Goal: Information Seeking & Learning: Learn about a topic

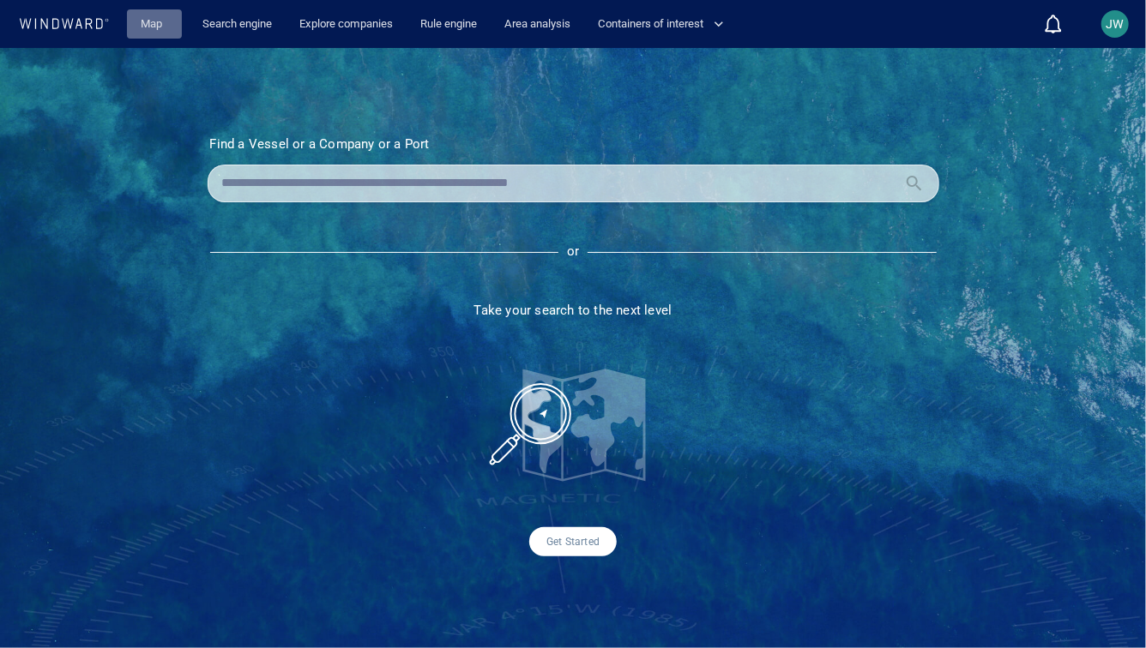
click at [162, 28] on link "Map" at bounding box center [154, 24] width 41 height 30
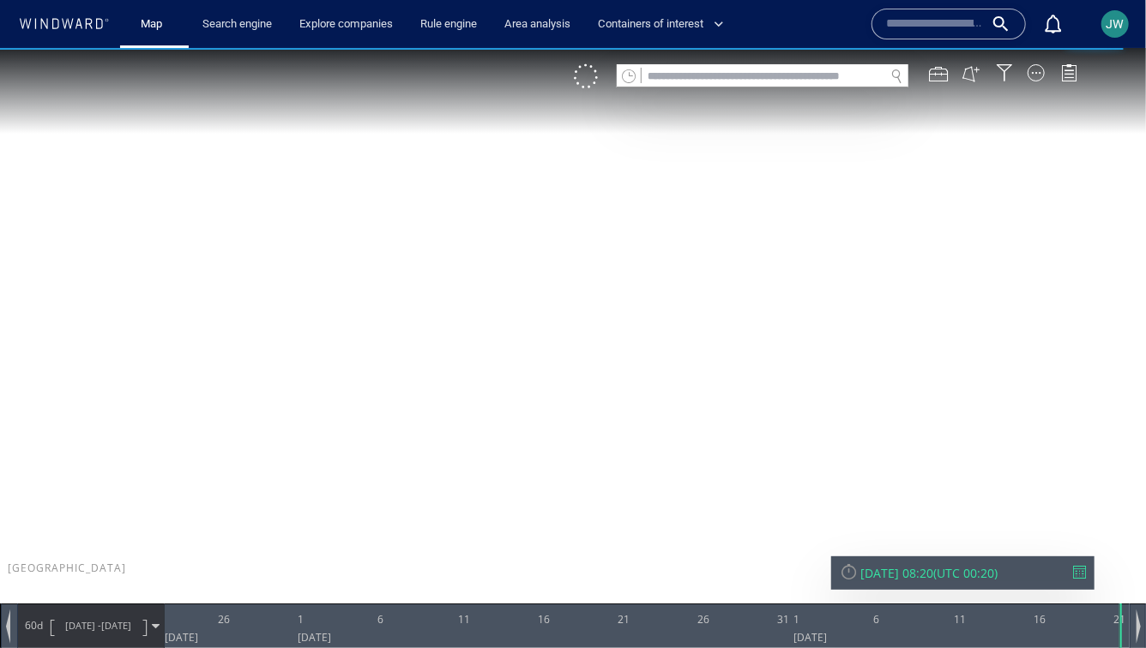
click at [707, 79] on input "text" at bounding box center [763, 75] width 243 height 23
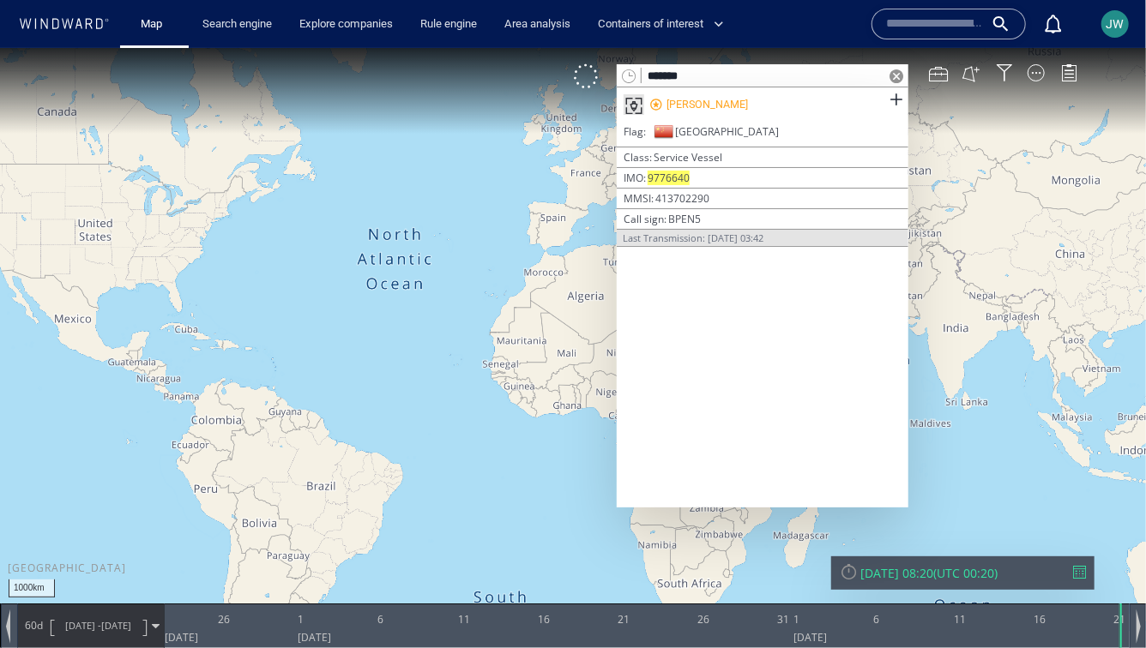
type input "*******"
click at [709, 115] on div "[PERSON_NAME]" at bounding box center [763, 104] width 292 height 34
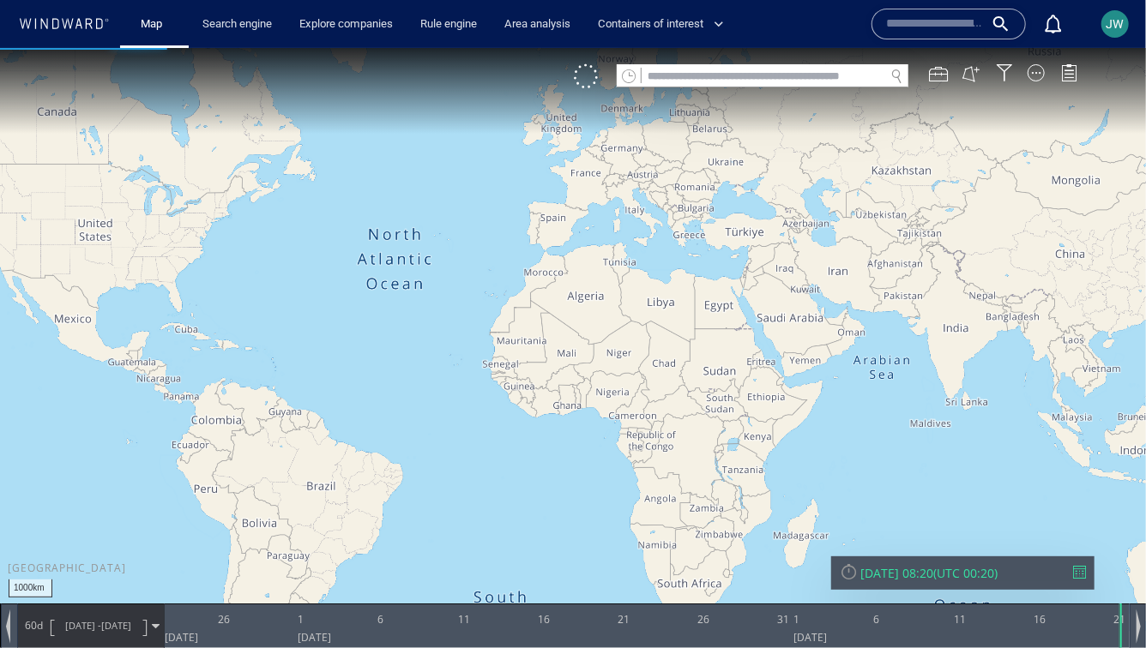
drag, startPoint x: 983, startPoint y: 380, endPoint x: 568, endPoint y: 191, distance: 456.0
click at [566, 191] on canvas "Map" at bounding box center [573, 338] width 1146 height 583
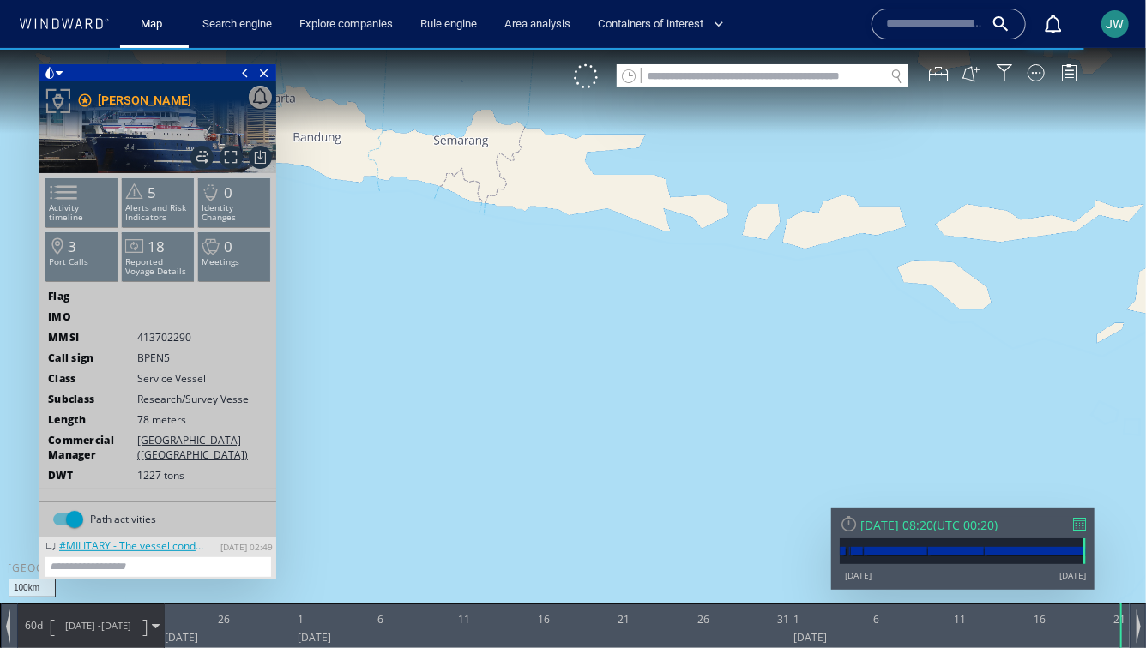
click at [51, 69] on span at bounding box center [50, 71] width 12 height 17
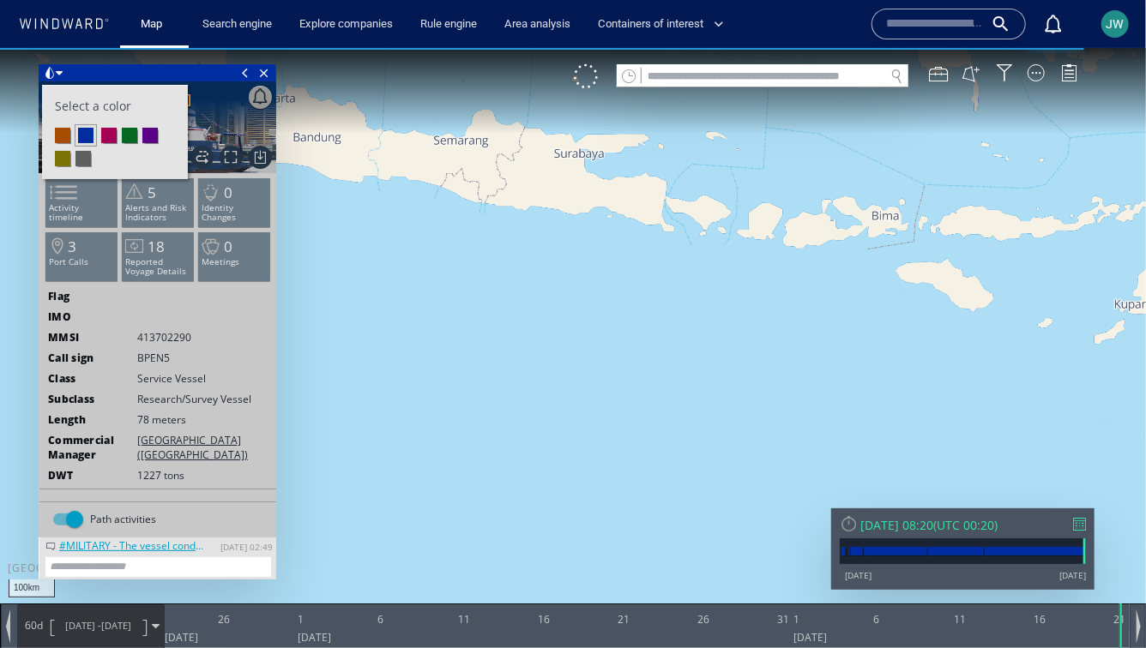
click at [104, 131] on li at bounding box center [108, 134] width 15 height 15
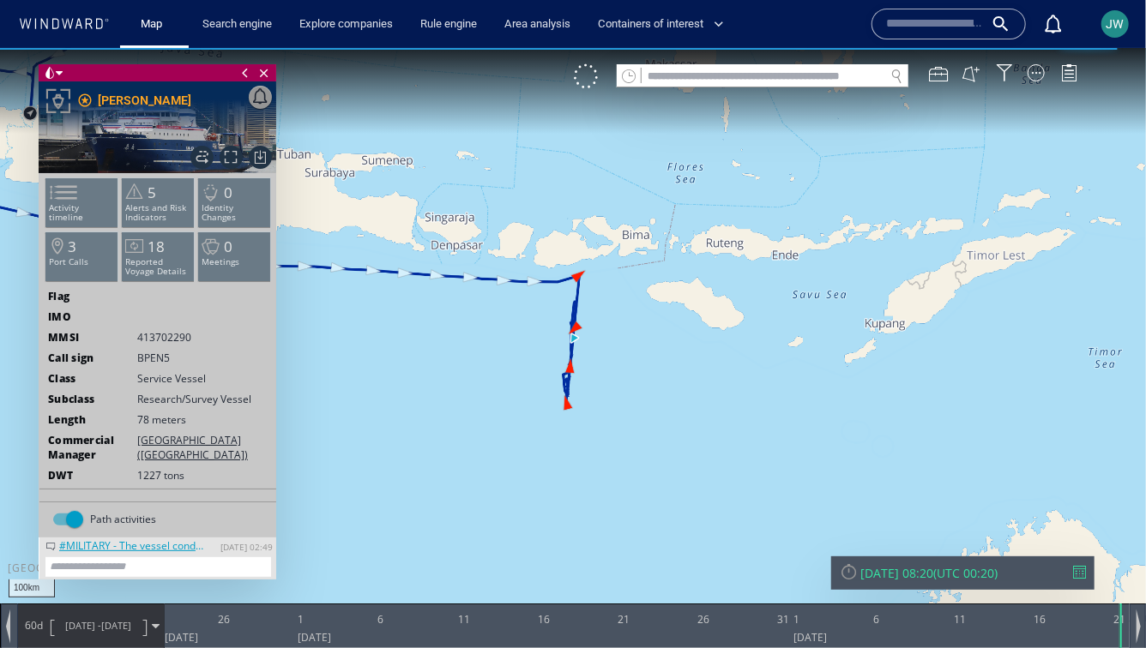
click at [496, 333] on canvas "Map" at bounding box center [573, 338] width 1146 height 583
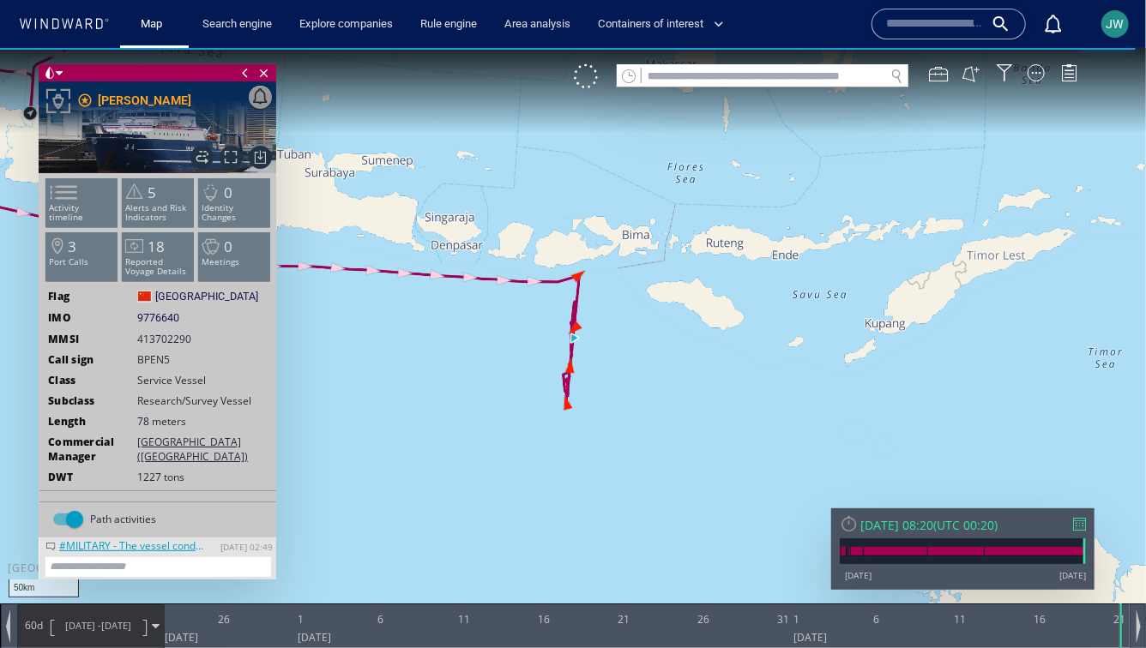
drag, startPoint x: 561, startPoint y: 320, endPoint x: 450, endPoint y: 327, distance: 110.9
click at [449, 327] on canvas "Map" at bounding box center [573, 338] width 1146 height 583
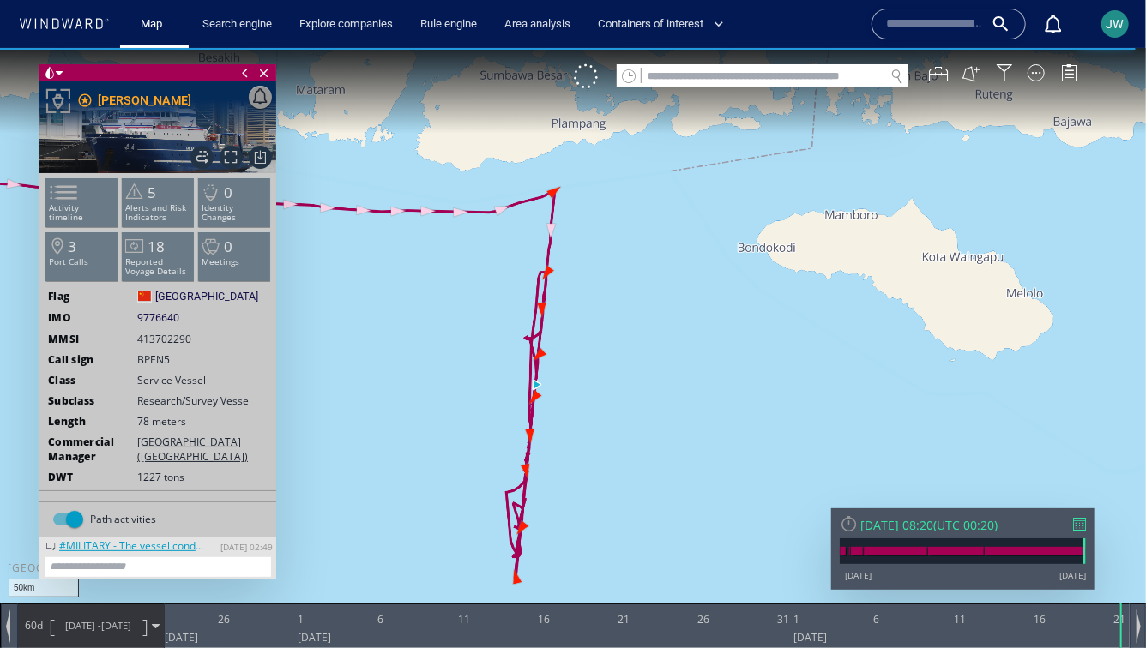
click at [247, 78] on span at bounding box center [245, 71] width 19 height 17
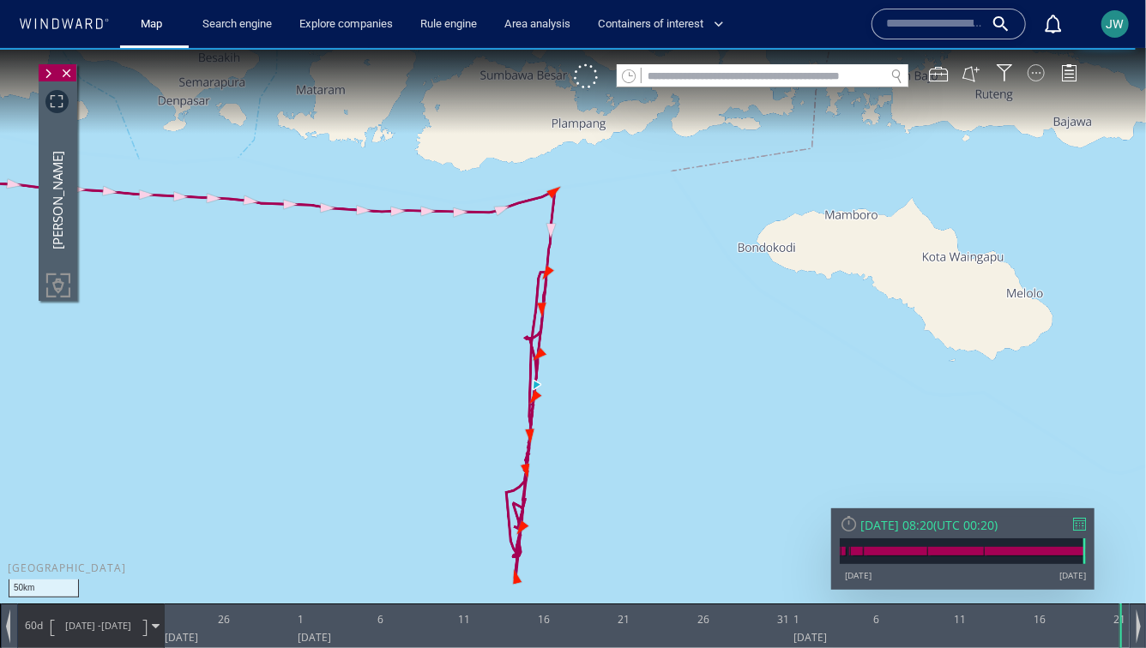
click at [1036, 76] on div at bounding box center [1036, 71] width 17 height 17
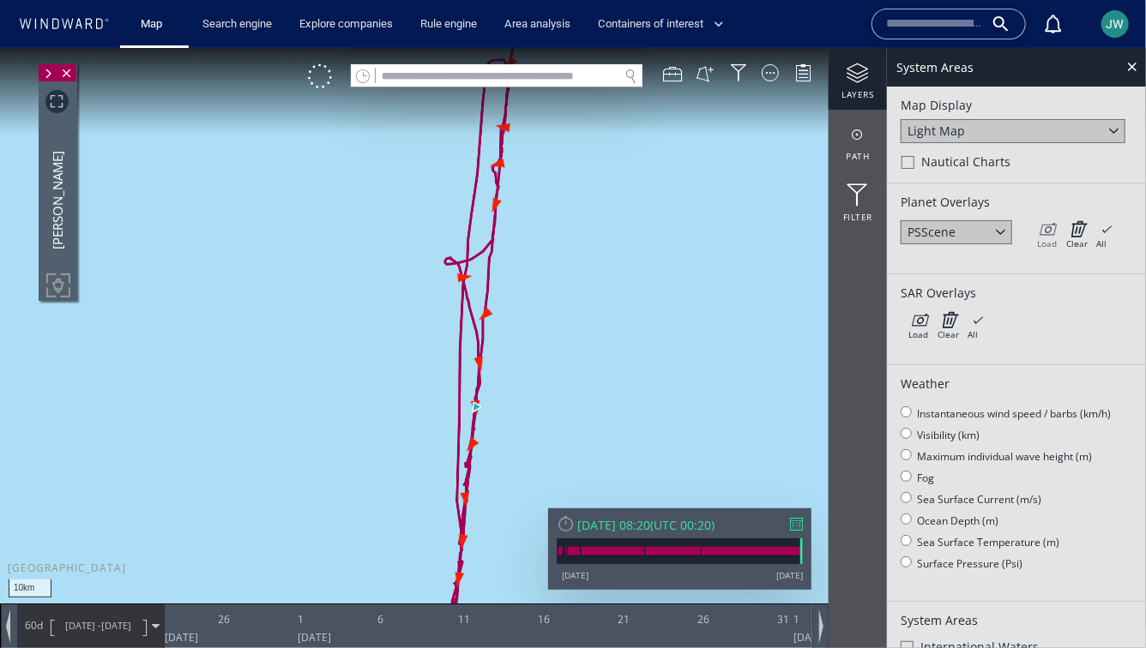
click at [1045, 237] on div "Load" at bounding box center [1047, 243] width 20 height 12
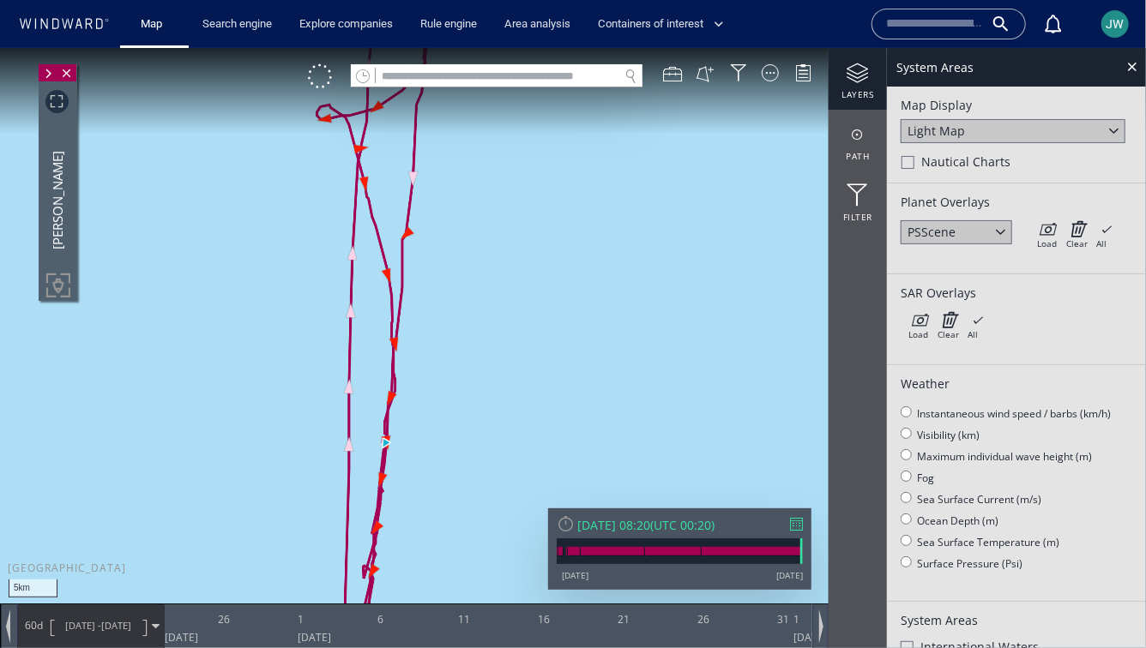
drag, startPoint x: 460, startPoint y: 345, endPoint x: 588, endPoint y: 353, distance: 128.9
click at [588, 353] on canvas "Map" at bounding box center [573, 338] width 1146 height 583
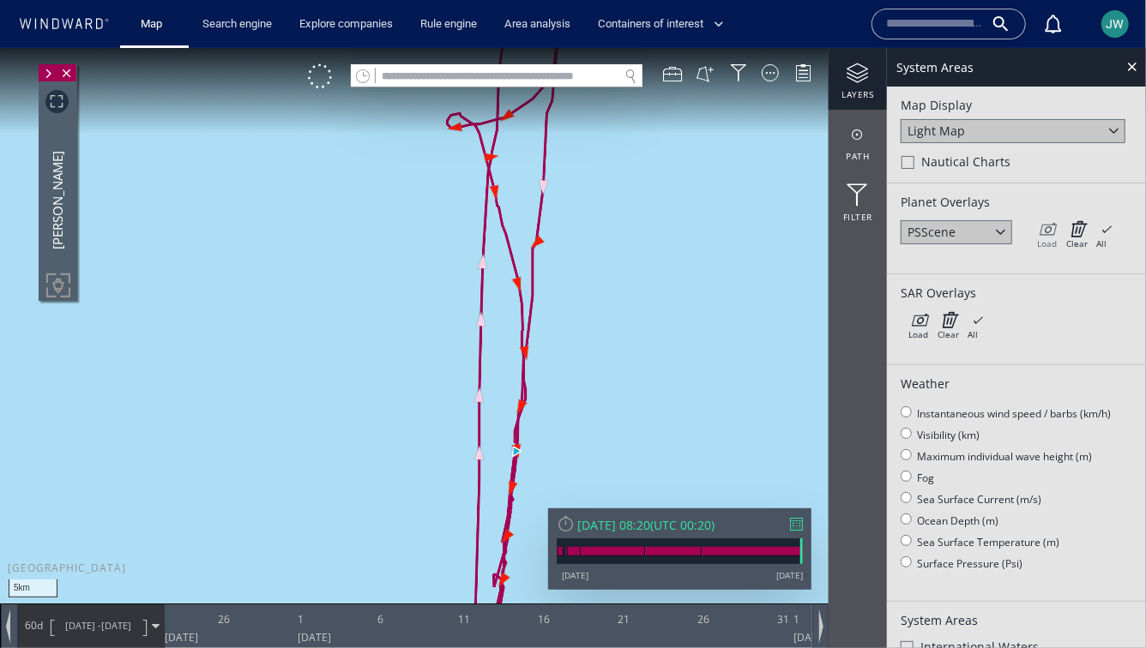
click at [1050, 226] on icon at bounding box center [1047, 228] width 20 height 17
drag, startPoint x: 620, startPoint y: 240, endPoint x: 594, endPoint y: 470, distance: 231.4
click at [594, 470] on canvas "Map" at bounding box center [573, 338] width 1146 height 583
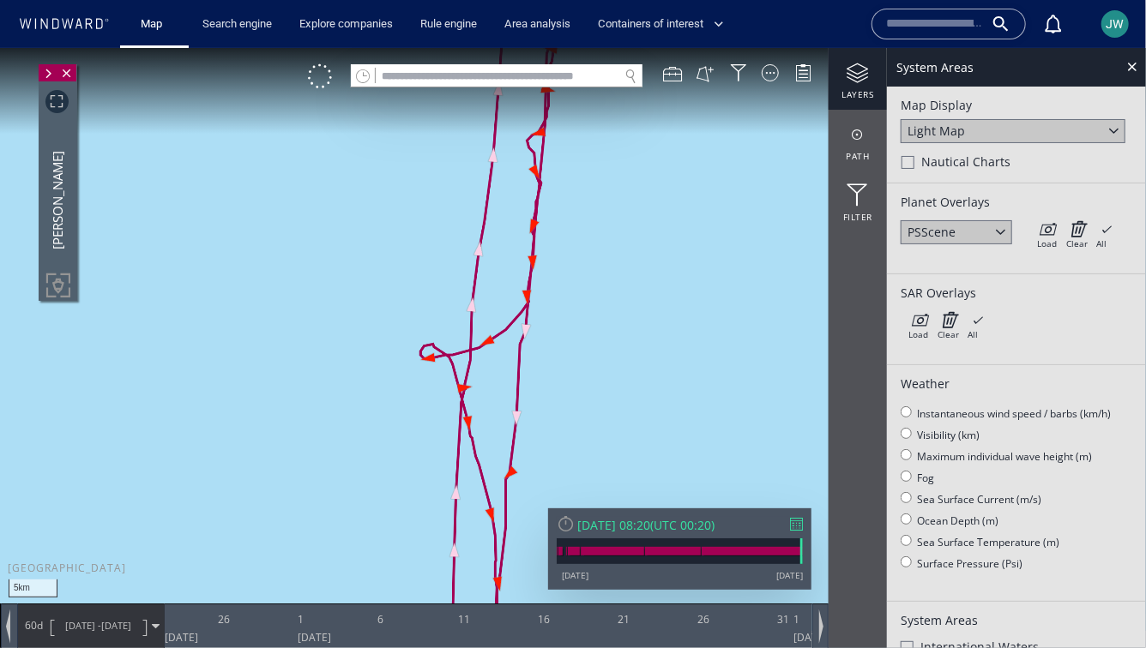
drag, startPoint x: 594, startPoint y: 151, endPoint x: 577, endPoint y: 335, distance: 185.1
click at [577, 335] on canvas "Map" at bounding box center [573, 338] width 1146 height 583
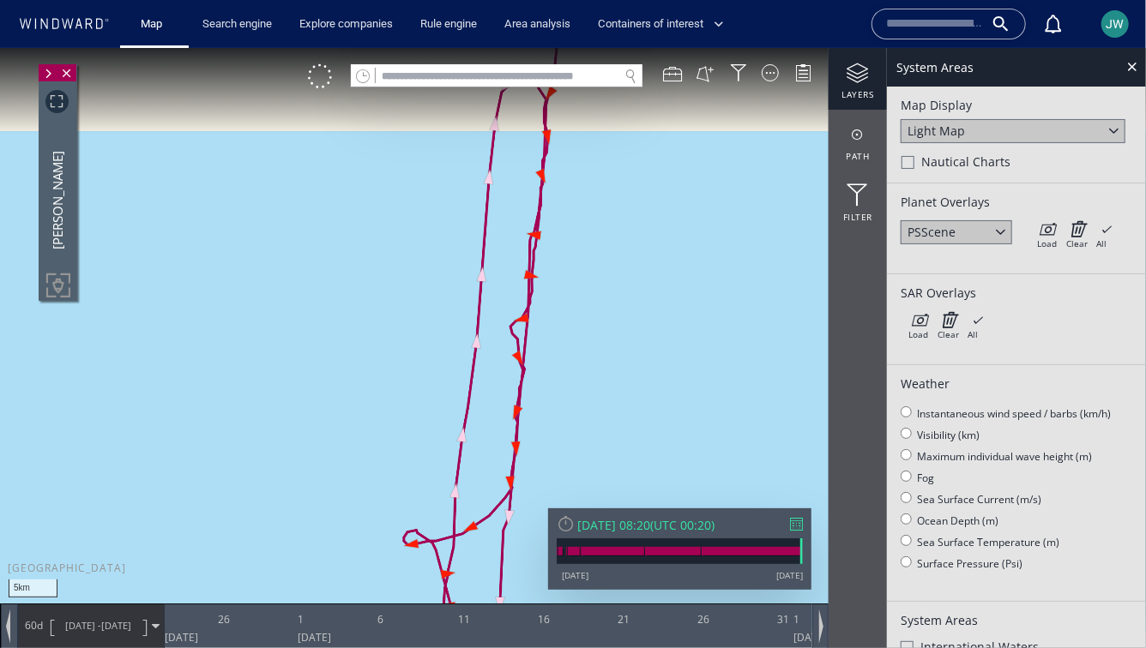
drag, startPoint x: 582, startPoint y: 190, endPoint x: 540, endPoint y: 413, distance: 226.8
click at [540, 413] on canvas "Map" at bounding box center [573, 338] width 1146 height 583
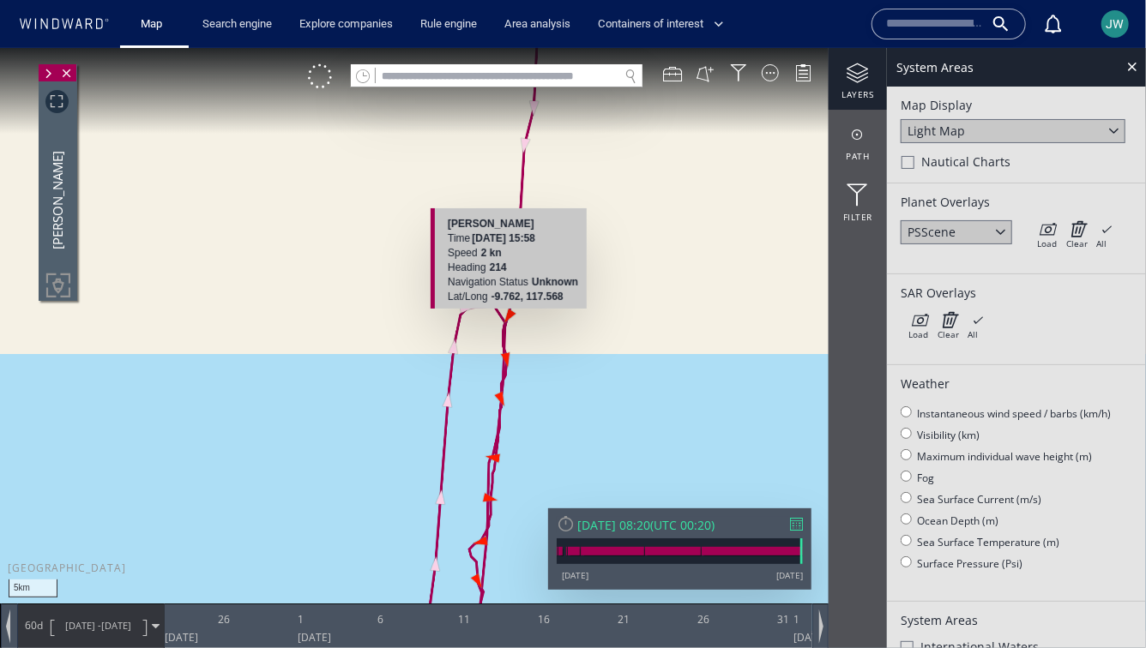
click at [514, 315] on canvas "Map" at bounding box center [573, 338] width 1146 height 583
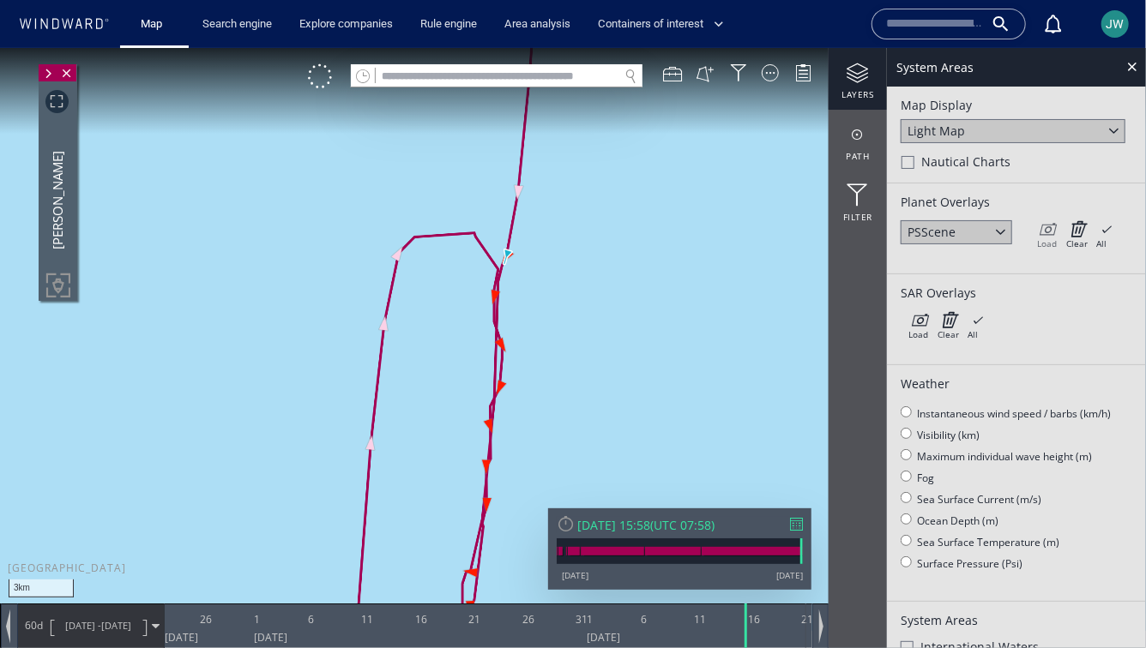
click at [1046, 227] on icon at bounding box center [1047, 228] width 20 height 17
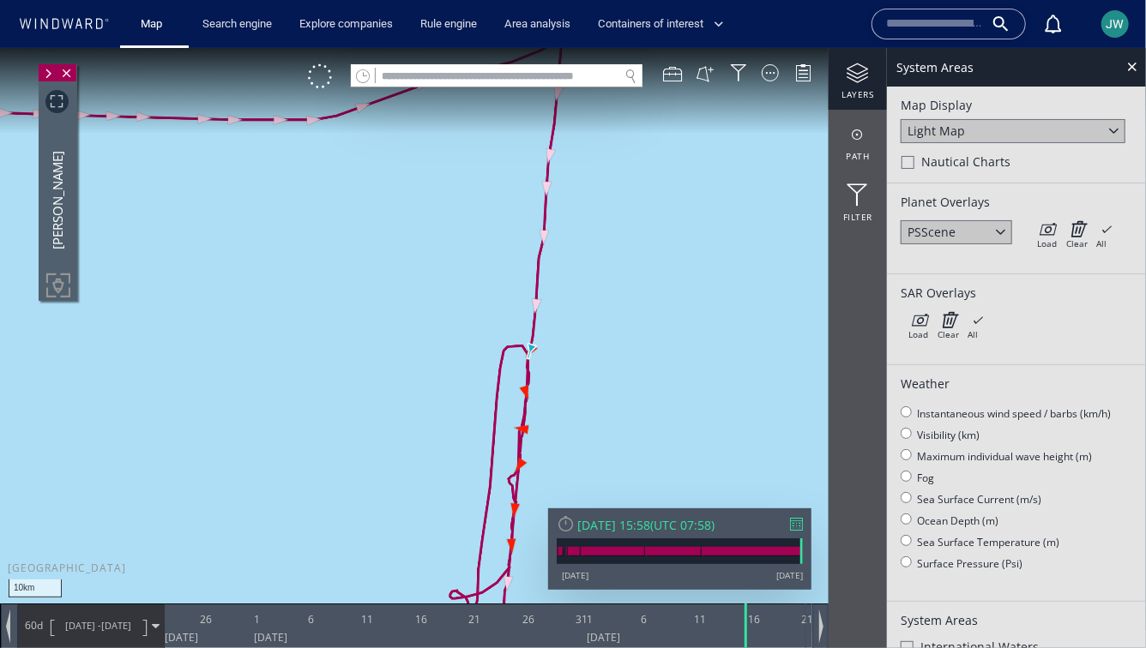
drag, startPoint x: 566, startPoint y: 254, endPoint x: 552, endPoint y: 414, distance: 161.1
click at [552, 414] on canvas "Map" at bounding box center [573, 338] width 1146 height 583
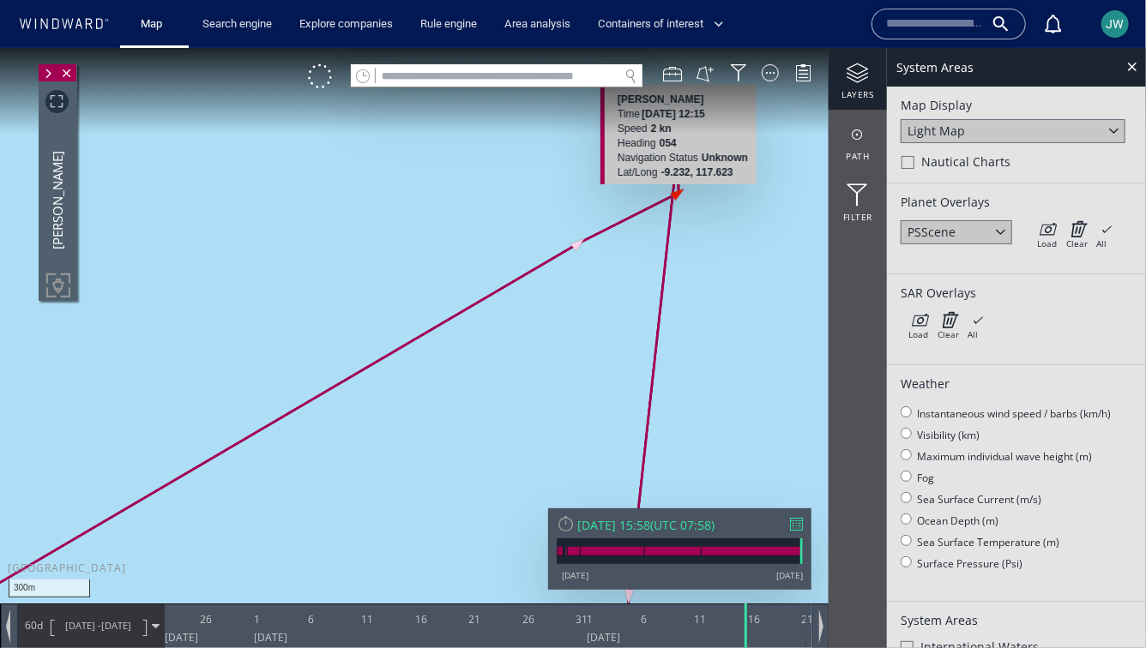
click at [682, 192] on canvas "Map" at bounding box center [573, 338] width 1146 height 583
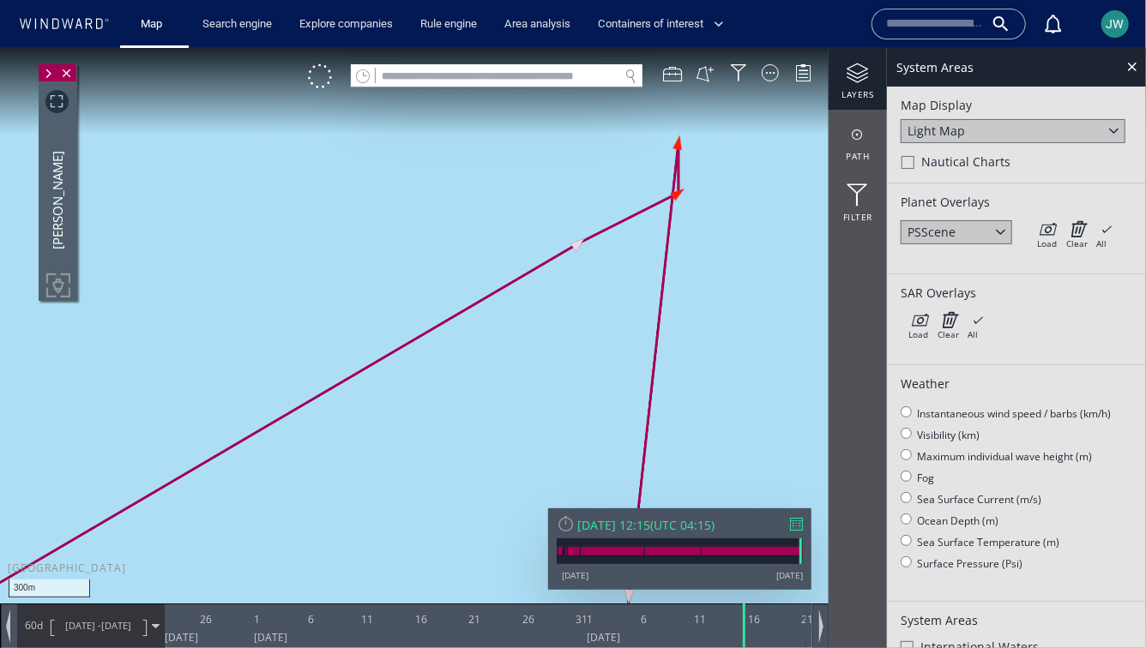
drag, startPoint x: 748, startPoint y: 202, endPoint x: 629, endPoint y: 276, distance: 140.2
click at [629, 276] on canvas "Map" at bounding box center [573, 338] width 1146 height 583
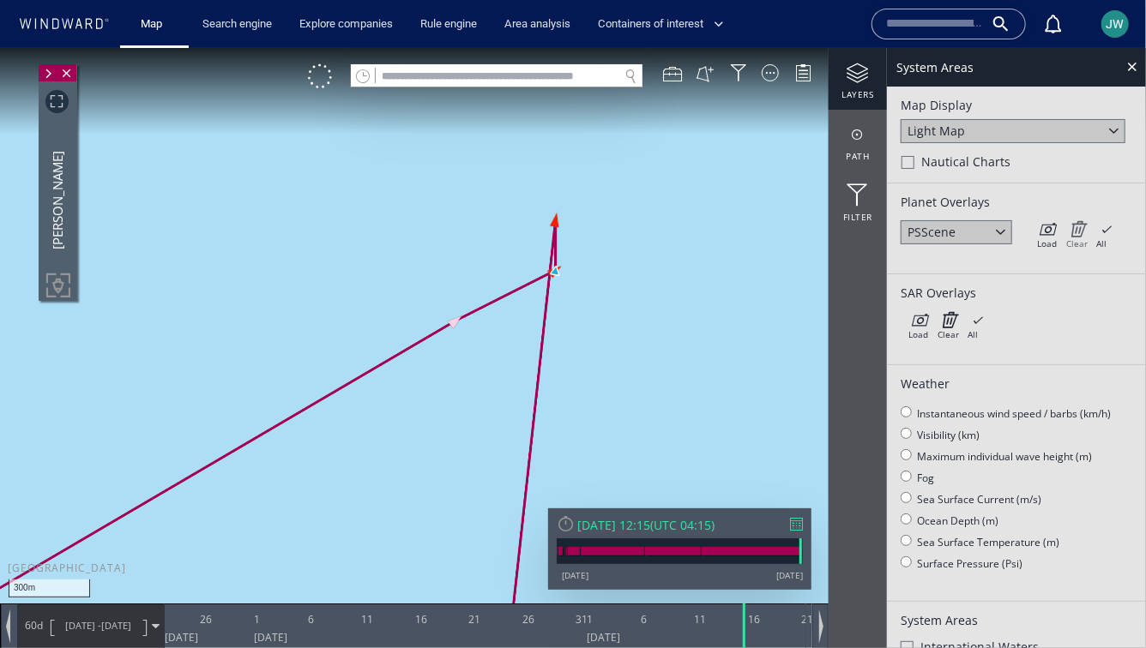
click at [1080, 233] on icon at bounding box center [1076, 228] width 21 height 17
click at [1045, 235] on icon at bounding box center [1047, 228] width 20 height 17
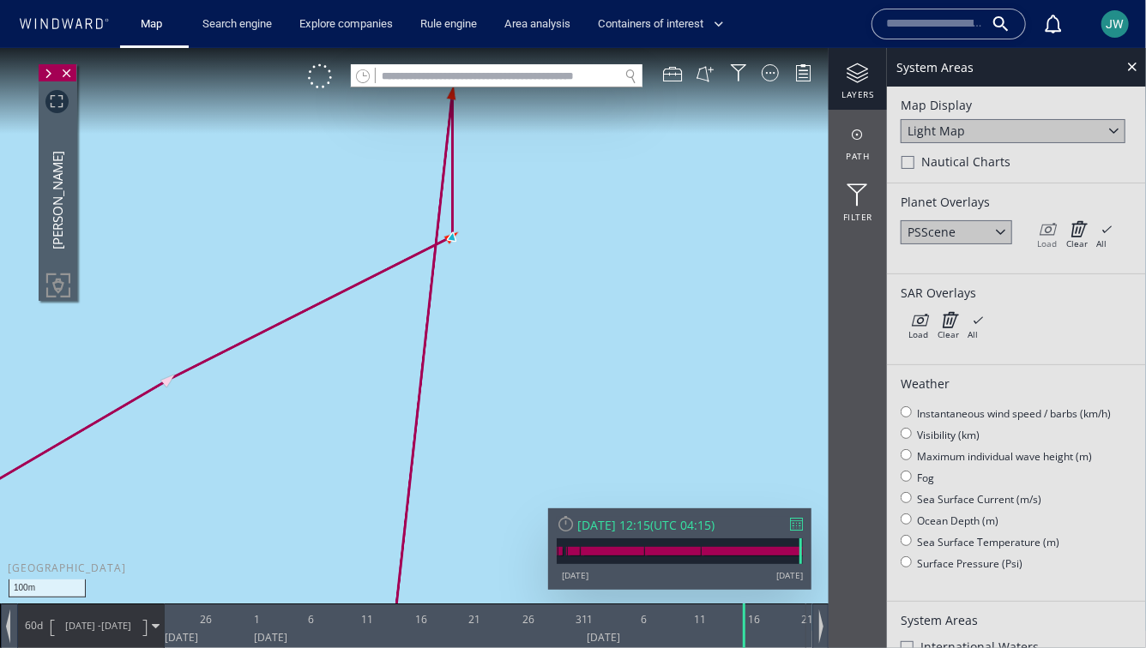
click at [1044, 237] on div "Load" at bounding box center [1047, 243] width 20 height 12
drag, startPoint x: 474, startPoint y: 377, endPoint x: 509, endPoint y: 509, distance: 135.6
click at [509, 509] on canvas "Map" at bounding box center [573, 338] width 1146 height 583
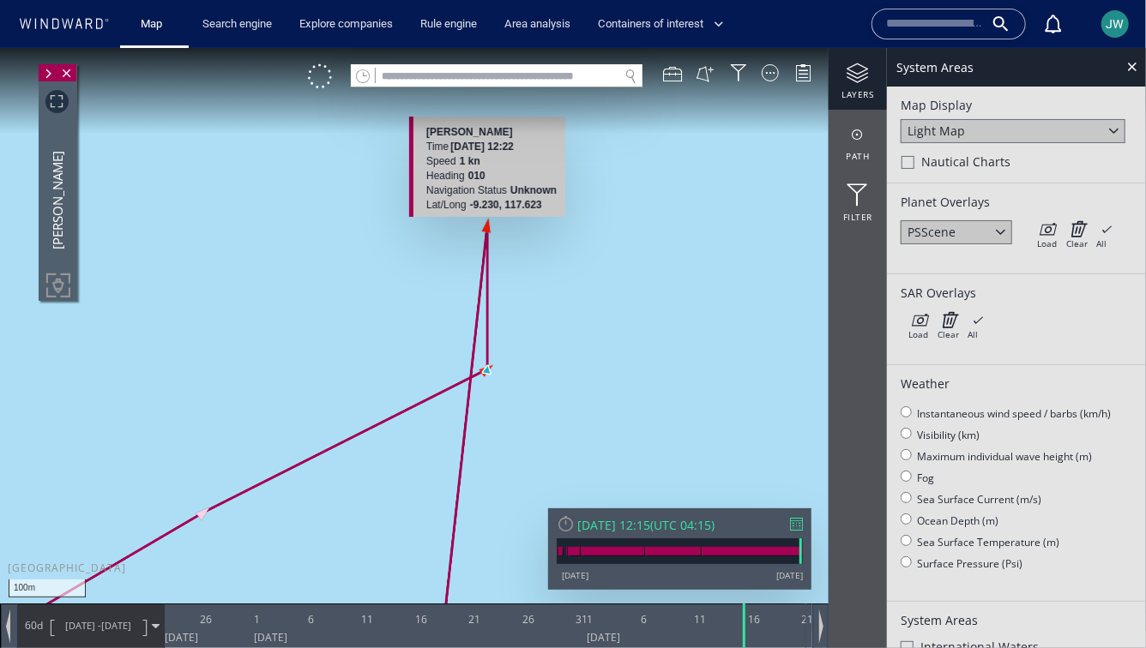
click at [486, 223] on canvas "Map" at bounding box center [573, 338] width 1146 height 583
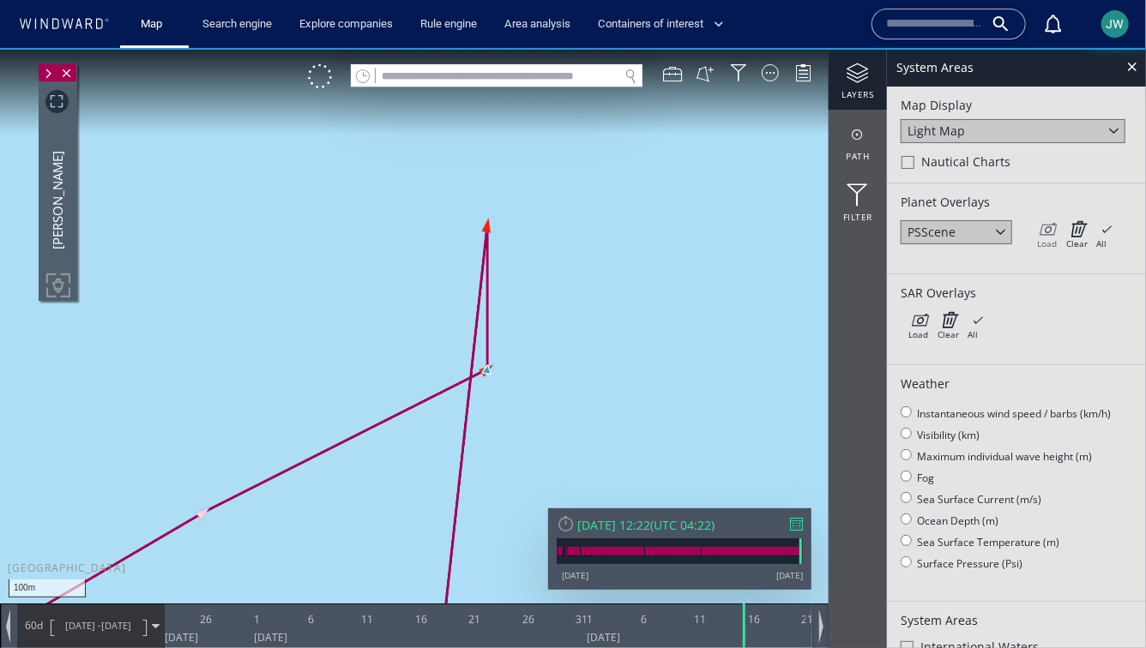
click at [1043, 238] on div "Load" at bounding box center [1047, 243] width 20 height 12
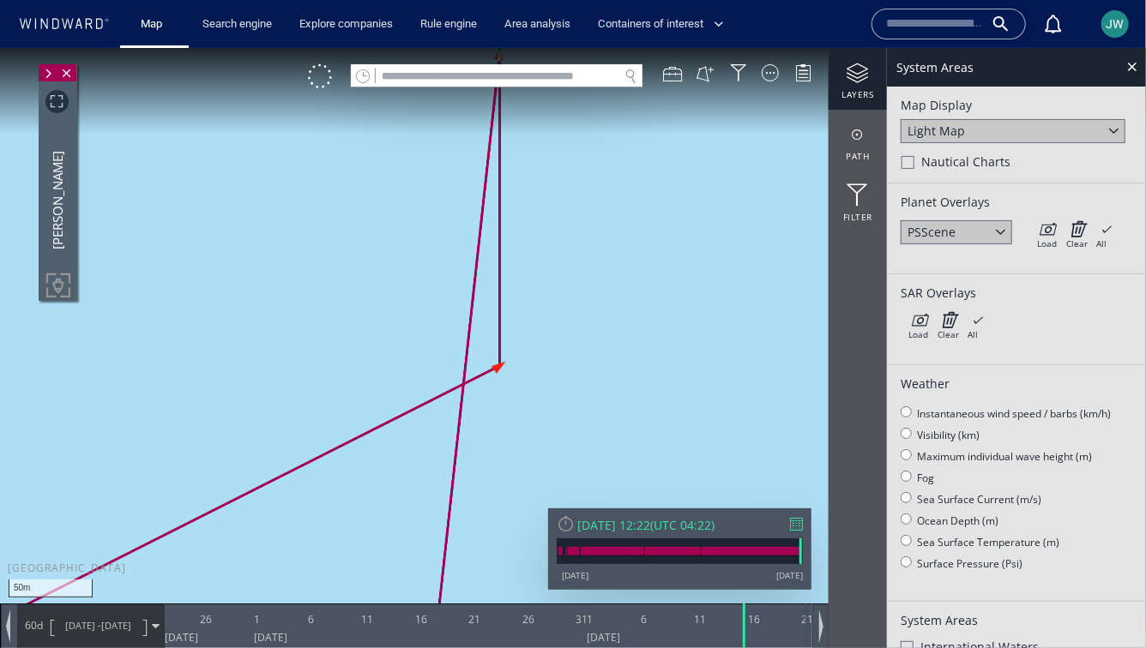
drag, startPoint x: 590, startPoint y: 292, endPoint x: 607, endPoint y: 336, distance: 47.8
click at [607, 336] on canvas "Map" at bounding box center [573, 338] width 1146 height 583
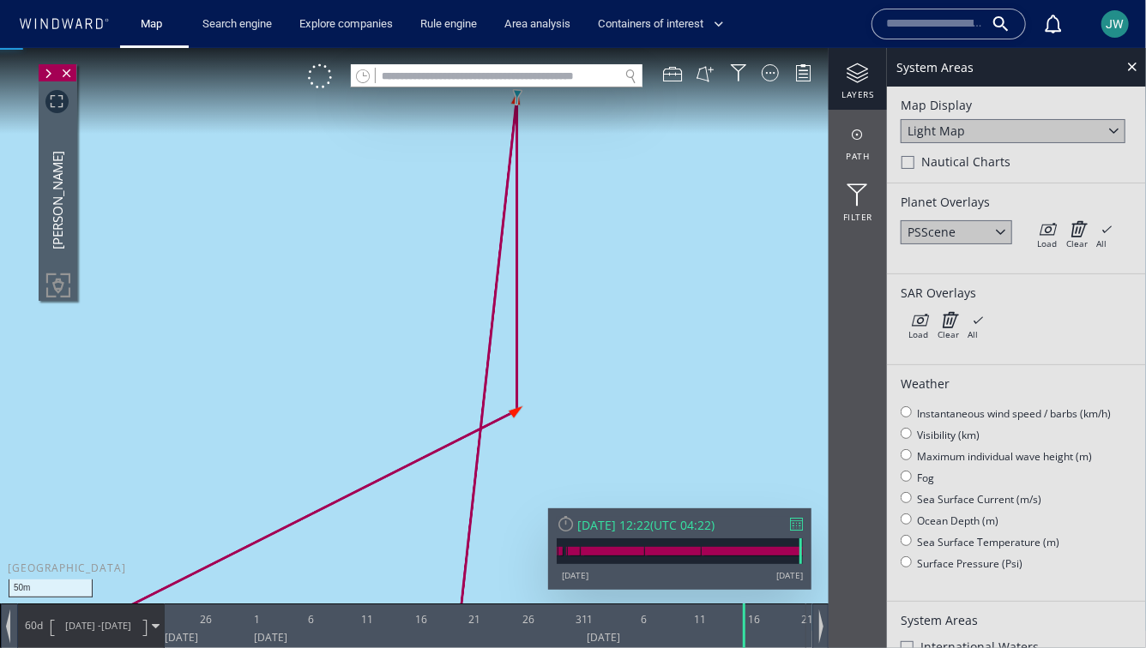
click at [1046, 213] on div "Planet Overlays PSScene Load Clear All × Loading all overlays might take a whil…" at bounding box center [1016, 228] width 259 height 91
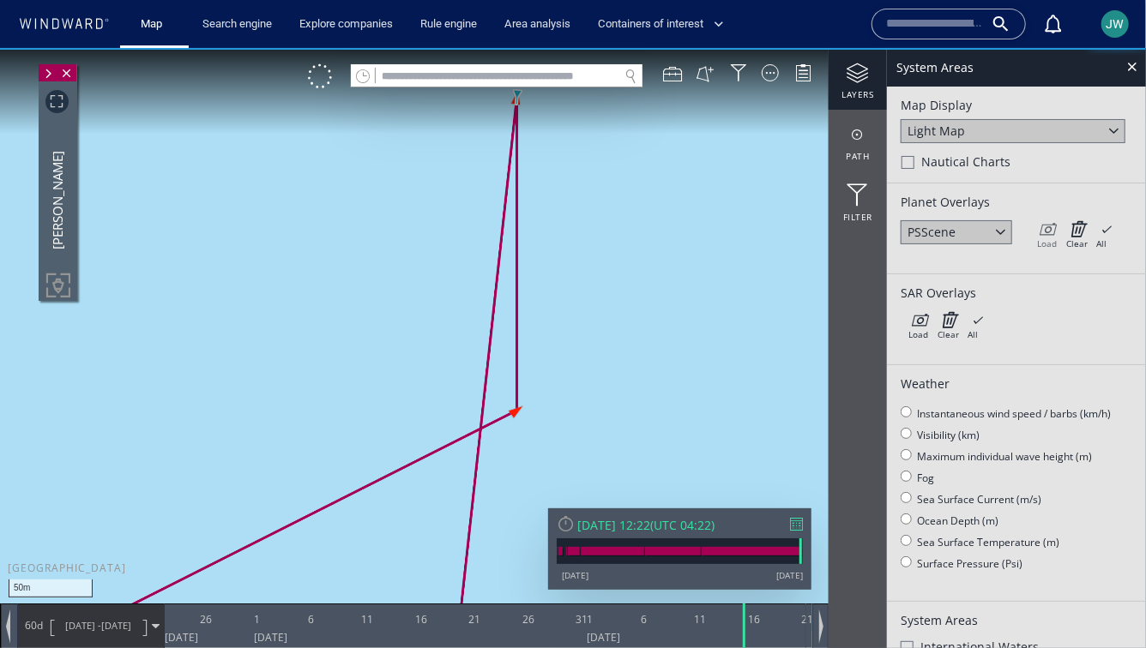
click at [1046, 239] on div "Load" at bounding box center [1047, 243] width 20 height 12
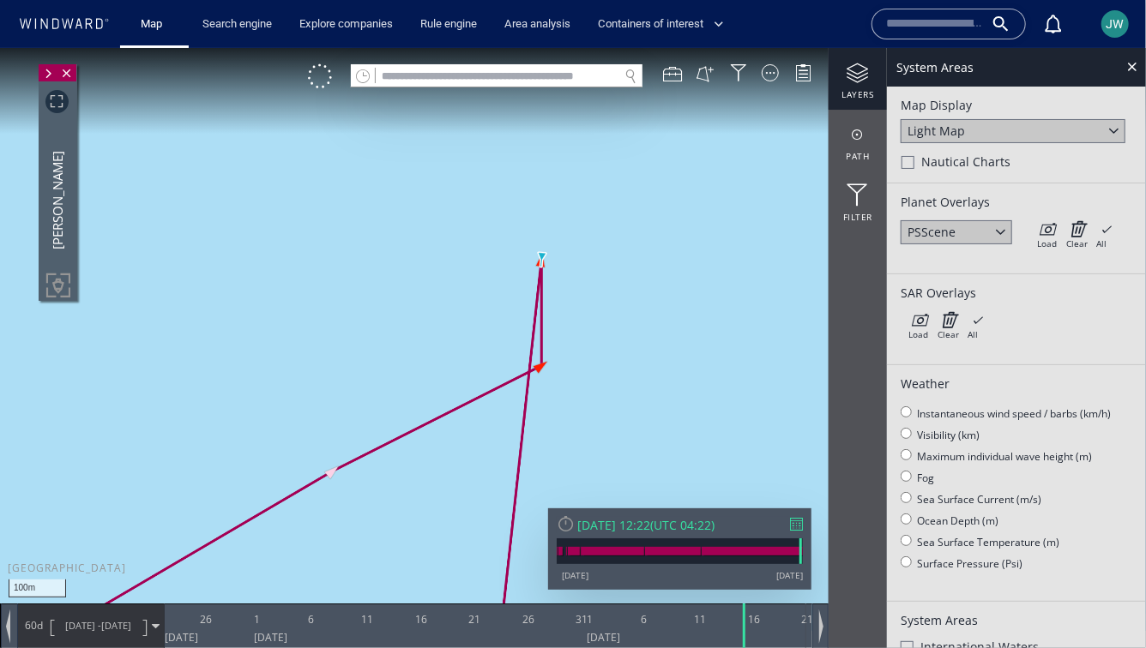
drag, startPoint x: 554, startPoint y: 473, endPoint x: 561, endPoint y: 191, distance: 281.4
click at [561, 190] on canvas "Map" at bounding box center [573, 338] width 1146 height 583
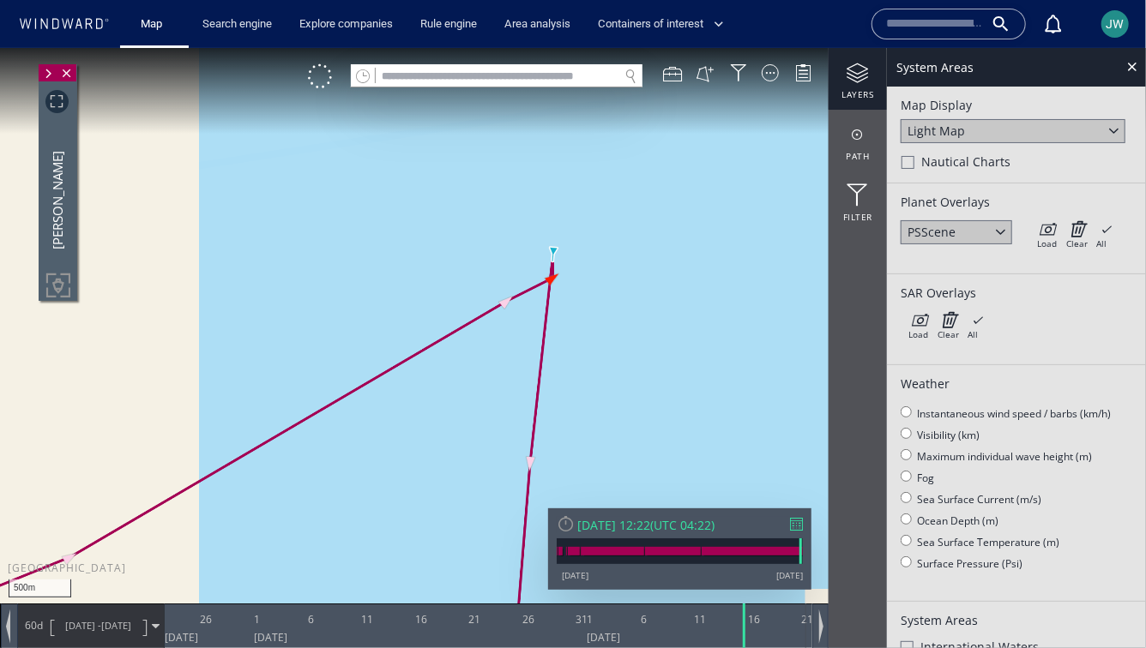
drag, startPoint x: 558, startPoint y: 419, endPoint x: 558, endPoint y: 275, distance: 143.2
click at [558, 274] on canvas "Map" at bounding box center [573, 338] width 1146 height 583
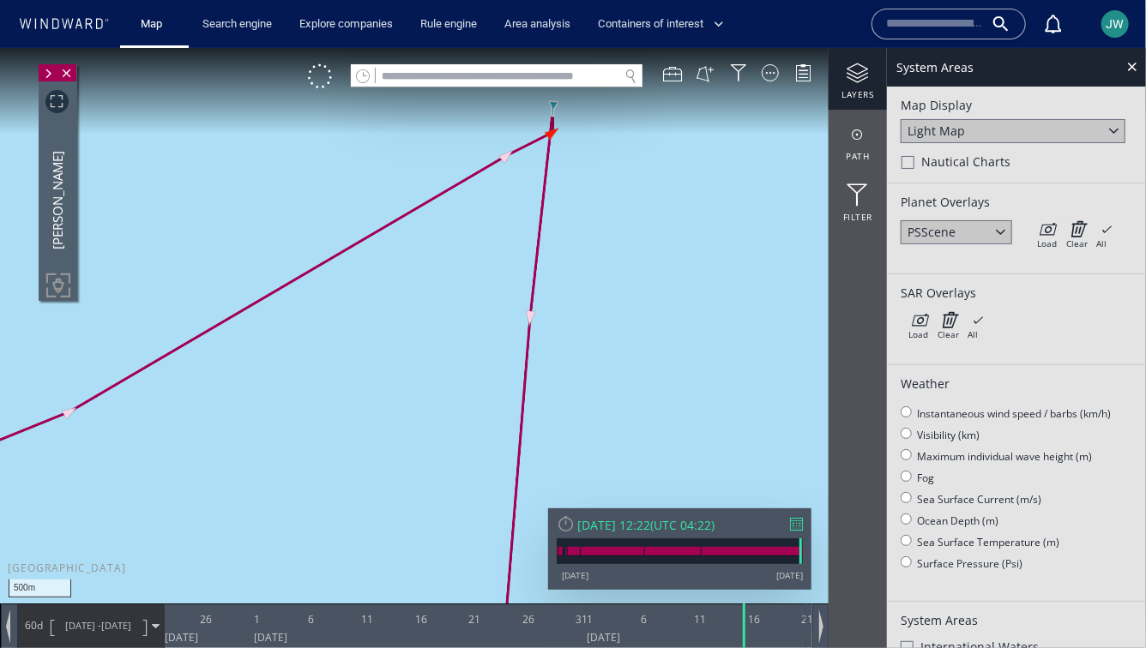
click at [457, 385] on canvas "Map" at bounding box center [573, 338] width 1146 height 583
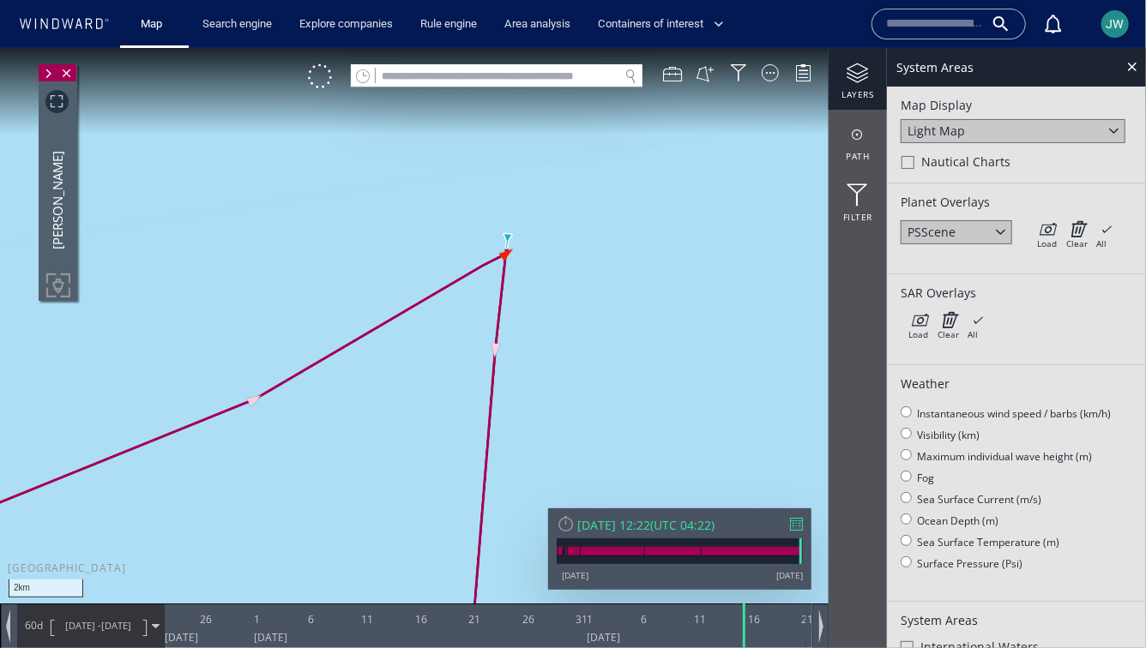
drag, startPoint x: 437, startPoint y: 476, endPoint x: 479, endPoint y: 129, distance: 349.8
click at [479, 129] on canvas "Map" at bounding box center [573, 338] width 1146 height 583
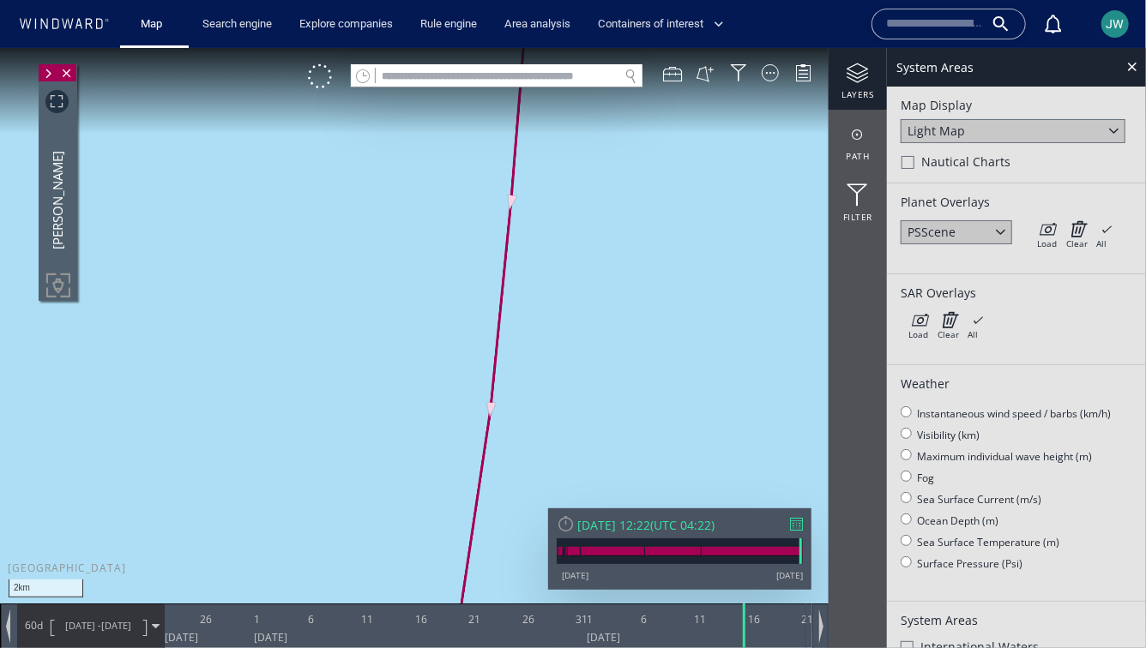
drag, startPoint x: 441, startPoint y: 419, endPoint x: 490, endPoint y: 174, distance: 249.3
click at [490, 175] on canvas "Map" at bounding box center [573, 338] width 1146 height 583
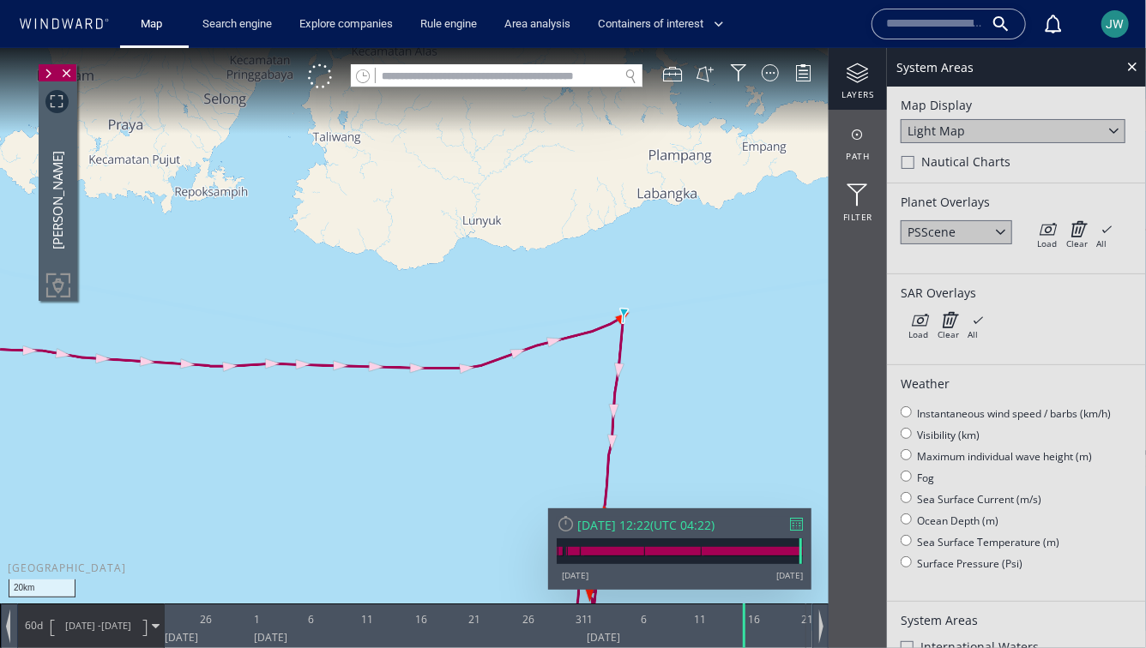
drag, startPoint x: 689, startPoint y: 412, endPoint x: 457, endPoint y: 365, distance: 236.3
click at [457, 365] on canvas "Map" at bounding box center [573, 338] width 1146 height 583
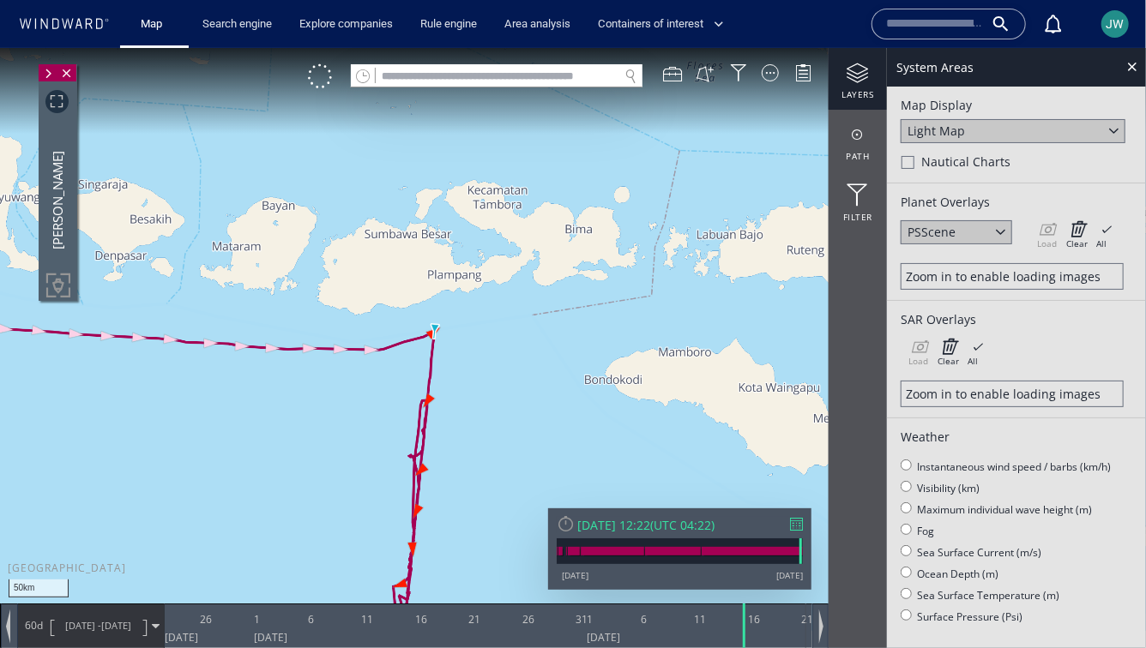
drag, startPoint x: 458, startPoint y: 365, endPoint x: 473, endPoint y: 172, distance: 194.4
click at [473, 171] on canvas "Map" at bounding box center [573, 338] width 1146 height 583
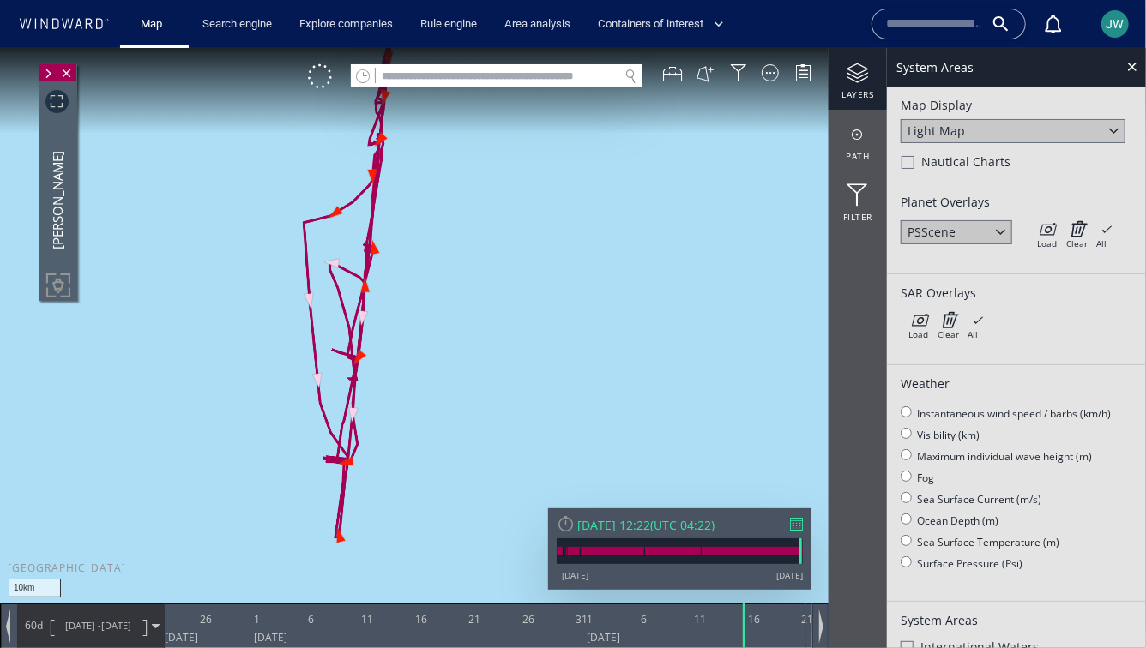
drag, startPoint x: 420, startPoint y: 483, endPoint x: 438, endPoint y: 472, distance: 21.2
click at [438, 472] on canvas "Map" at bounding box center [573, 338] width 1146 height 583
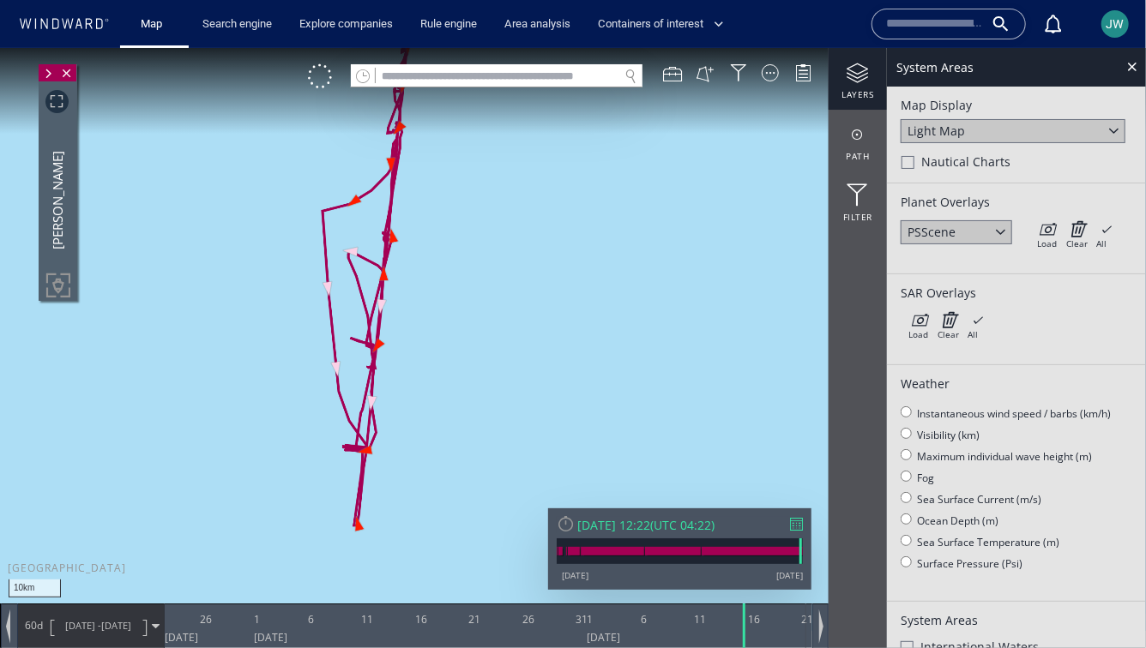
drag, startPoint x: 503, startPoint y: 226, endPoint x: 503, endPoint y: 463, distance: 236.7
click at [503, 463] on canvas "Map" at bounding box center [573, 338] width 1146 height 583
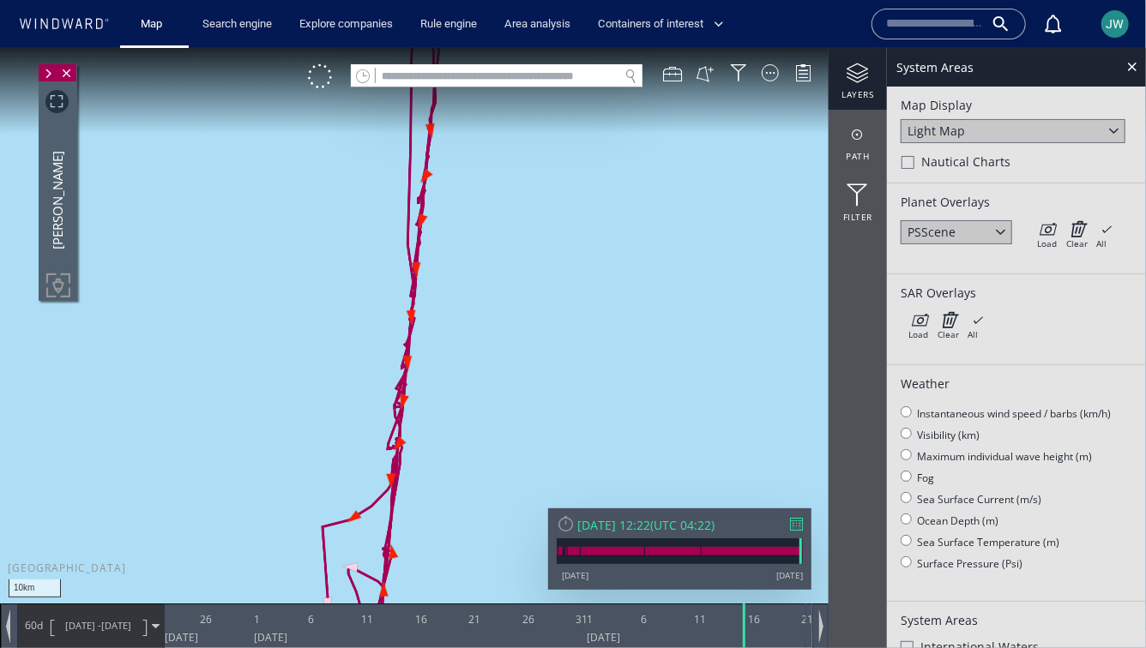
drag, startPoint x: 517, startPoint y: 189, endPoint x: 481, endPoint y: 510, distance: 323.7
click at [481, 510] on canvas "Map" at bounding box center [573, 338] width 1146 height 583
drag, startPoint x: 482, startPoint y: 255, endPoint x: 482, endPoint y: 527, distance: 271.9
click at [482, 527] on canvas "Map" at bounding box center [573, 338] width 1146 height 583
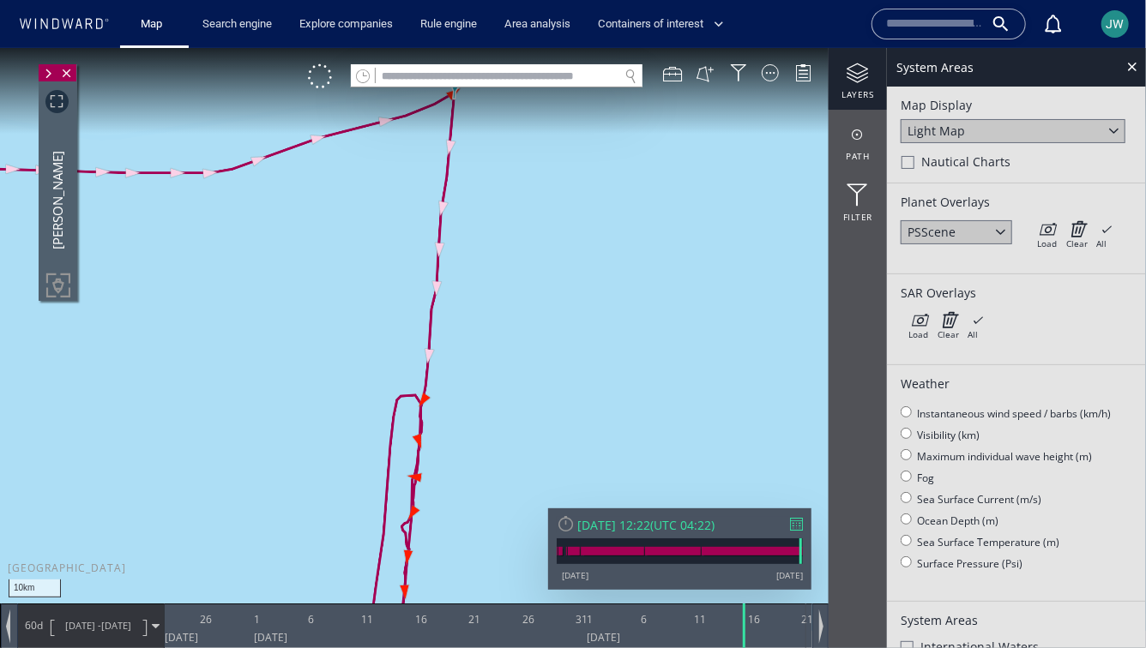
drag, startPoint x: 489, startPoint y: 306, endPoint x: 489, endPoint y: 419, distance: 112.4
click at [489, 419] on canvas "Map" at bounding box center [573, 338] width 1146 height 583
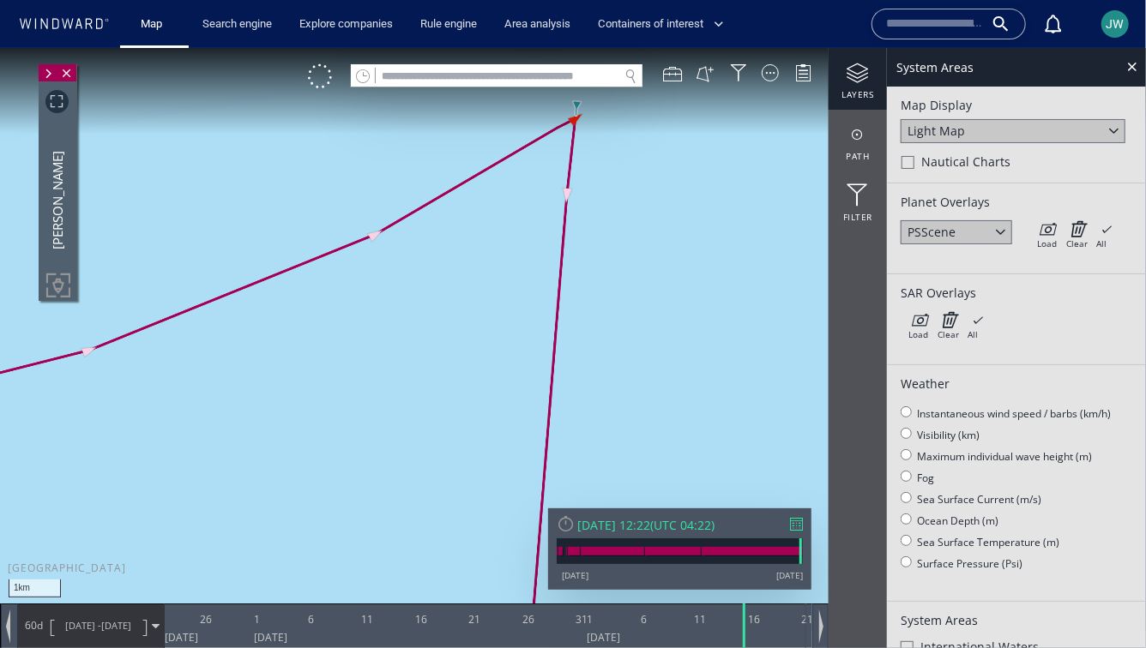
drag, startPoint x: 519, startPoint y: 192, endPoint x: 425, endPoint y: 352, distance: 185.3
click at [425, 353] on canvas "Map" at bounding box center [573, 338] width 1146 height 583
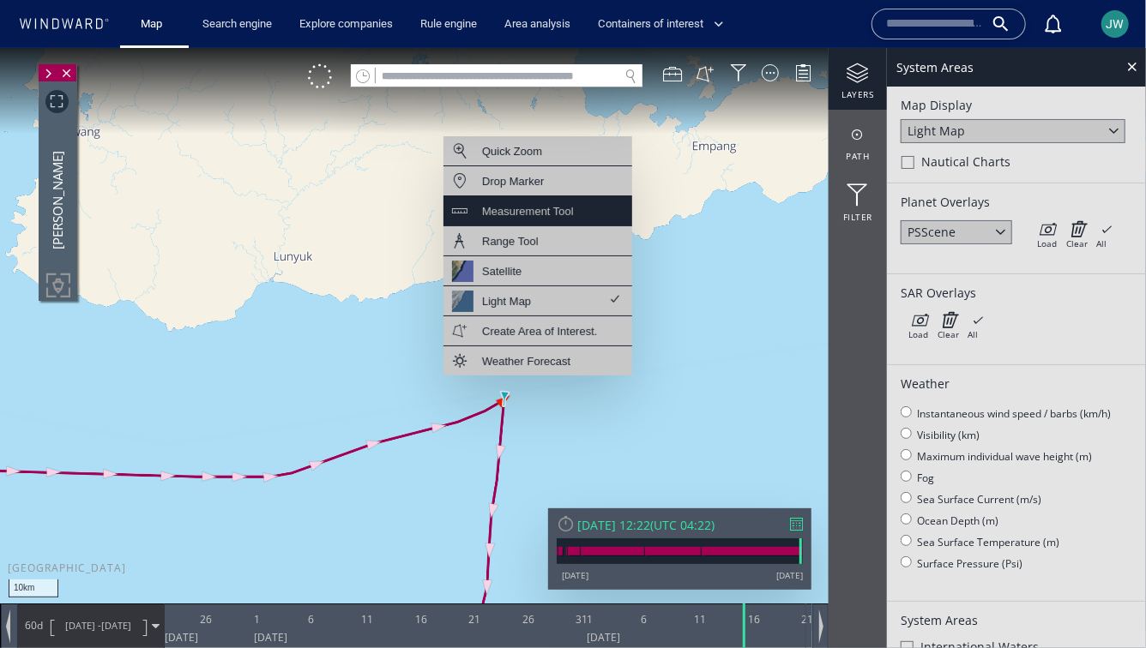
click at [568, 222] on div "Measurement Tool" at bounding box center [537, 211] width 189 height 30
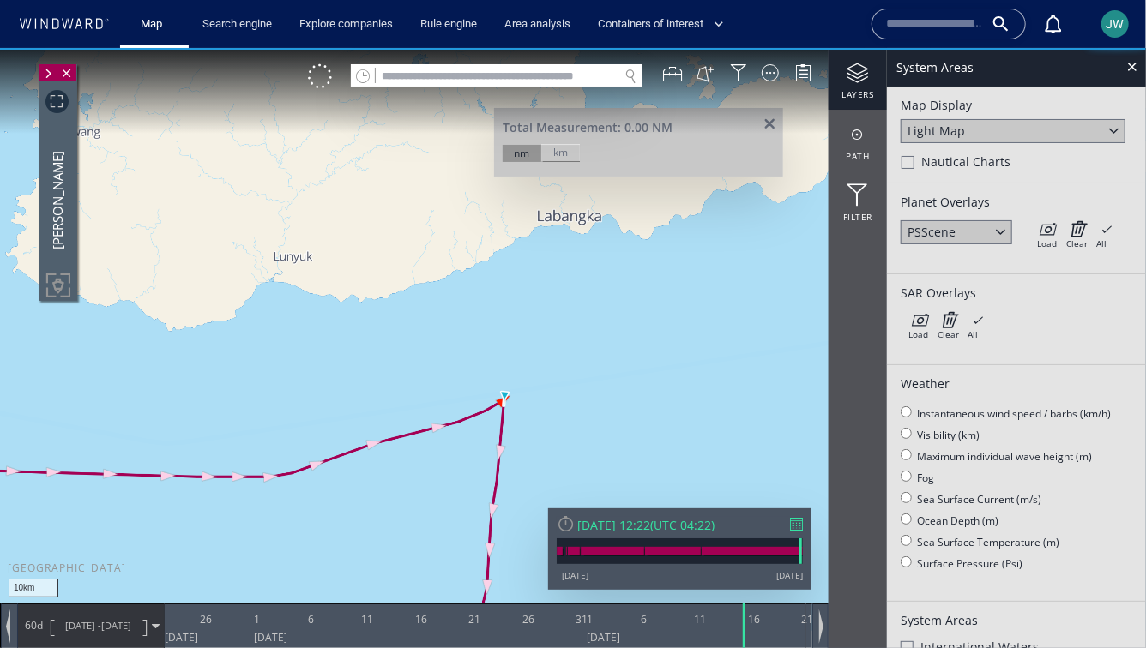
click at [560, 223] on canvas "Map" at bounding box center [573, 338] width 1146 height 583
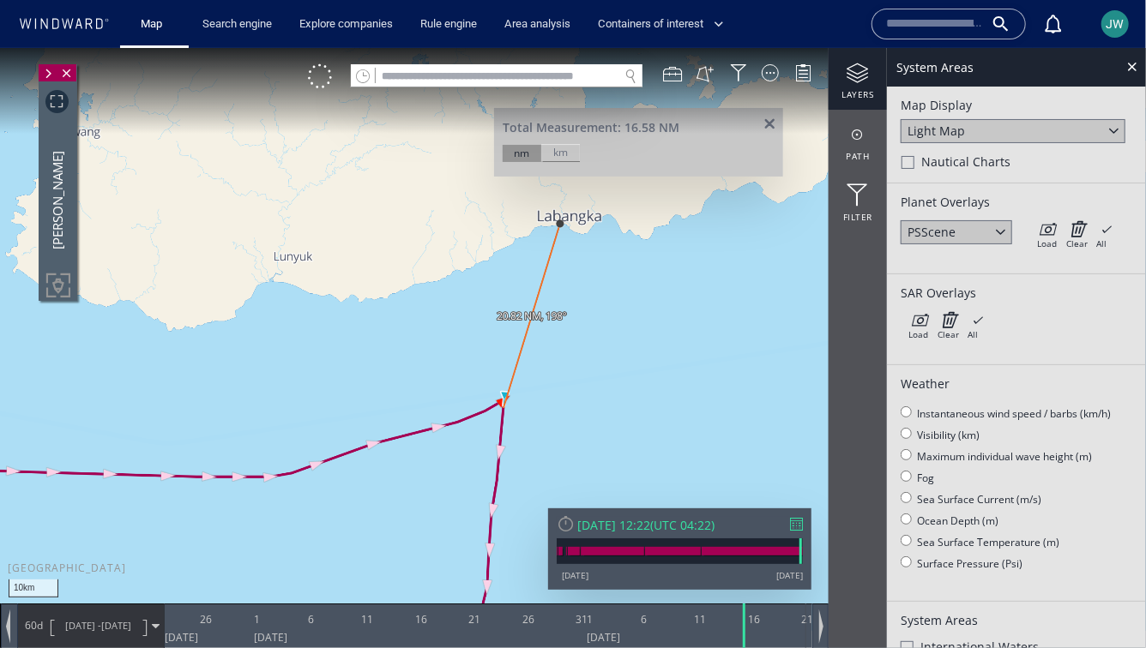
click at [769, 128] on span at bounding box center [769, 124] width 21 height 13
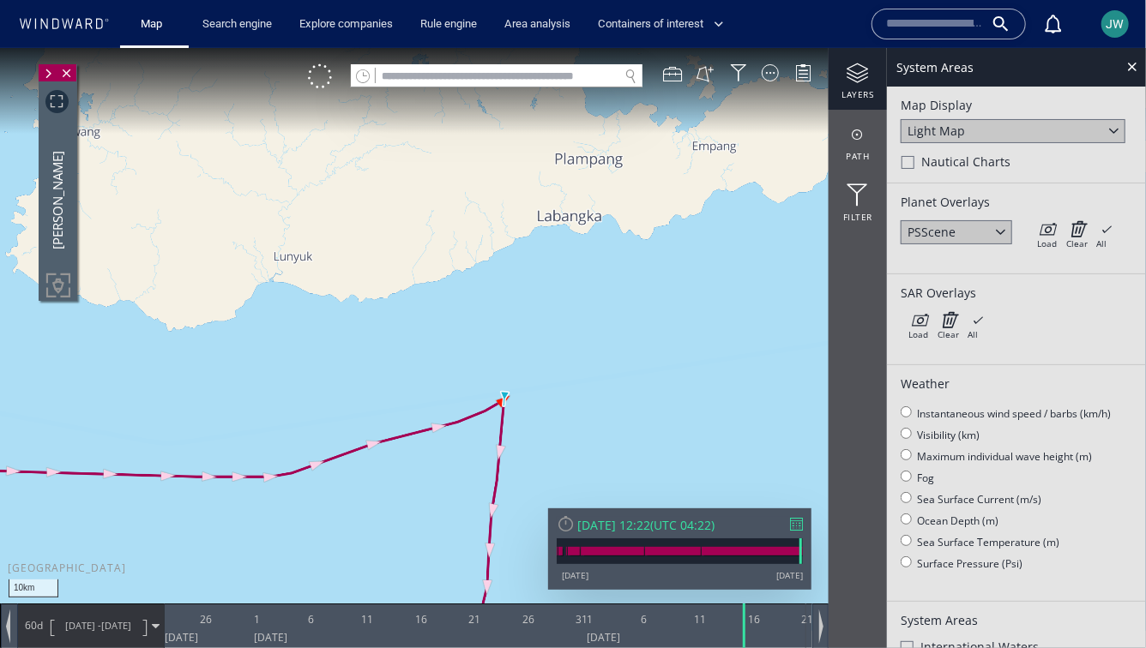
drag, startPoint x: 515, startPoint y: 479, endPoint x: 514, endPoint y: 233, distance: 245.3
click at [514, 233] on canvas "Map" at bounding box center [573, 338] width 1146 height 583
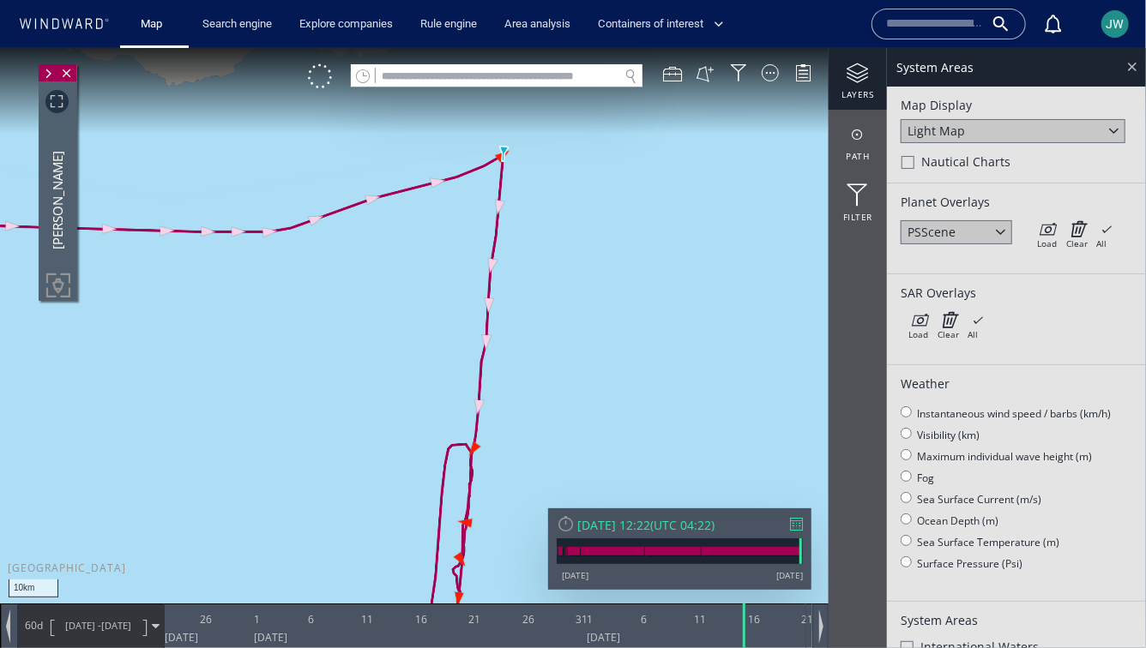
click at [1124, 68] on div at bounding box center [1132, 66] width 20 height 20
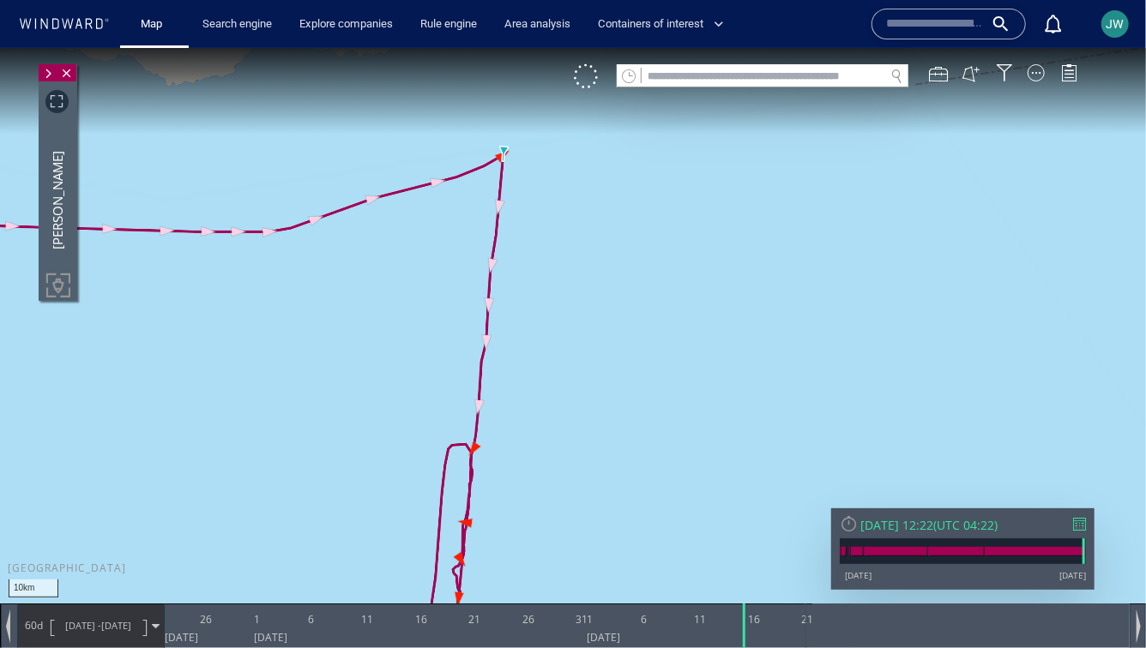
drag, startPoint x: 564, startPoint y: 410, endPoint x: 638, endPoint y: 410, distance: 73.8
click at [638, 410] on canvas "Map" at bounding box center [573, 338] width 1146 height 583
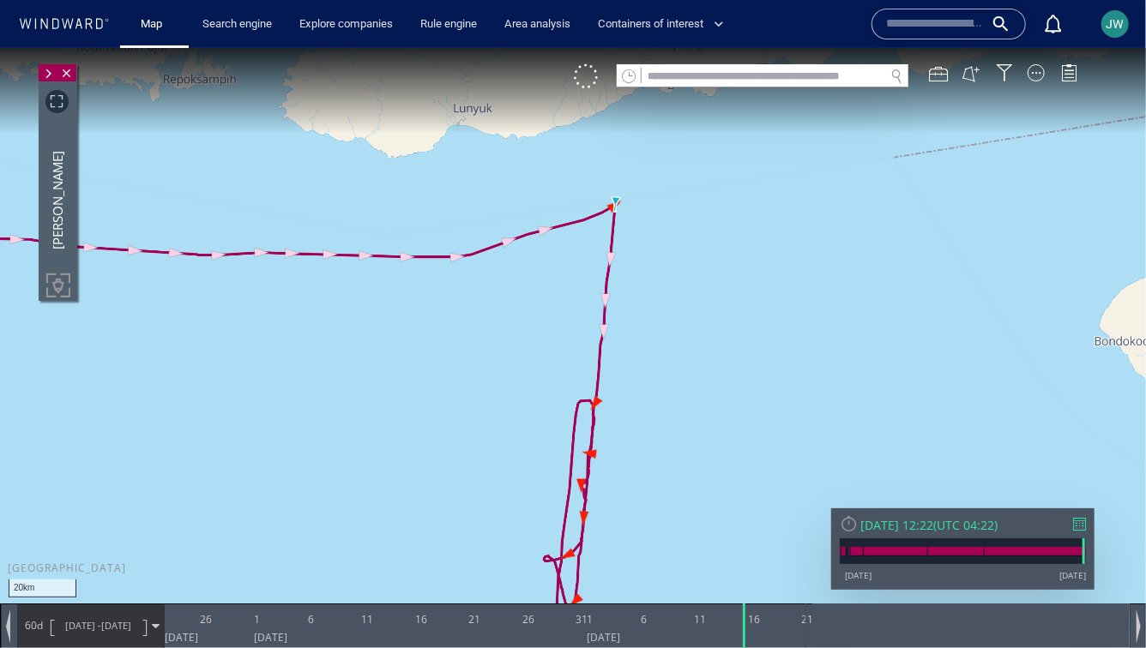
drag, startPoint x: 695, startPoint y: 309, endPoint x: 571, endPoint y: 286, distance: 125.5
click at [571, 286] on canvas "Map" at bounding box center [573, 338] width 1146 height 583
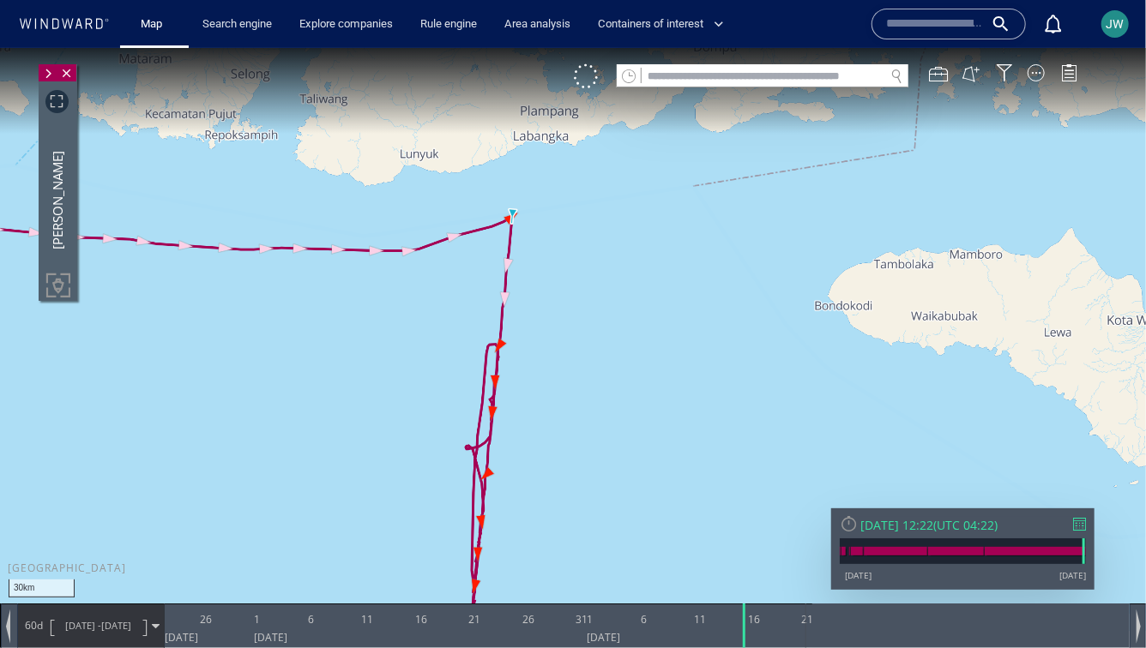
drag, startPoint x: 532, startPoint y: 486, endPoint x: 537, endPoint y: 295, distance: 191.3
click at [538, 295] on canvas "Map" at bounding box center [573, 338] width 1146 height 583
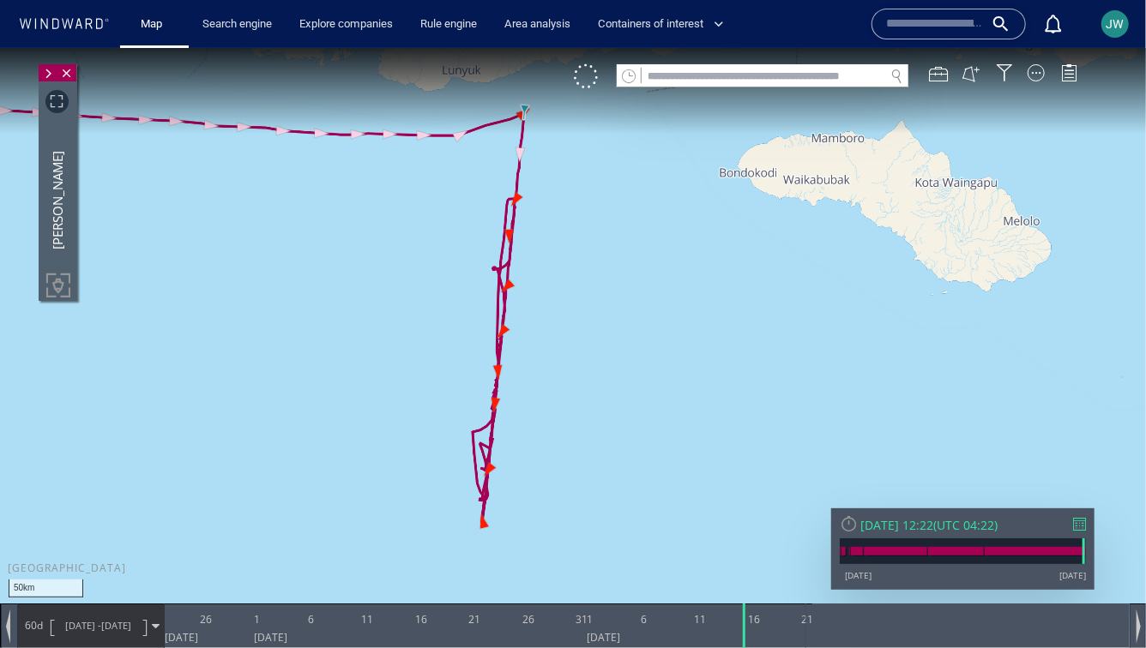
drag, startPoint x: 537, startPoint y: 295, endPoint x: 541, endPoint y: 355, distance: 60.2
click at [541, 355] on canvas "Map" at bounding box center [573, 338] width 1146 height 583
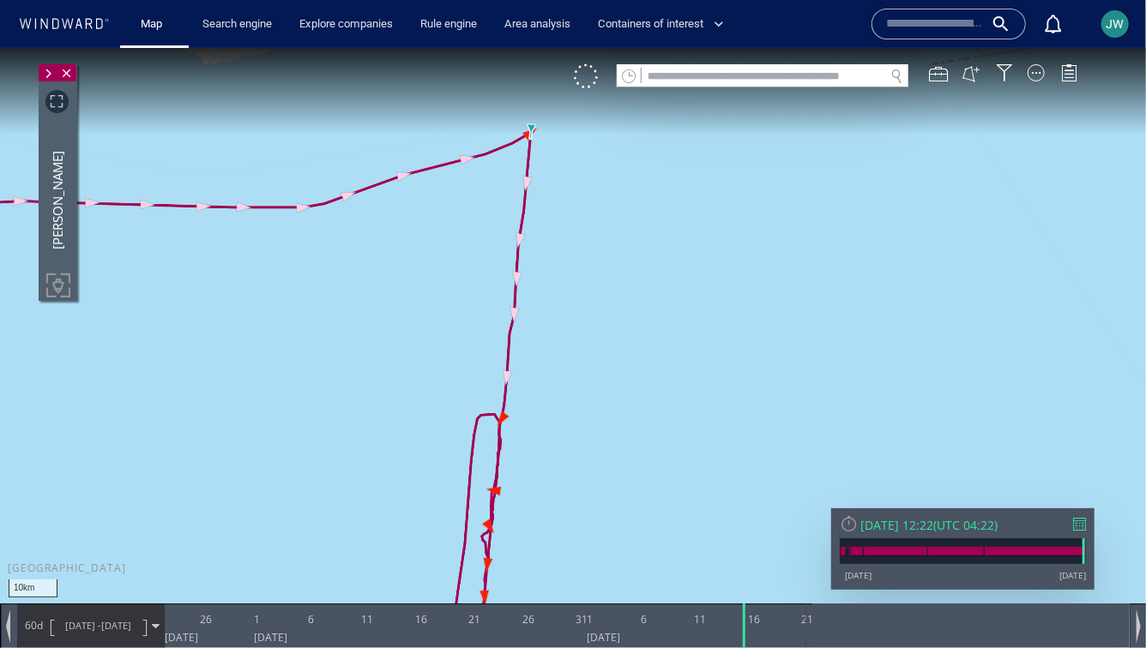
drag, startPoint x: 528, startPoint y: 480, endPoint x: 529, endPoint y: 409, distance: 71.2
click at [529, 409] on canvas "Map" at bounding box center [573, 338] width 1146 height 583
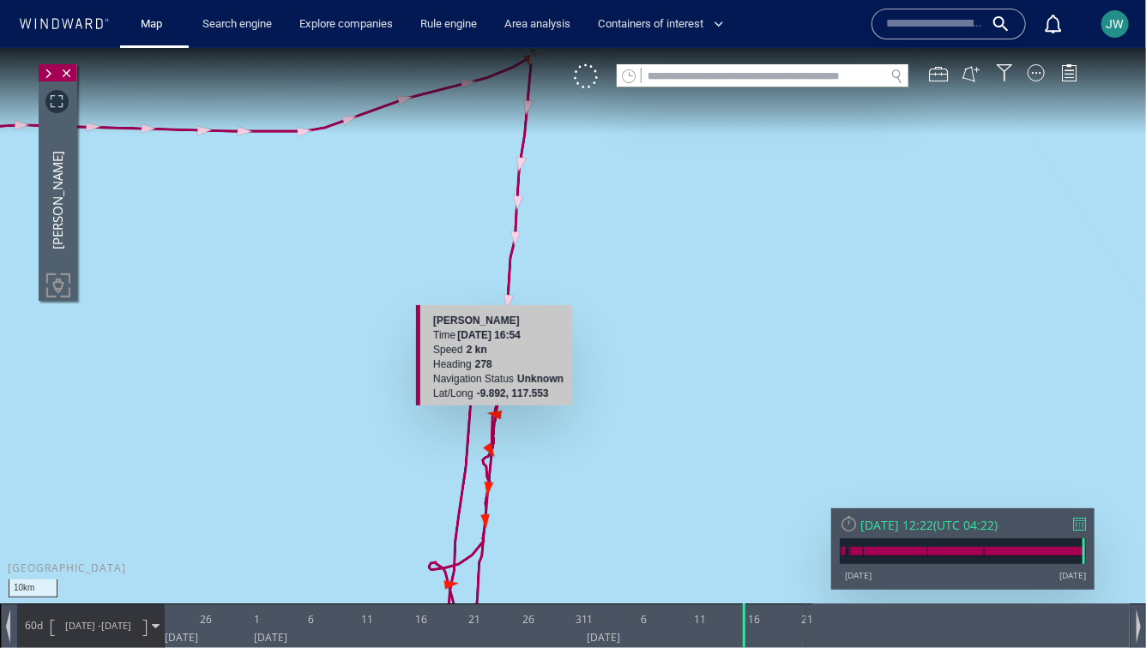
click at [497, 413] on canvas "Map" at bounding box center [573, 338] width 1146 height 583
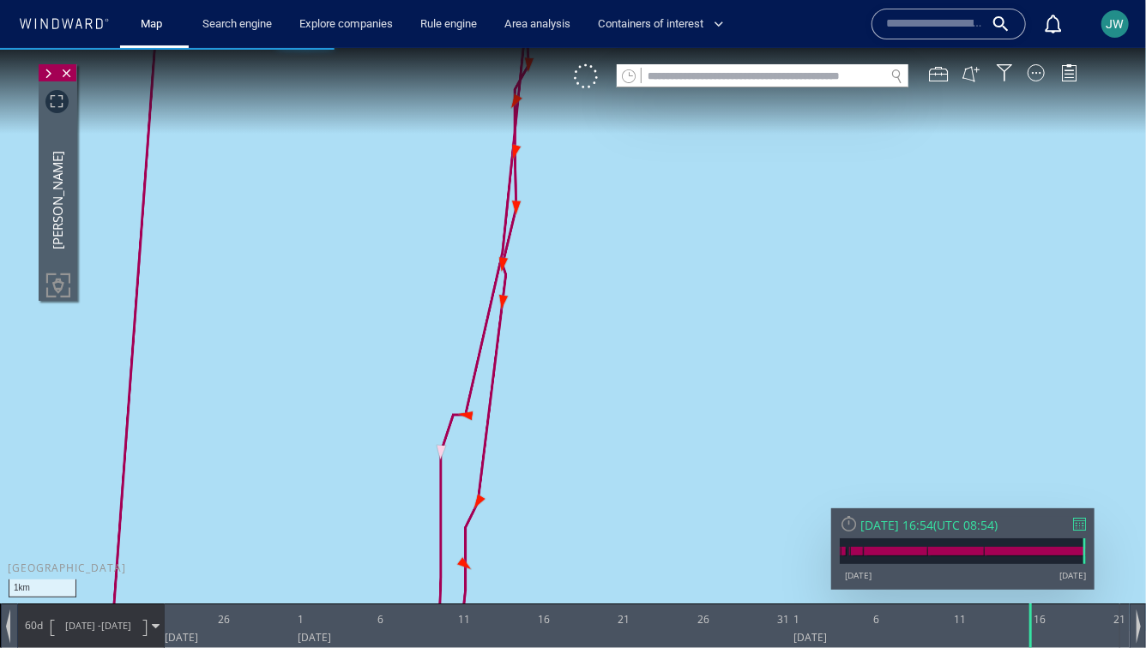
click at [471, 413] on canvas "Map" at bounding box center [573, 338] width 1146 height 583
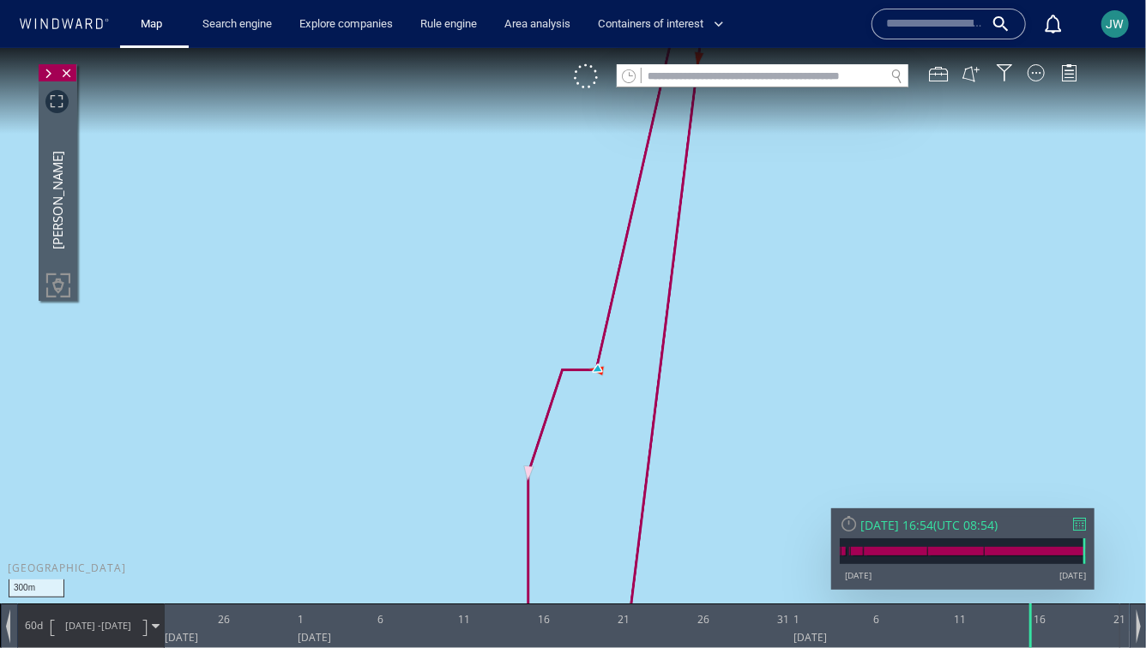
drag, startPoint x: 451, startPoint y: 425, endPoint x: 341, endPoint y: 415, distance: 110.3
click at [339, 419] on canvas "Map" at bounding box center [573, 338] width 1146 height 583
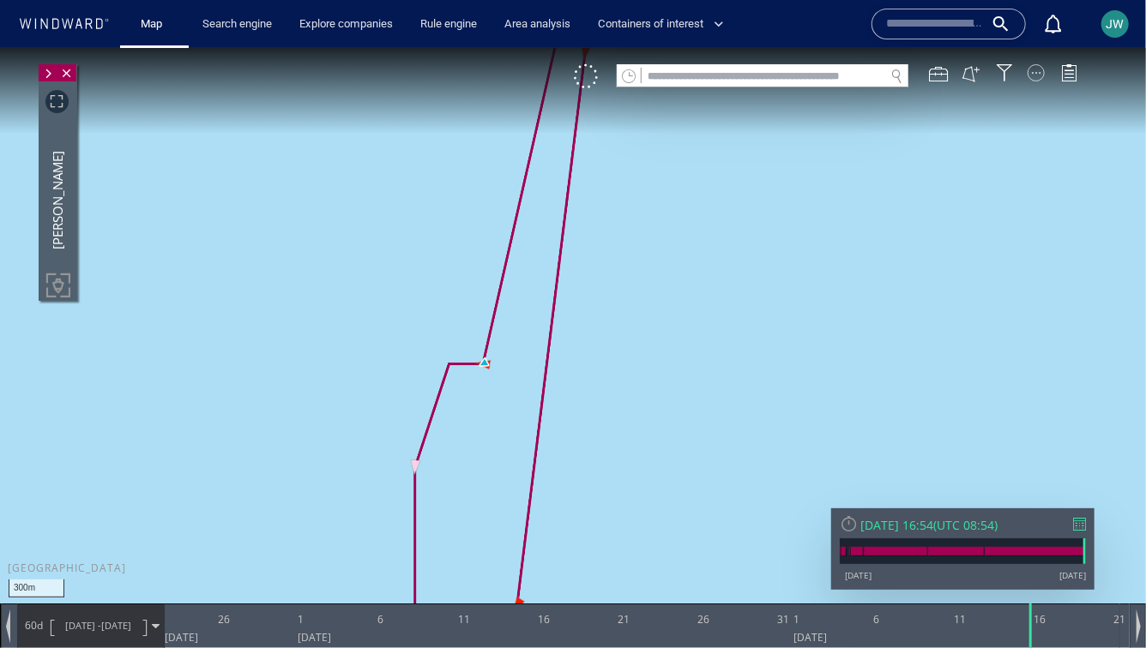
click at [1037, 73] on div at bounding box center [1036, 71] width 17 height 17
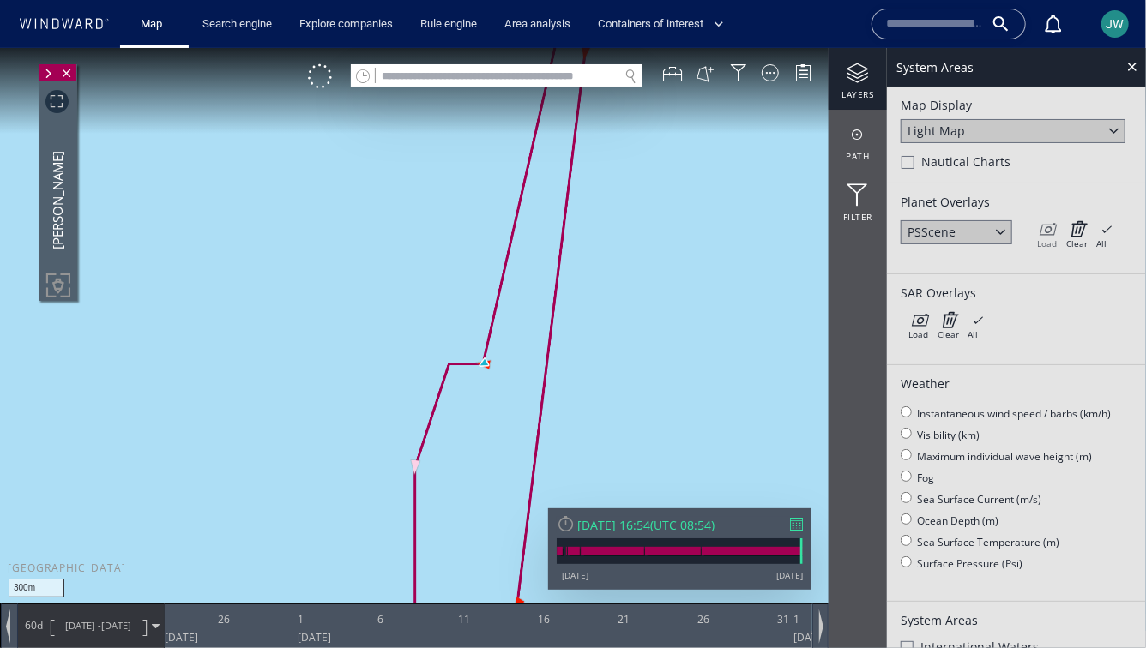
click at [1057, 243] on div "Load" at bounding box center [1047, 243] width 20 height 12
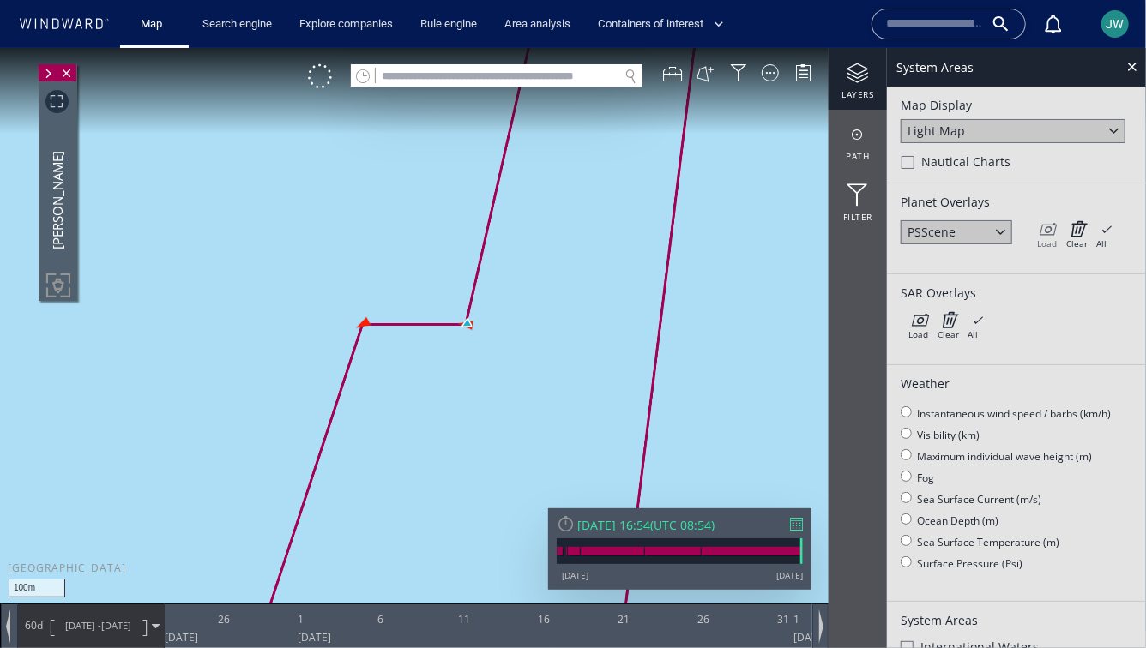
click at [1048, 244] on div "Load" at bounding box center [1047, 243] width 20 height 12
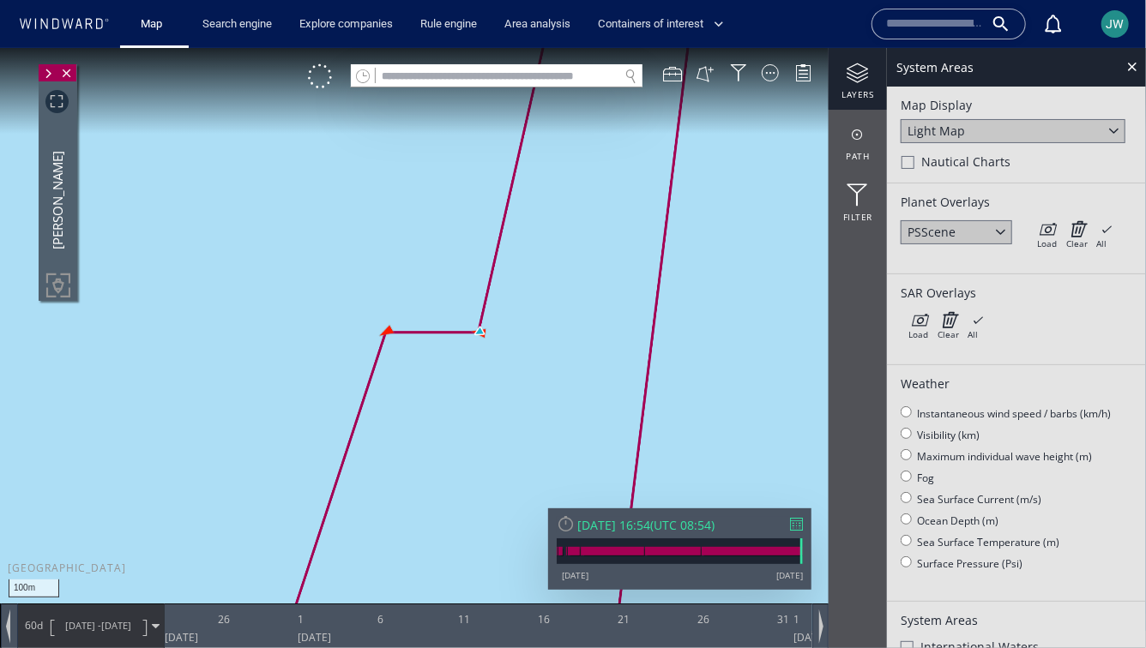
drag, startPoint x: 570, startPoint y: 424, endPoint x: 570, endPoint y: 195, distance: 229.0
click at [570, 194] on canvas "Map" at bounding box center [573, 338] width 1146 height 583
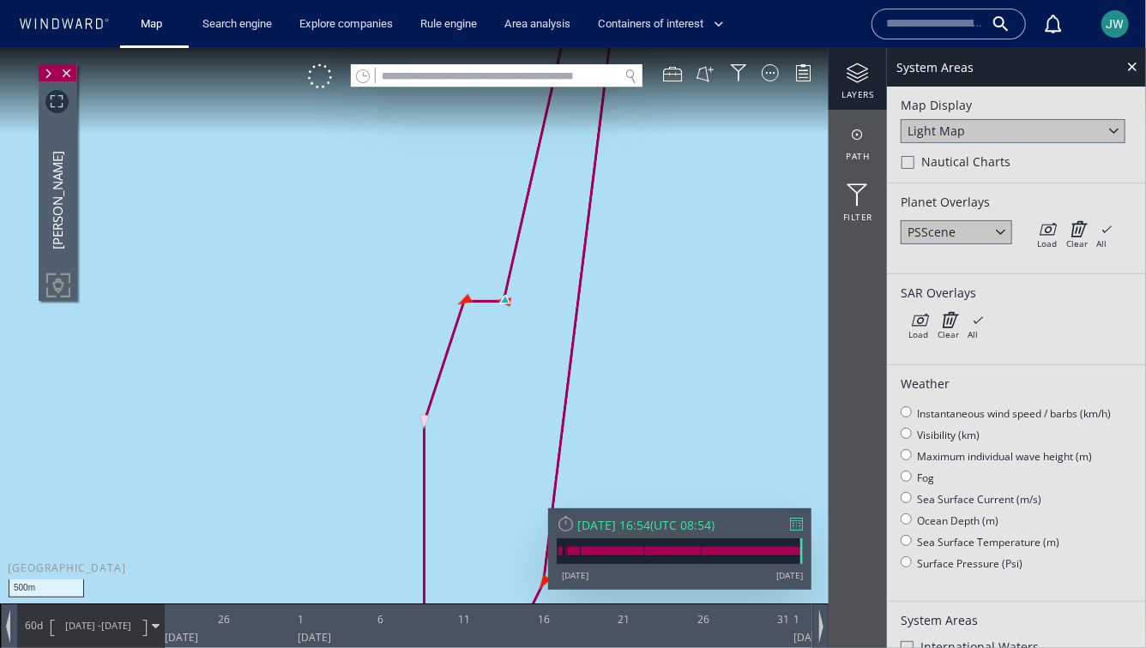
drag, startPoint x: 522, startPoint y: 450, endPoint x: 523, endPoint y: 280, distance: 170.7
click at [523, 280] on canvas "Map" at bounding box center [573, 338] width 1146 height 583
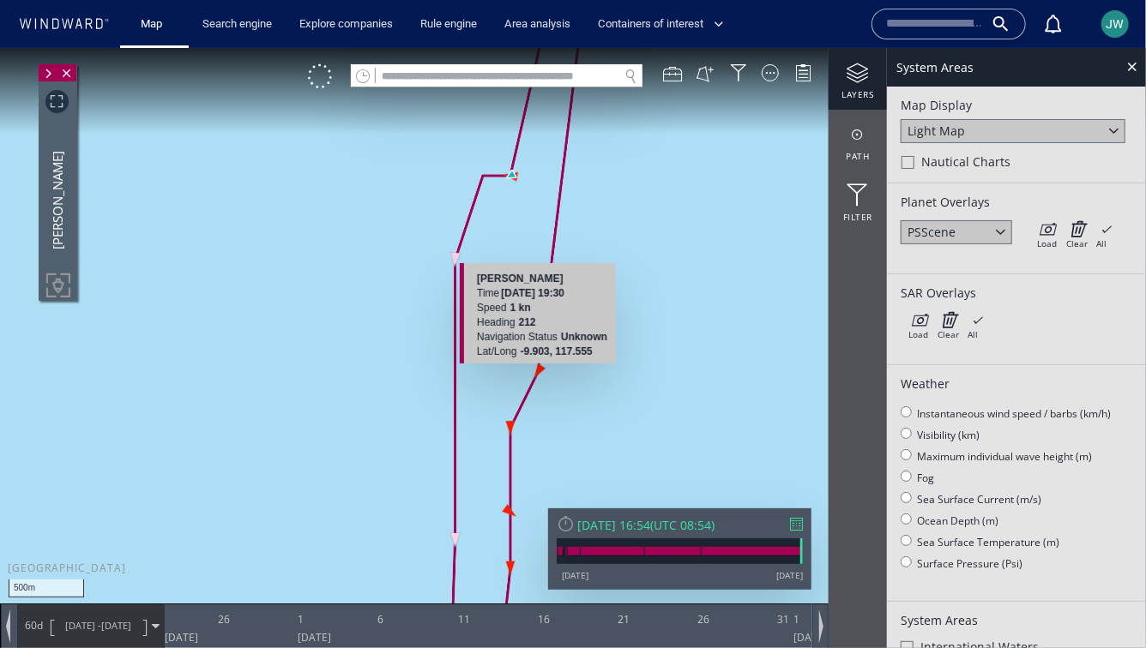
click at [538, 369] on canvas "Map" at bounding box center [573, 338] width 1146 height 583
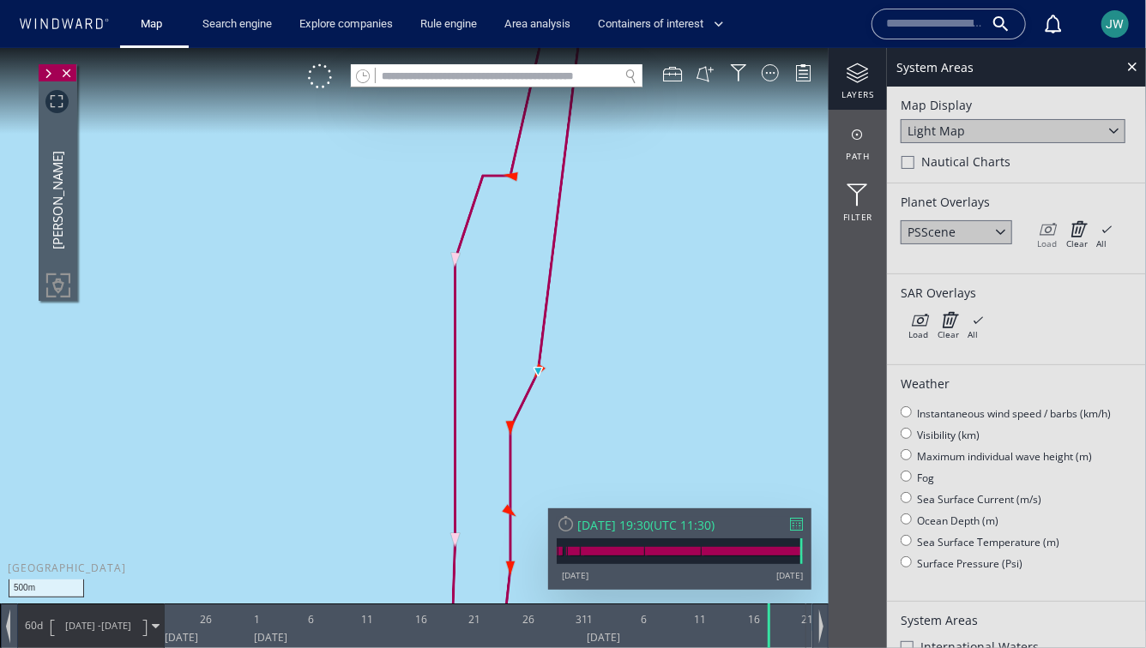
click at [1049, 227] on icon at bounding box center [1047, 228] width 20 height 17
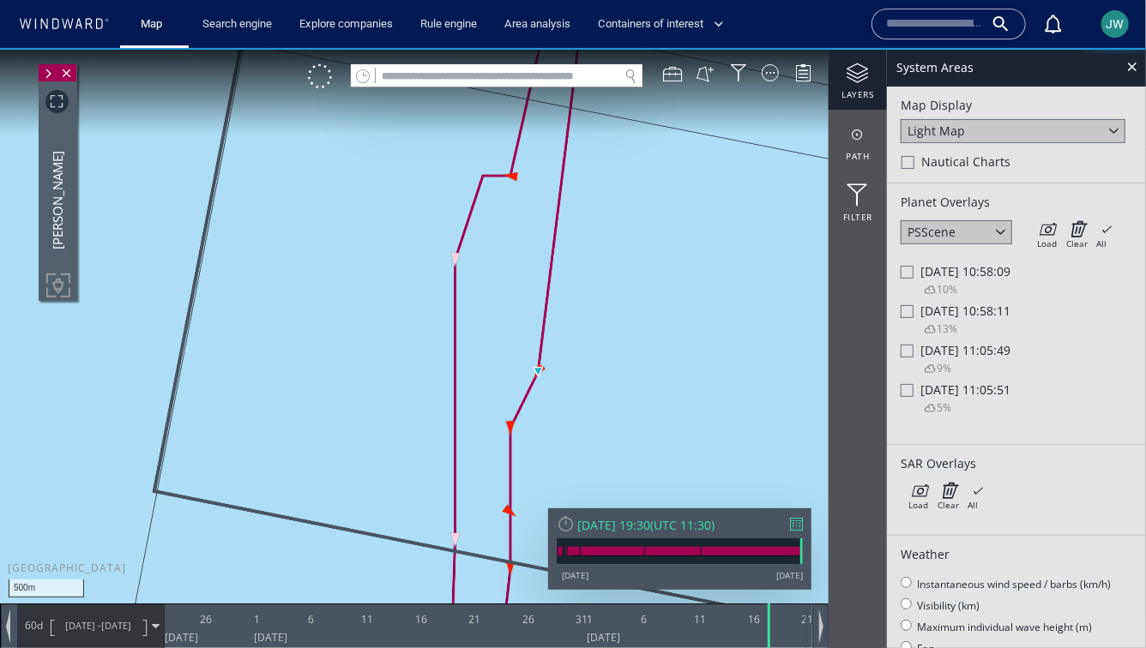
click at [910, 276] on div at bounding box center [907, 271] width 13 height 13
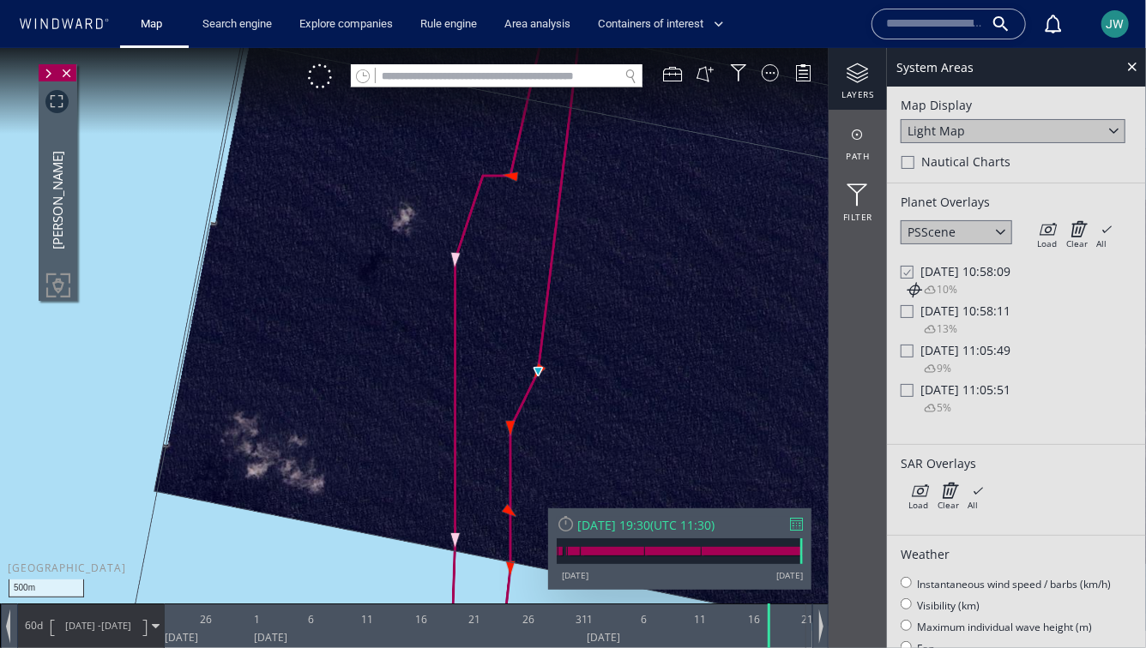
drag, startPoint x: 690, startPoint y: 371, endPoint x: 578, endPoint y: 382, distance: 112.8
click at [577, 382] on canvas "Map" at bounding box center [573, 338] width 1146 height 583
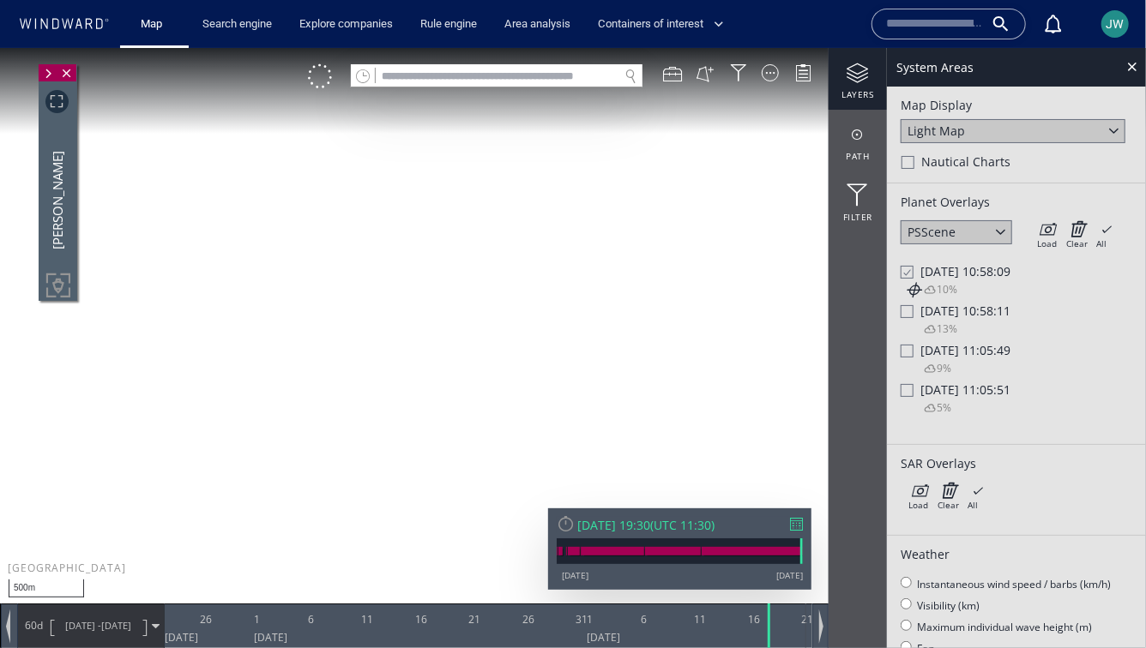
click at [917, 287] on icon at bounding box center [912, 288] width 17 height 17
click at [1079, 223] on icon at bounding box center [1076, 228] width 21 height 17
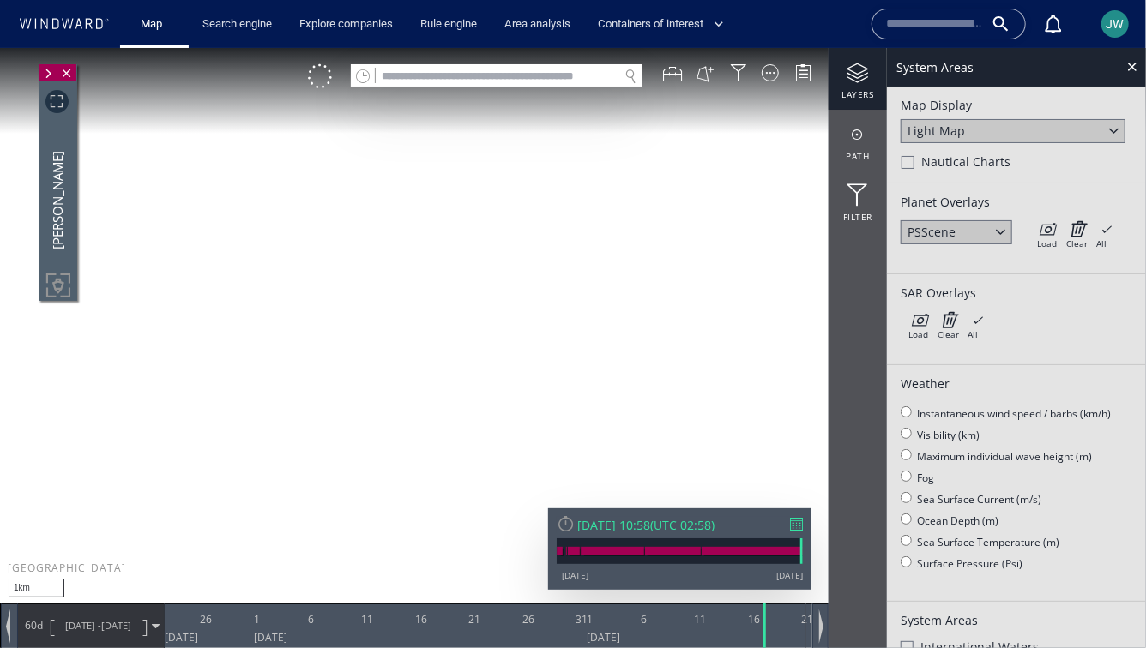
drag, startPoint x: 262, startPoint y: 502, endPoint x: 465, endPoint y: 383, distance: 234.5
click at [467, 381] on canvas "Map" at bounding box center [573, 338] width 1146 height 583
click at [1051, 234] on icon at bounding box center [1047, 228] width 20 height 17
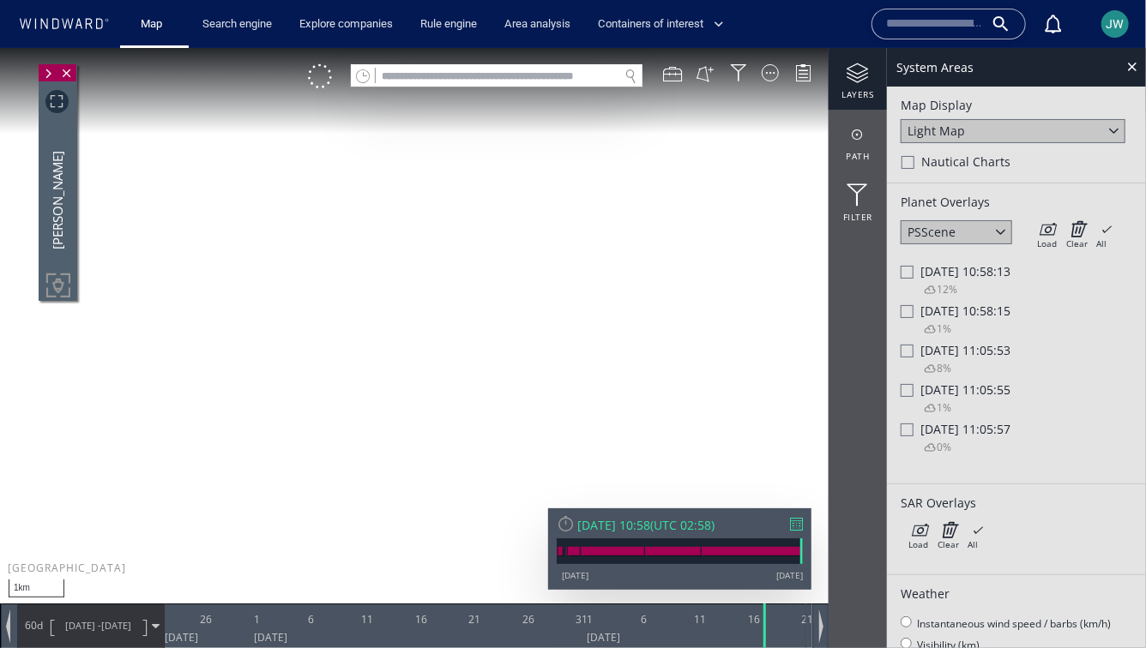
drag, startPoint x: 490, startPoint y: 476, endPoint x: 503, endPoint y: 359, distance: 118.3
click at [503, 357] on canvas "Map" at bounding box center [573, 338] width 1146 height 583
click at [907, 395] on div at bounding box center [907, 389] width 13 height 13
click at [916, 408] on icon at bounding box center [912, 407] width 17 height 17
drag, startPoint x: 719, startPoint y: 389, endPoint x: 480, endPoint y: 337, distance: 243.9
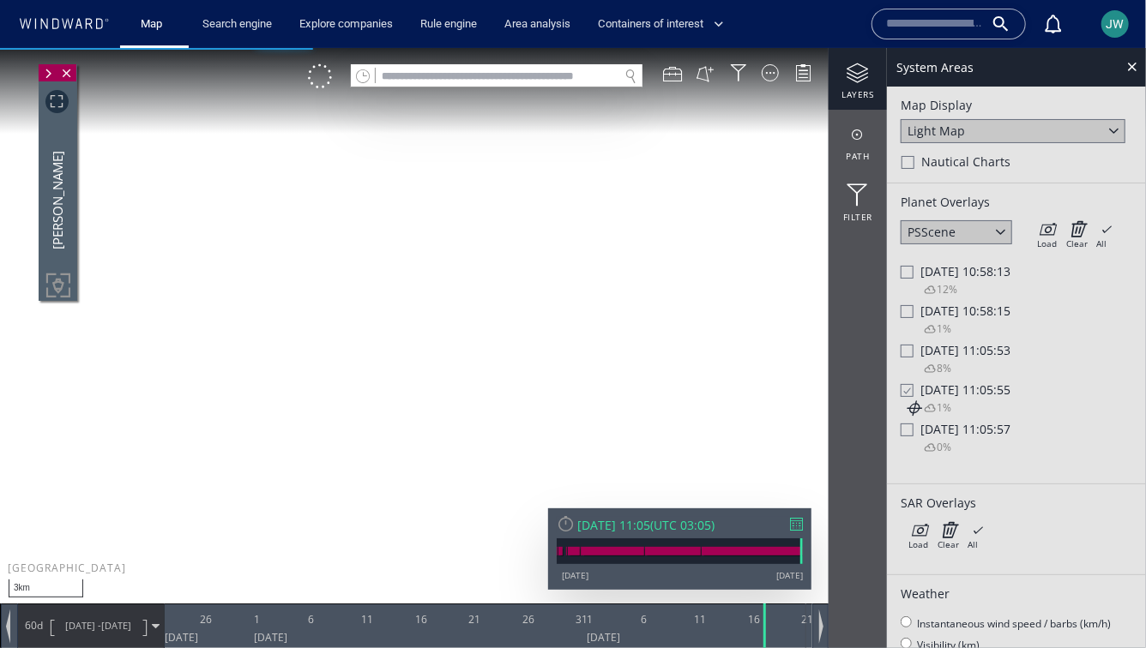
click at [479, 336] on canvas "Map" at bounding box center [573, 338] width 1146 height 583
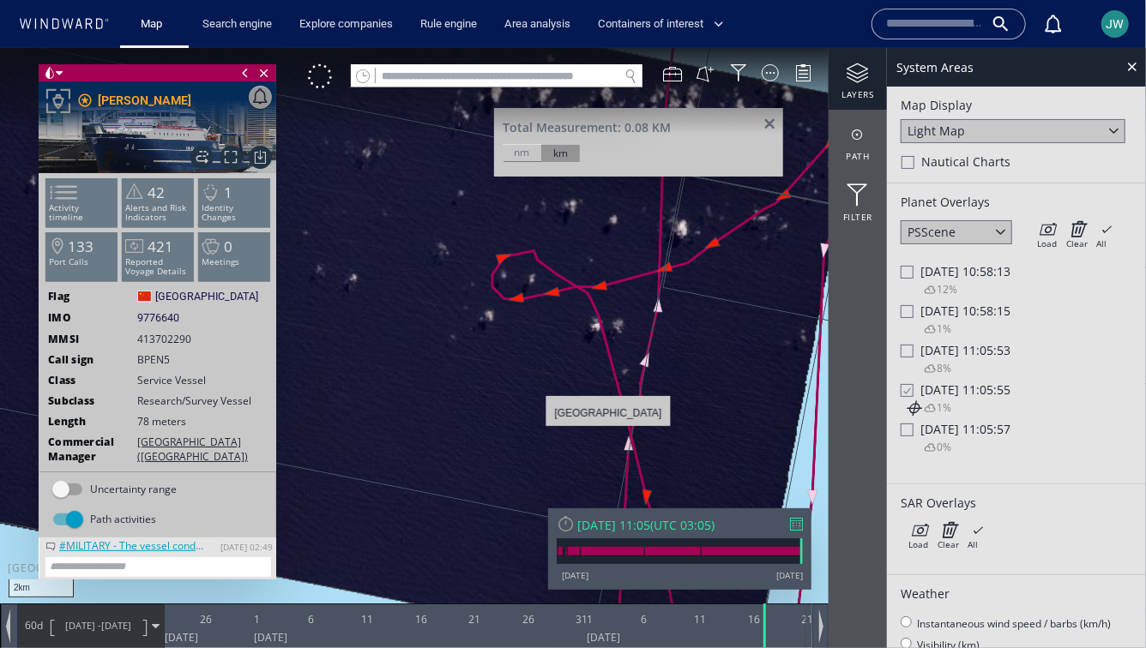
drag, startPoint x: 714, startPoint y: 434, endPoint x: 559, endPoint y: 434, distance: 154.4
click at [558, 434] on canvas "Map" at bounding box center [573, 338] width 1146 height 583
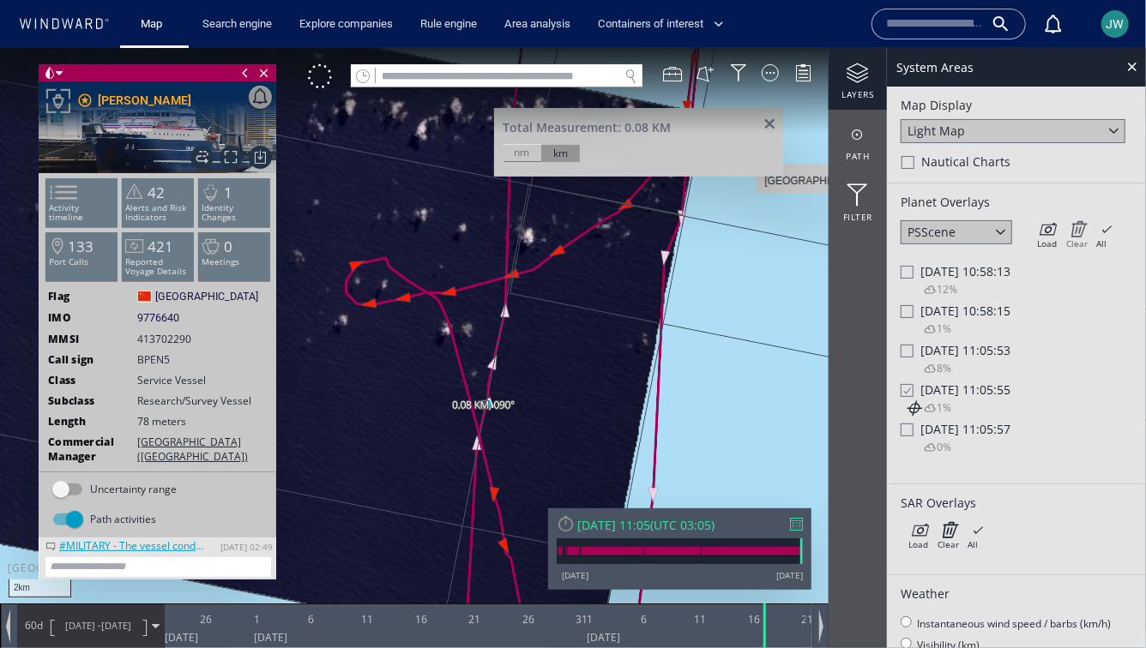
click at [1082, 231] on icon at bounding box center [1076, 228] width 21 height 17
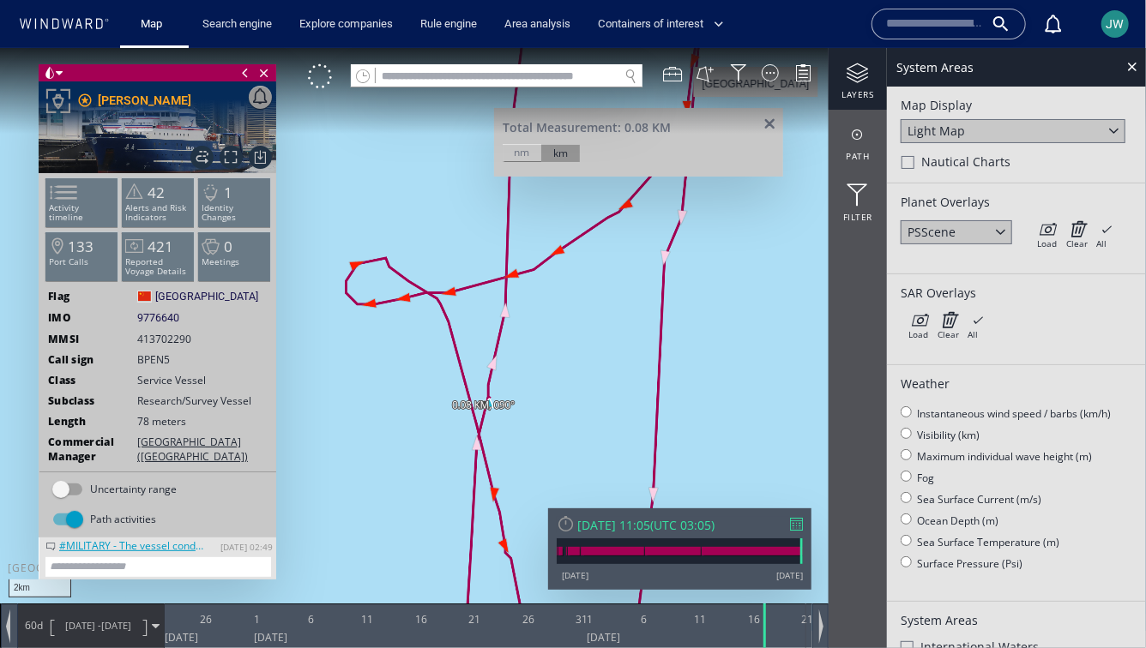
click at [766, 125] on span at bounding box center [769, 124] width 21 height 13
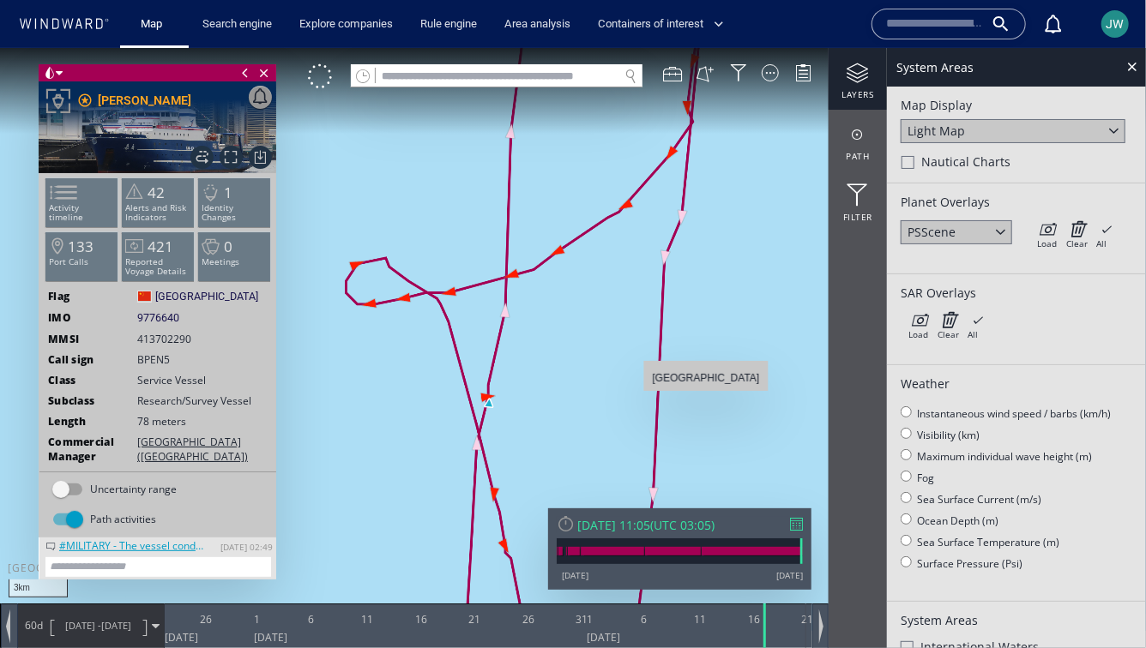
drag, startPoint x: 706, startPoint y: 442, endPoint x: 706, endPoint y: 383, distance: 58.3
click at [706, 383] on canvas "Map" at bounding box center [573, 338] width 1146 height 583
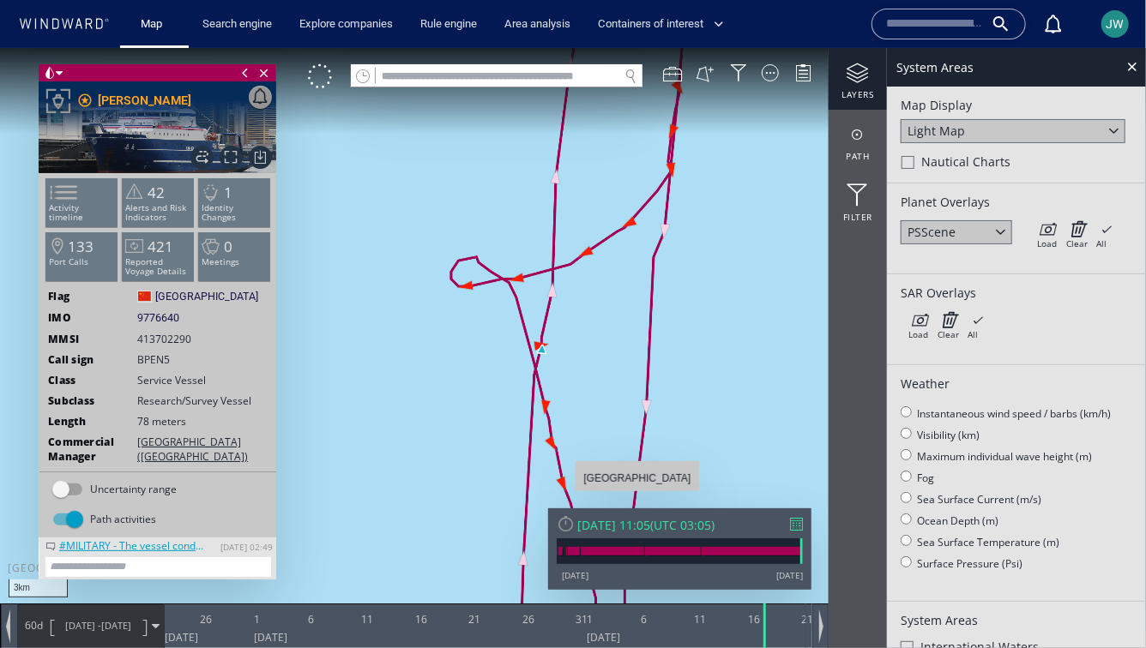
click at [569, 527] on div at bounding box center [566, 523] width 18 height 18
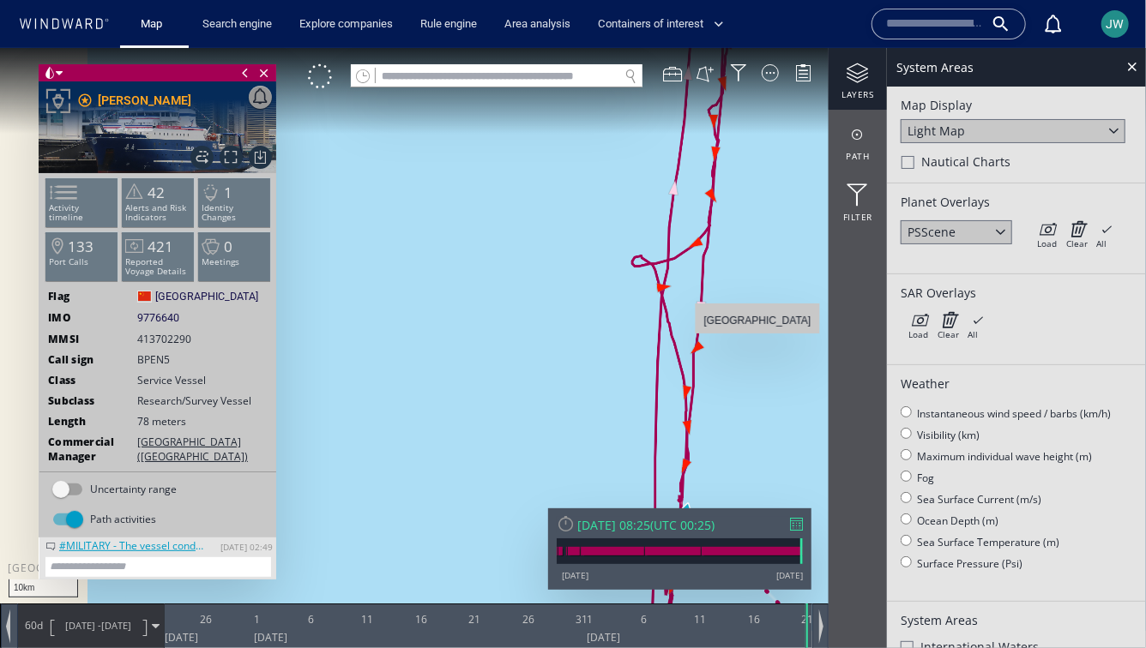
drag, startPoint x: 778, startPoint y: 315, endPoint x: 651, endPoint y: 451, distance: 186.3
click at [651, 452] on canvas "Map" at bounding box center [573, 338] width 1146 height 583
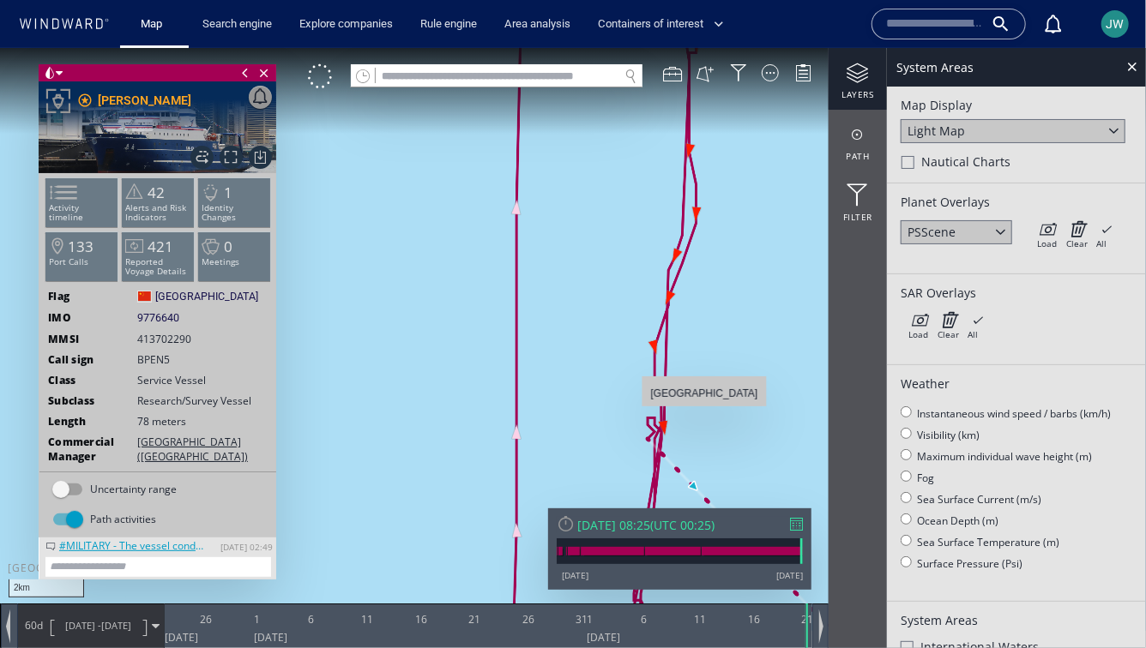
drag, startPoint x: 733, startPoint y: 377, endPoint x: 707, endPoint y: 324, distance: 59.5
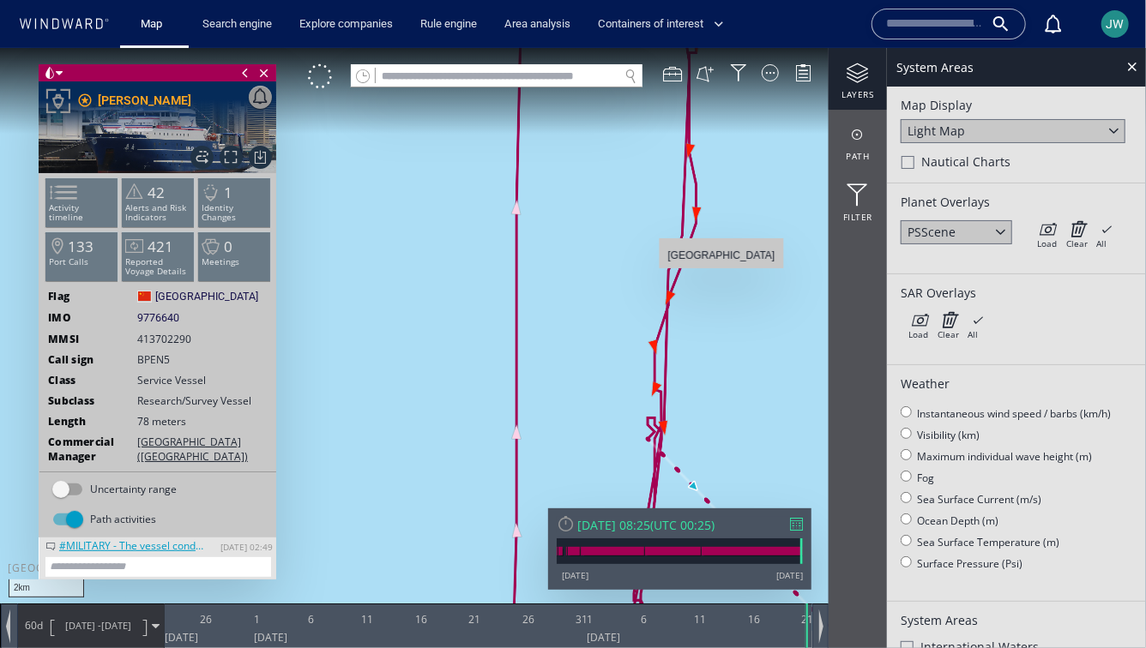
drag, startPoint x: 760, startPoint y: 329, endPoint x: 721, endPoint y: 276, distance: 65.0
click at [721, 275] on canvas "Map" at bounding box center [573, 338] width 1146 height 583
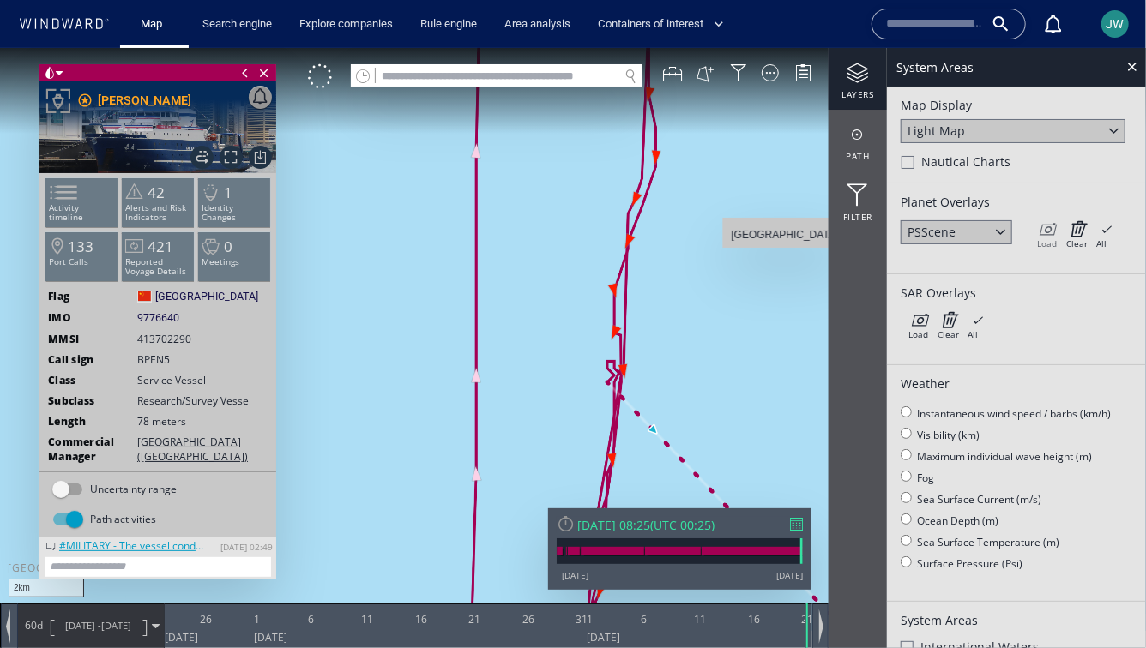
click at [1046, 226] on icon at bounding box center [1047, 228] width 20 height 17
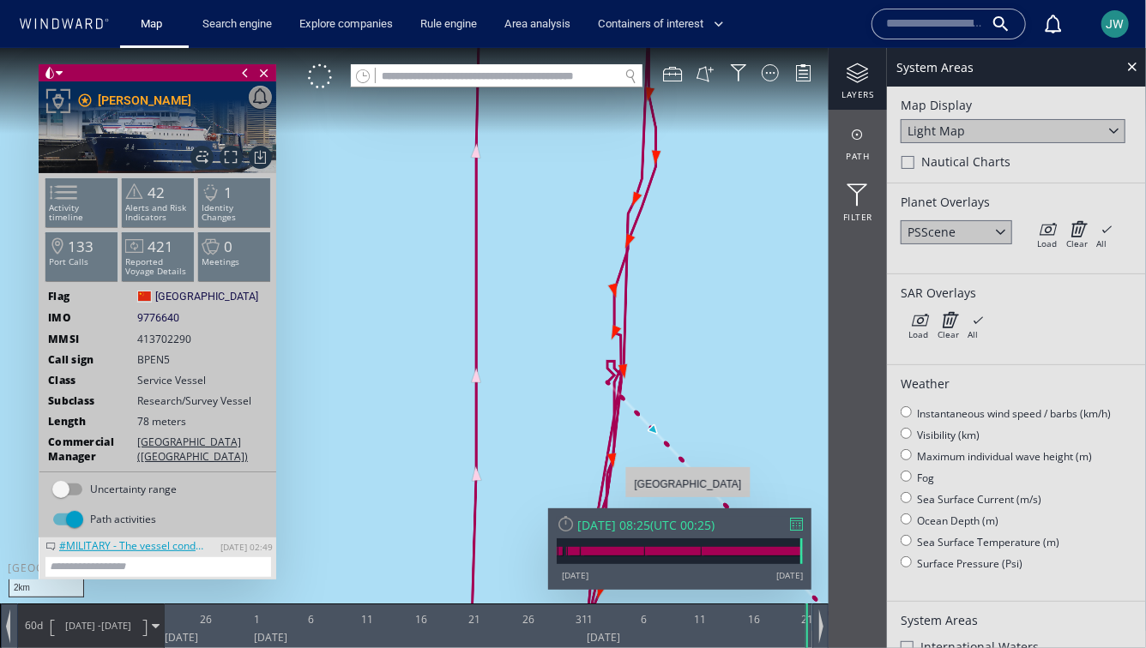
click at [650, 523] on div "Thu 21/08/2025 08:25" at bounding box center [613, 524] width 73 height 16
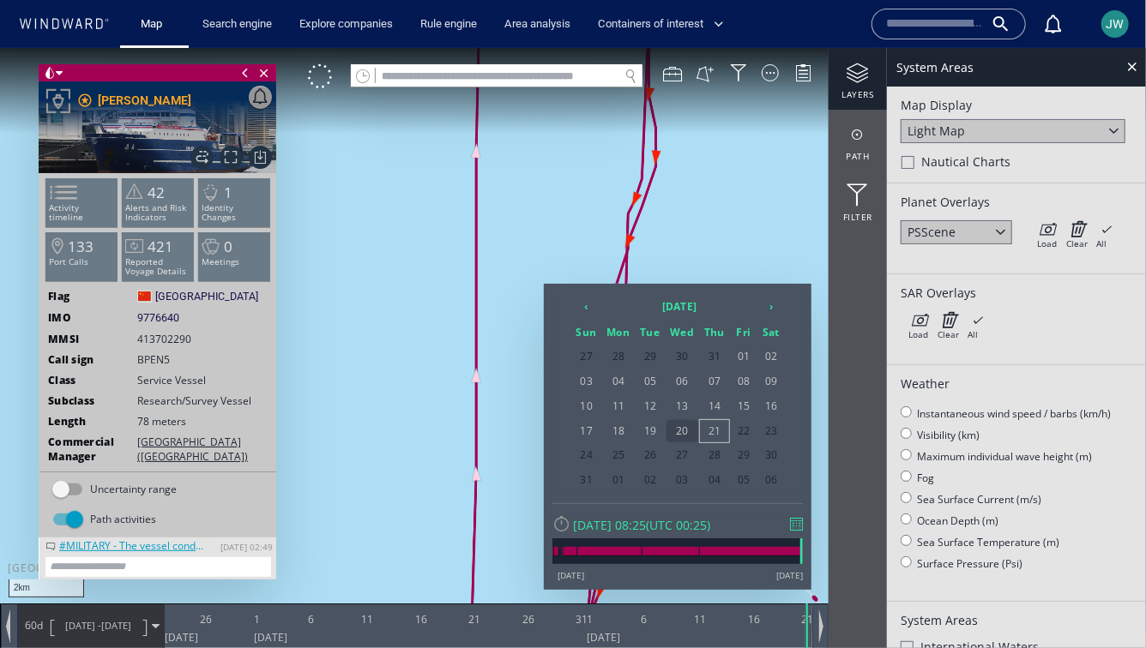
click at [684, 430] on span "20" at bounding box center [682, 430] width 33 height 22
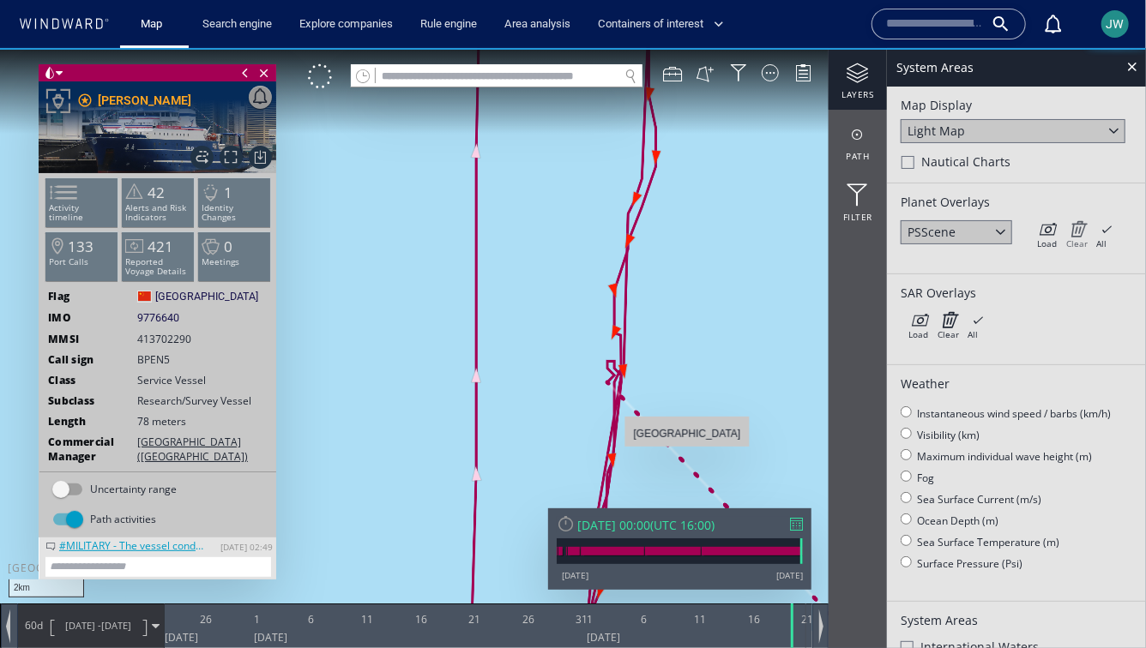
click at [1074, 244] on div "Clear" at bounding box center [1076, 243] width 21 height 12
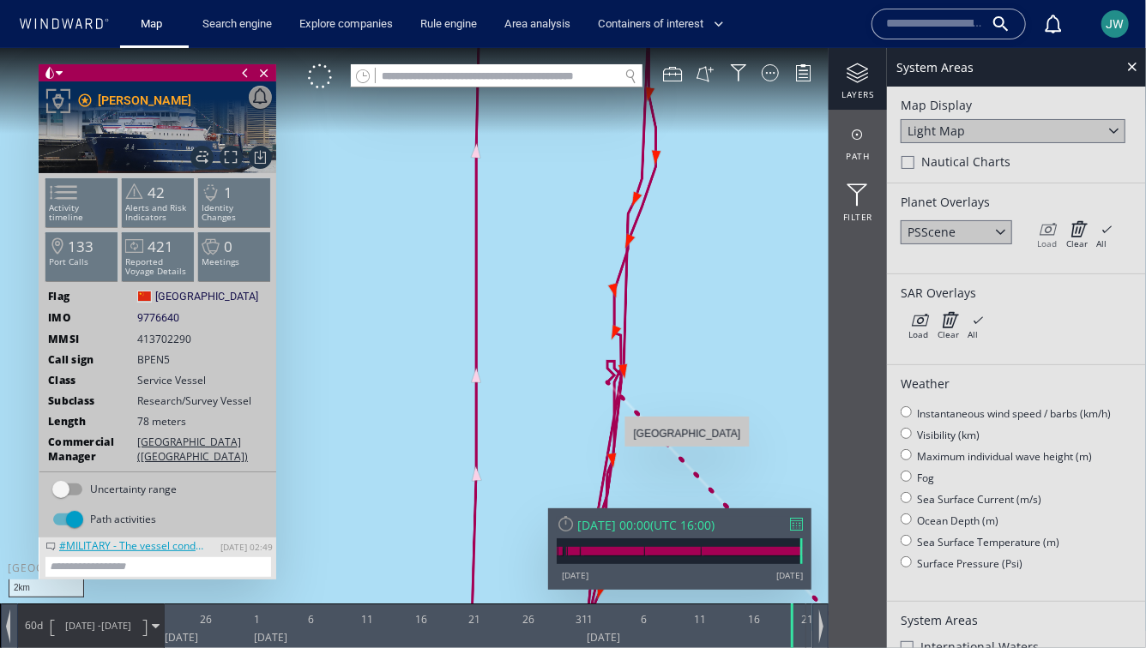
click at [1047, 241] on div "Load" at bounding box center [1047, 243] width 20 height 12
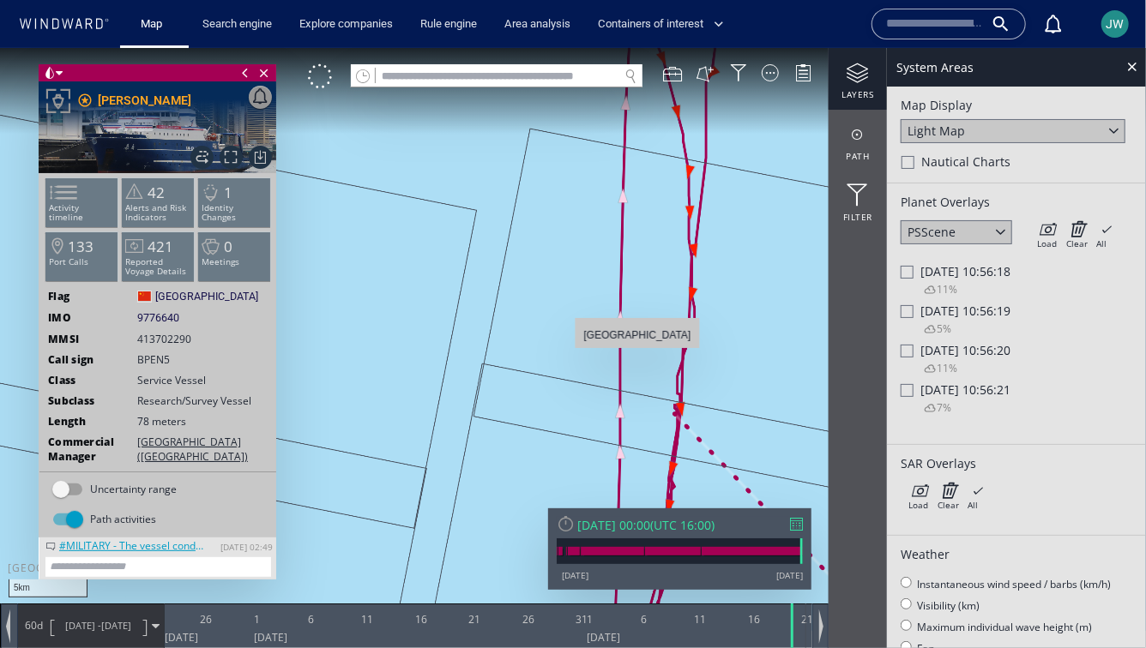
drag, startPoint x: 778, startPoint y: 392, endPoint x: 630, endPoint y: 351, distance: 153.2
click at [630, 351] on canvas "Map" at bounding box center [573, 338] width 1146 height 583
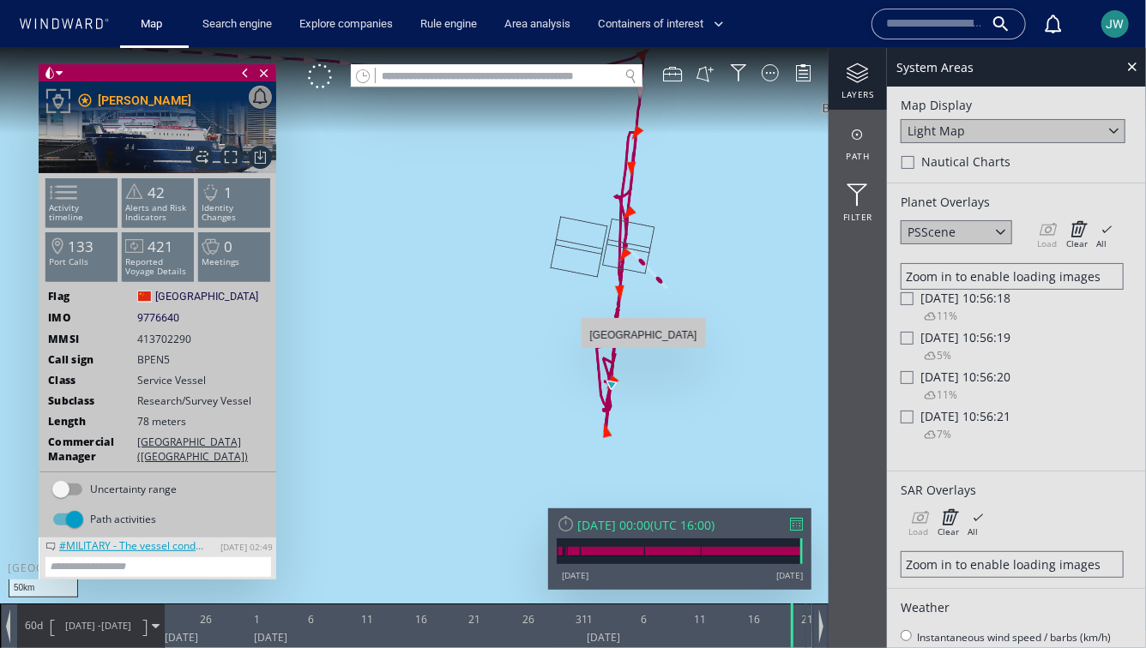
drag, startPoint x: 640, startPoint y: 468, endPoint x: 643, endPoint y: 357, distance: 111.6
click at [643, 357] on canvas "Map" at bounding box center [573, 338] width 1146 height 583
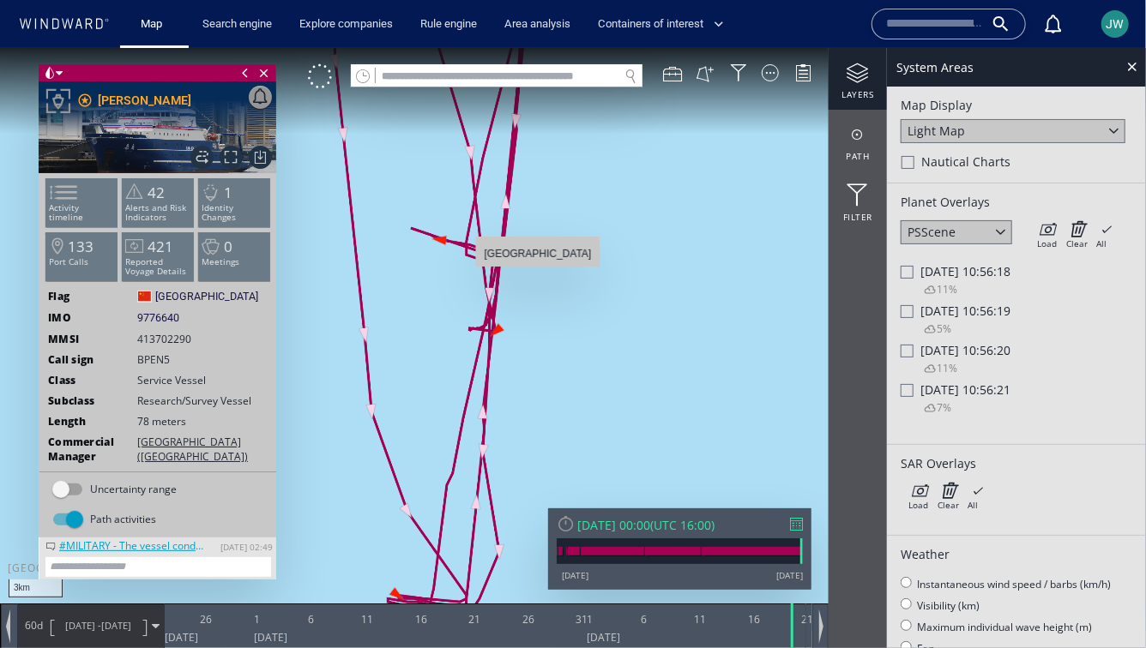
drag, startPoint x: 538, startPoint y: 176, endPoint x: 540, endPoint y: 290, distance: 114.1
click at [540, 290] on canvas "Map" at bounding box center [573, 338] width 1146 height 583
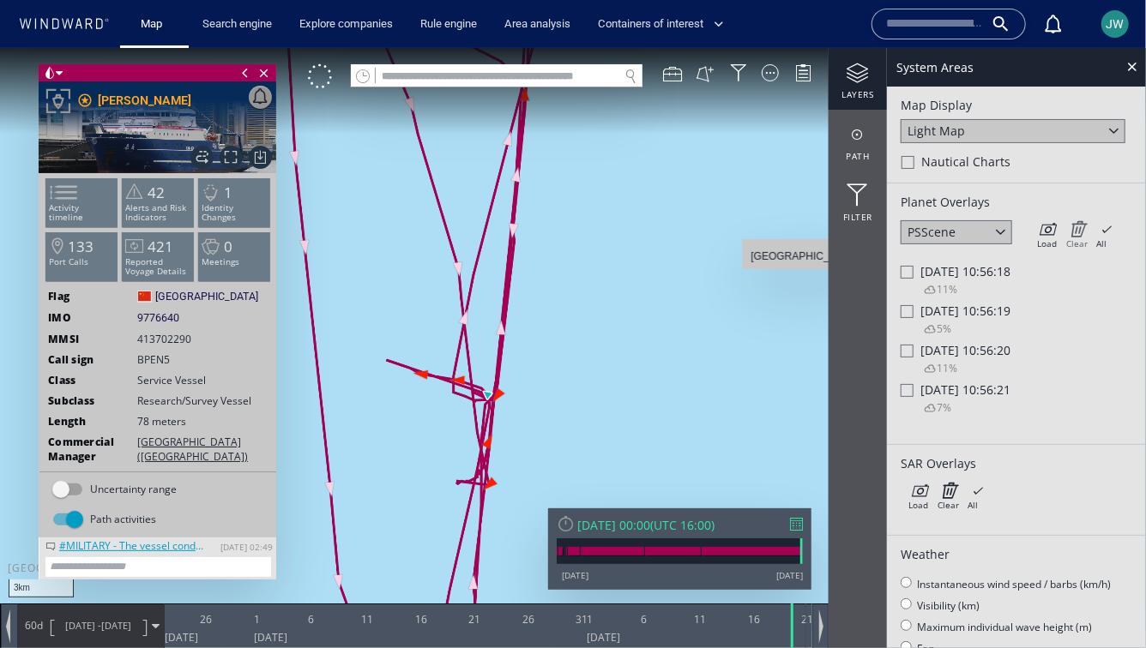
click at [1076, 228] on icon at bounding box center [1076, 228] width 21 height 17
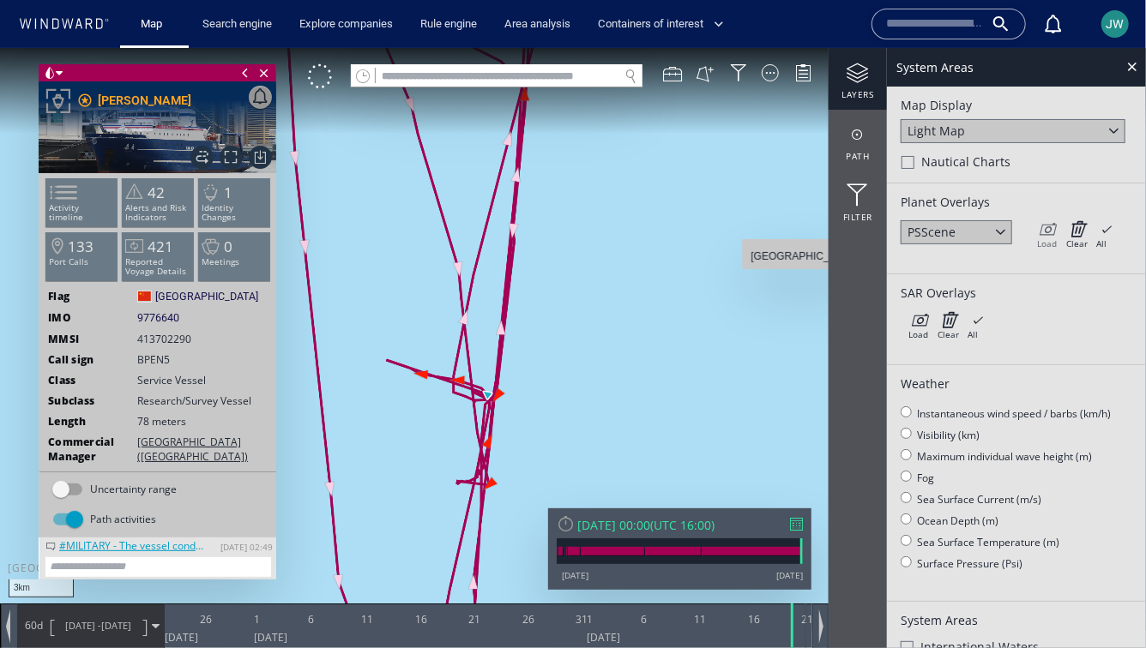
click at [1049, 228] on icon at bounding box center [1047, 228] width 20 height 17
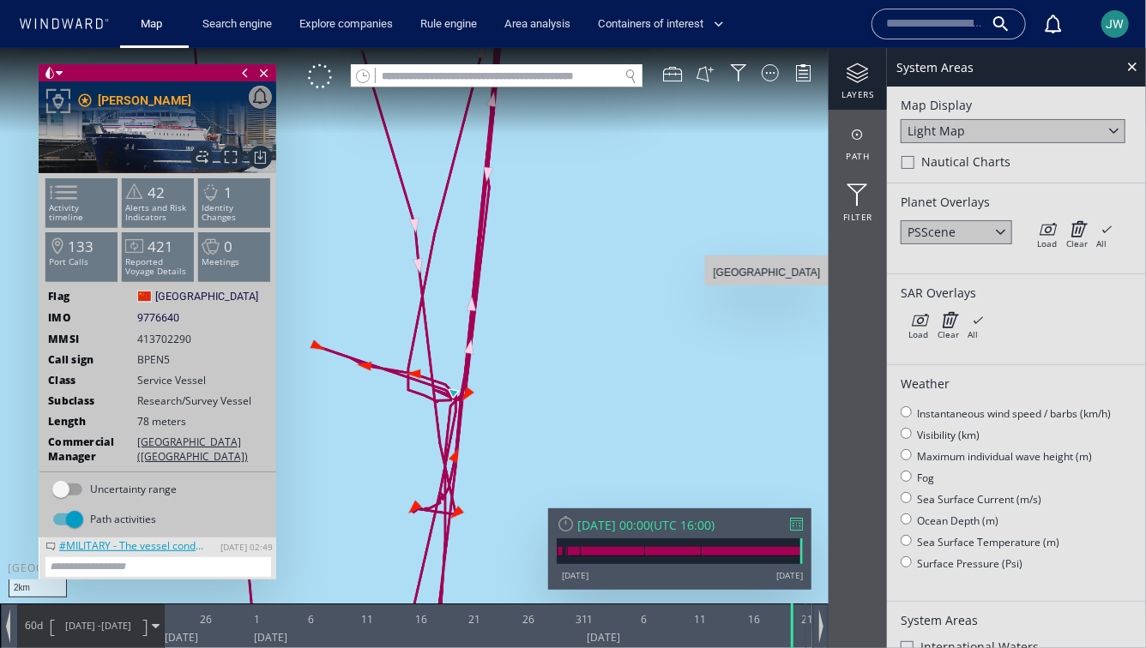
click at [1058, 228] on div "Load Clear All × Loading all overlays might take a while!" at bounding box center [1076, 233] width 86 height 26
click at [1052, 229] on icon at bounding box center [1047, 228] width 20 height 17
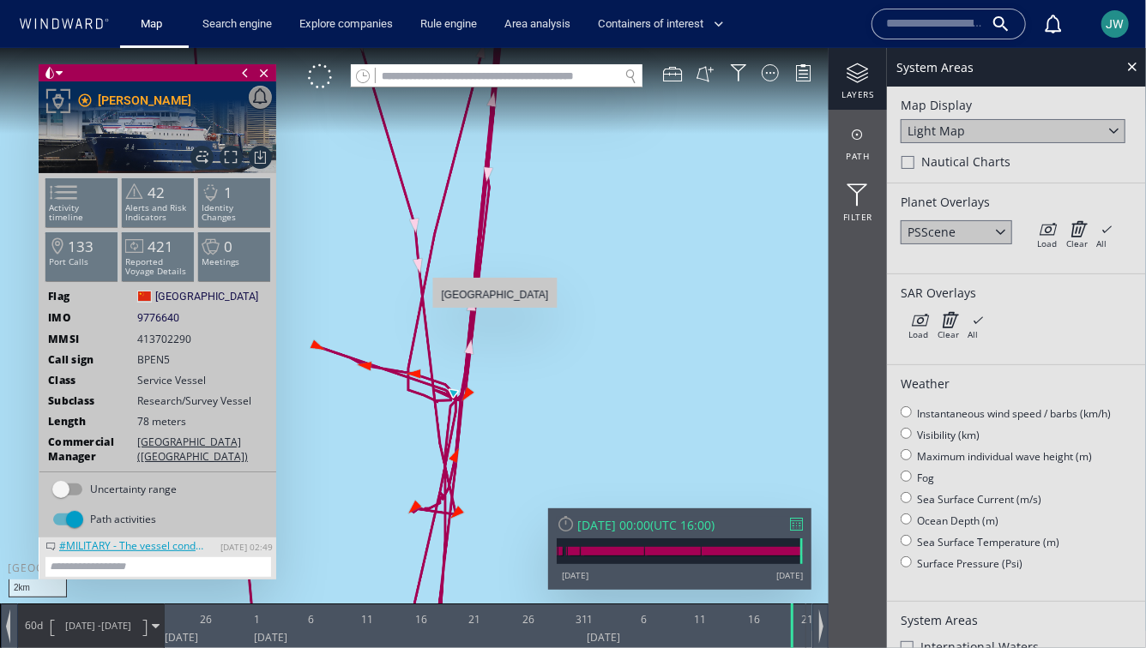
drag, startPoint x: 349, startPoint y: 288, endPoint x: 494, endPoint y: 316, distance: 147.5
click at [494, 316] on canvas "Map" at bounding box center [573, 338] width 1146 height 583
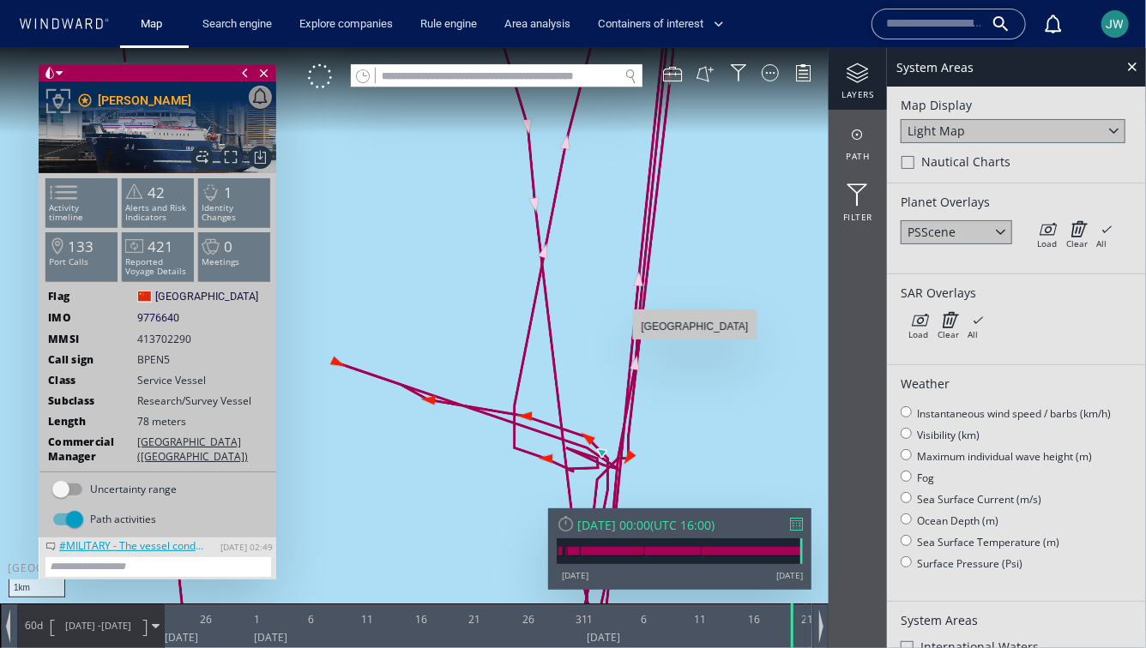
drag, startPoint x: 689, startPoint y: 377, endPoint x: 704, endPoint y: 273, distance: 105.8
click at [705, 272] on canvas "Map" at bounding box center [573, 338] width 1146 height 583
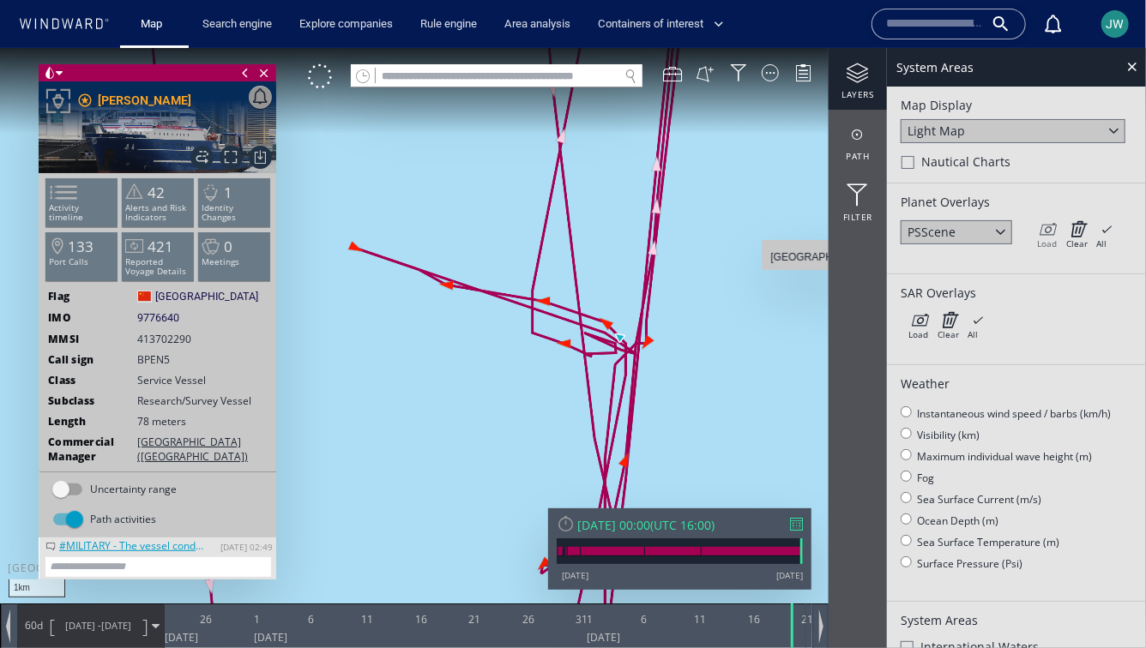
click at [1043, 232] on icon at bounding box center [1047, 228] width 20 height 17
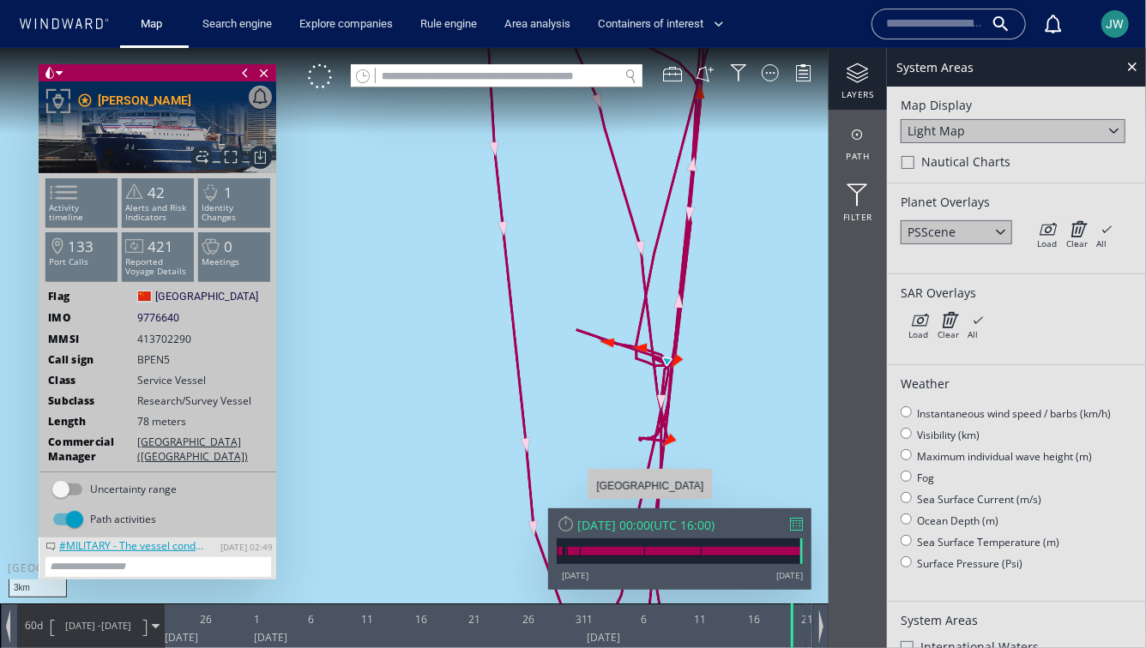
click at [643, 526] on div "Wed 20/08/2025 00:00" at bounding box center [613, 524] width 73 height 16
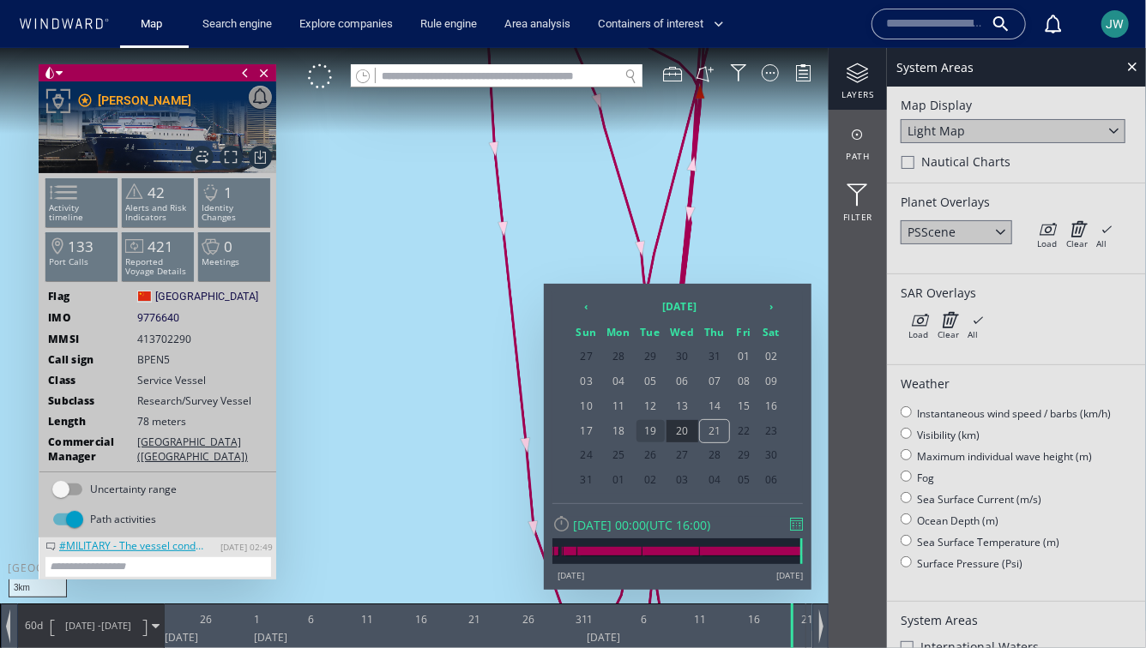
click at [651, 427] on span "19" at bounding box center [650, 430] width 28 height 22
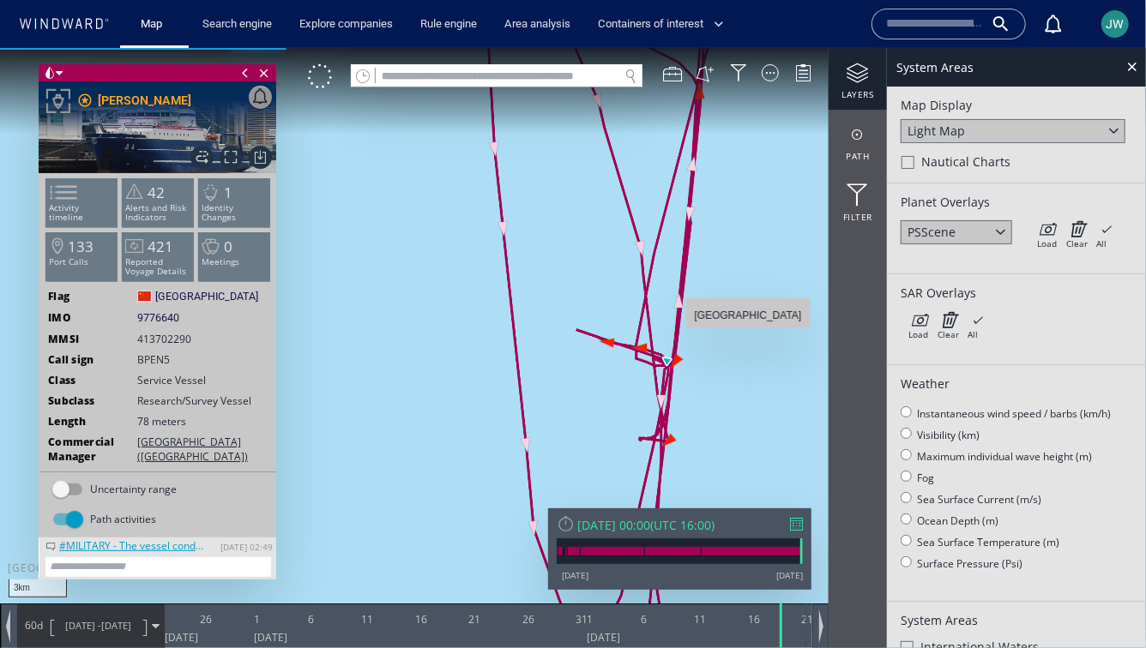
click at [748, 336] on canvas "Map" at bounding box center [573, 338] width 1146 height 583
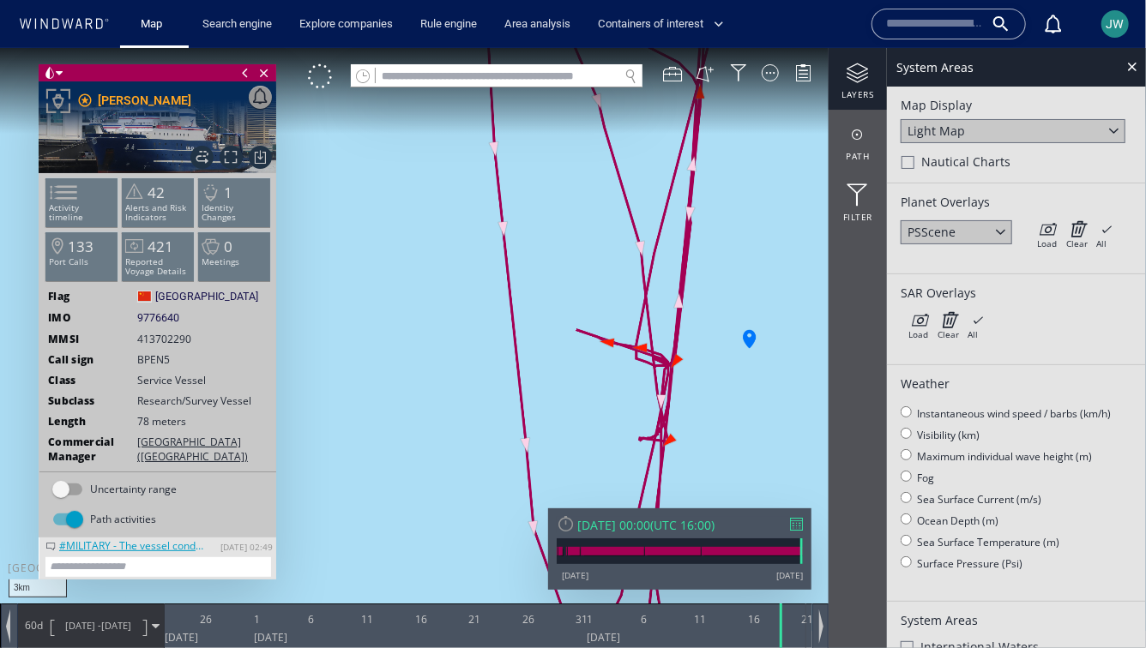
click at [755, 336] on canvas "Map" at bounding box center [573, 338] width 1146 height 583
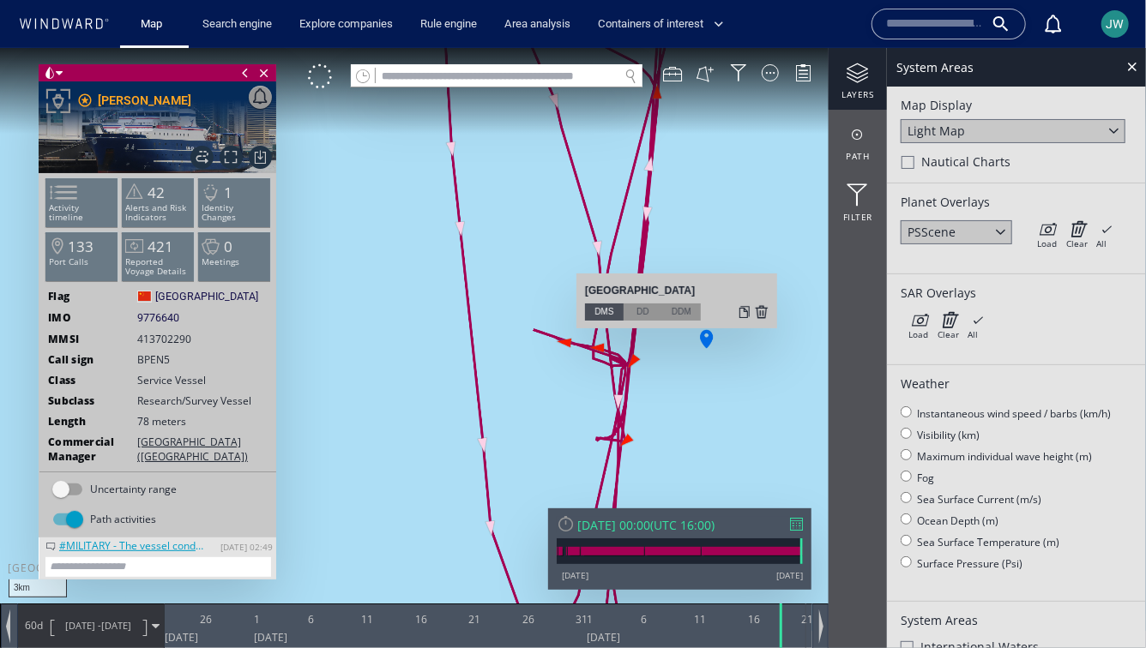
drag, startPoint x: 758, startPoint y: 388, endPoint x: 691, endPoint y: 388, distance: 66.9
click at [691, 388] on canvas "Map" at bounding box center [573, 338] width 1146 height 583
click at [763, 316] on div at bounding box center [762, 311] width 14 height 17
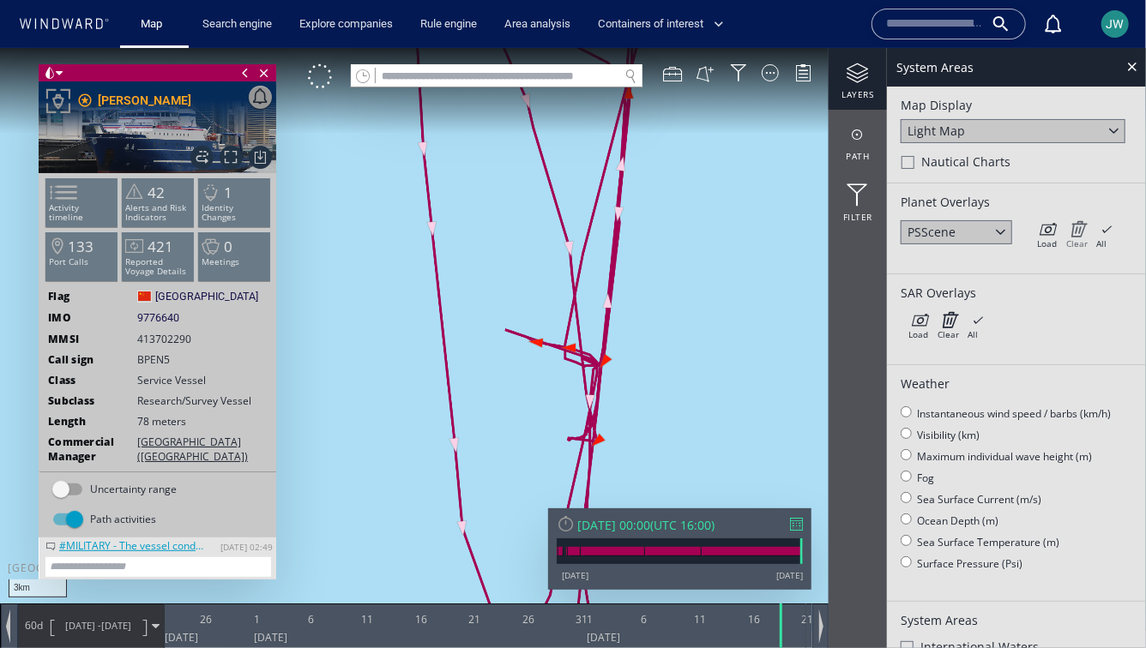
click at [1077, 226] on icon at bounding box center [1076, 228] width 21 height 17
click at [1052, 226] on icon at bounding box center [1047, 228] width 20 height 17
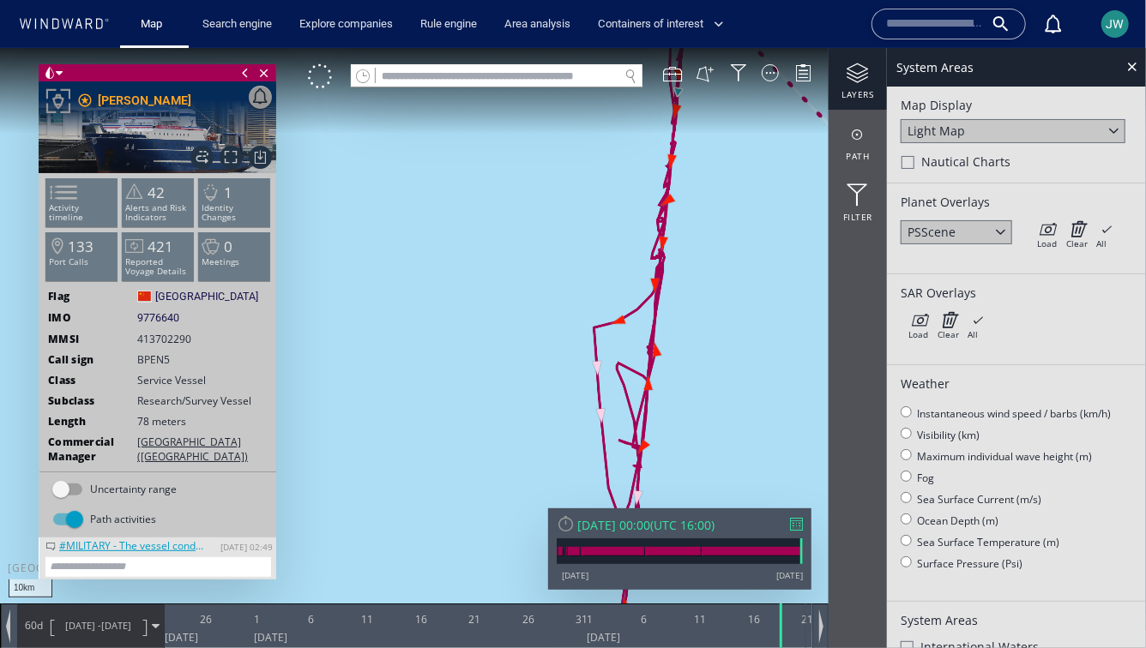
drag, startPoint x: 730, startPoint y: 255, endPoint x: 715, endPoint y: 472, distance: 217.5
click at [715, 472] on canvas "Map" at bounding box center [573, 338] width 1146 height 583
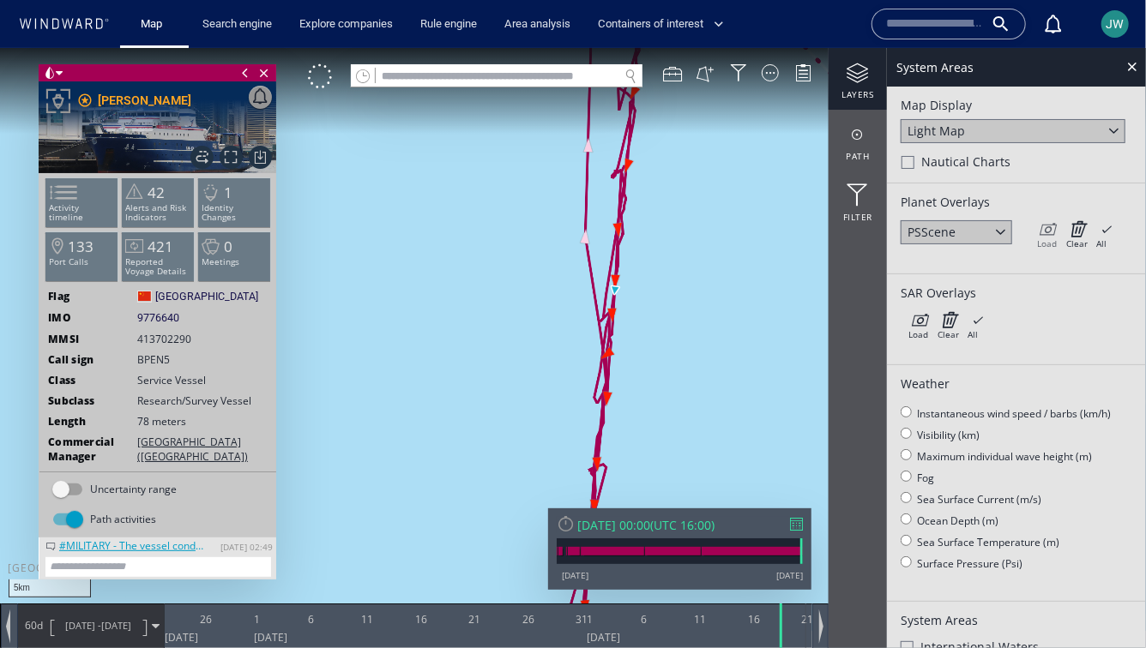
click at [1053, 231] on icon at bounding box center [1047, 228] width 20 height 17
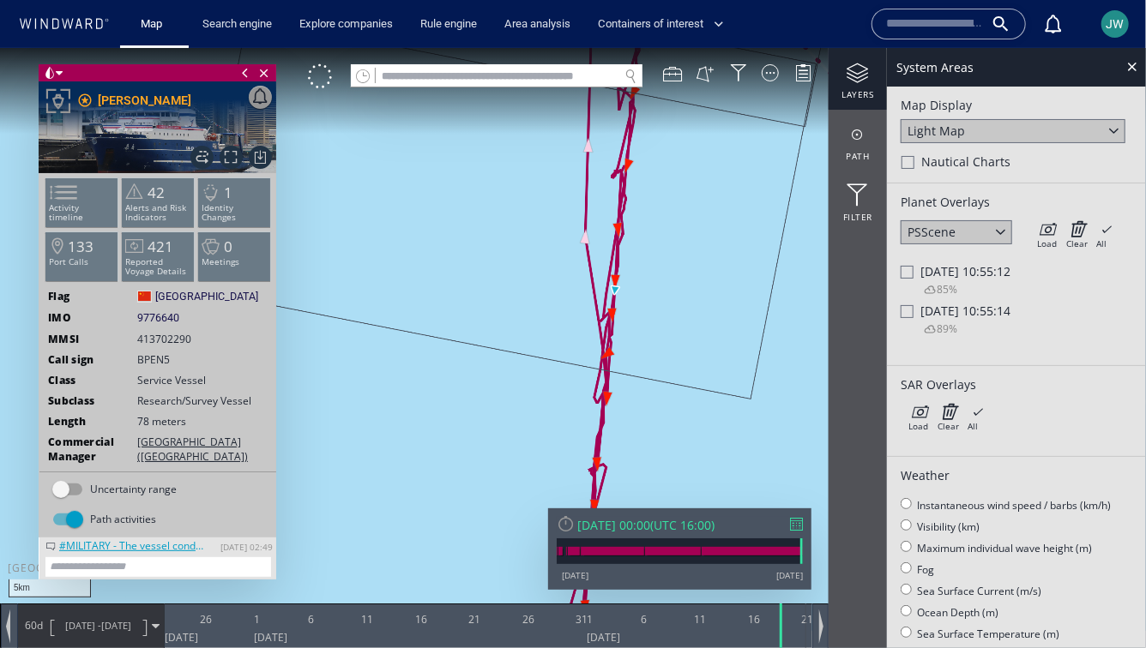
click at [910, 312] on div at bounding box center [907, 310] width 13 height 13
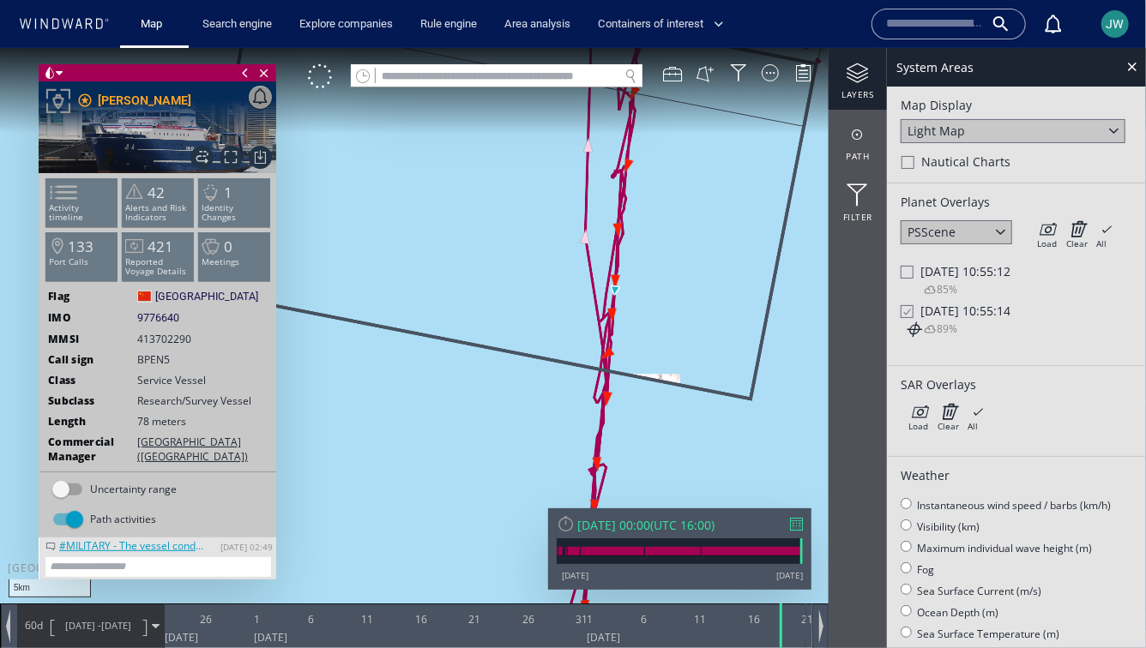
click at [916, 335] on icon at bounding box center [912, 328] width 17 height 17
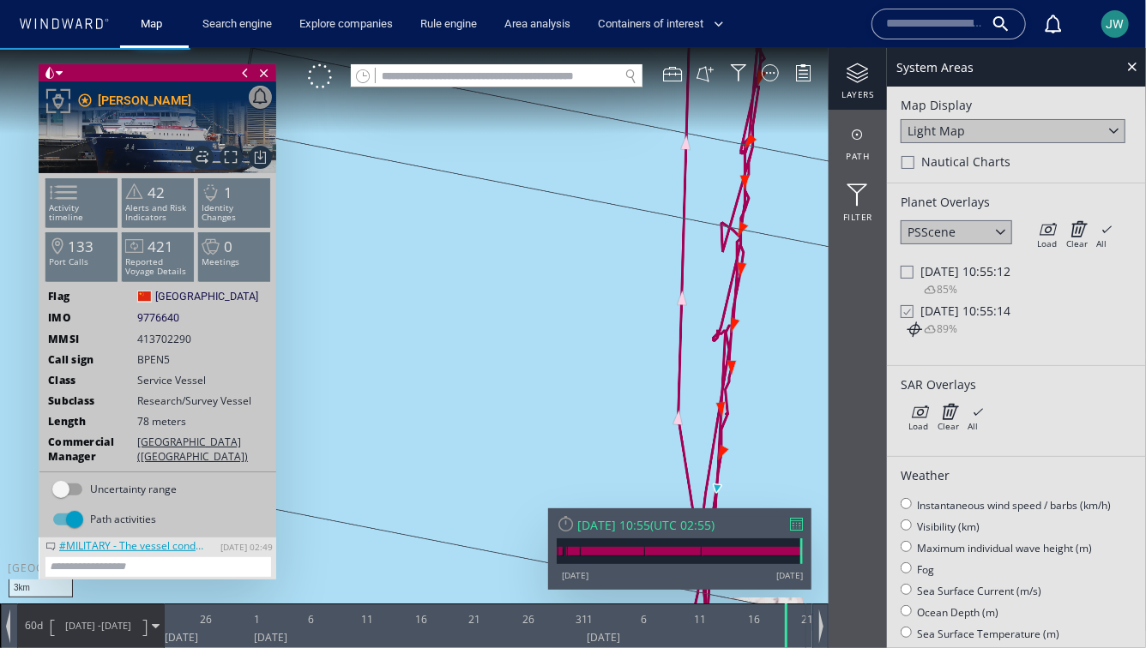
drag, startPoint x: 765, startPoint y: 427, endPoint x: 687, endPoint y: 296, distance: 152.7
click at [687, 296] on canvas "Map" at bounding box center [573, 338] width 1146 height 583
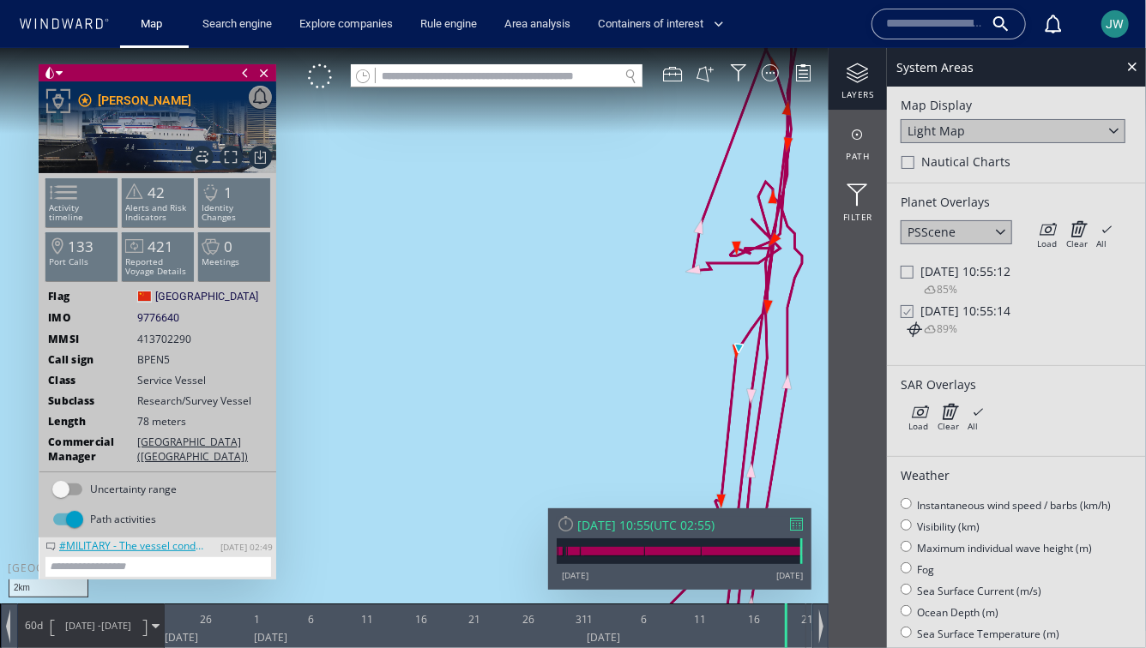
drag, startPoint x: 1075, startPoint y: 224, endPoint x: 1027, endPoint y: 245, distance: 52.6
click at [1075, 224] on icon at bounding box center [1076, 228] width 21 height 17
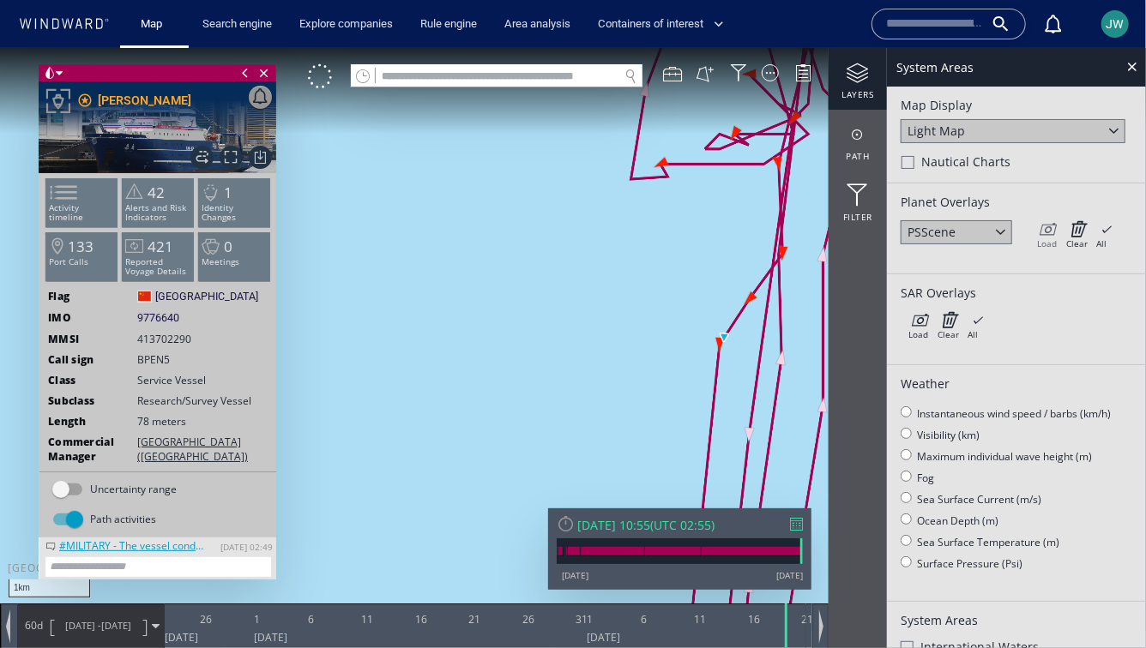
click at [1052, 226] on icon at bounding box center [1047, 228] width 20 height 17
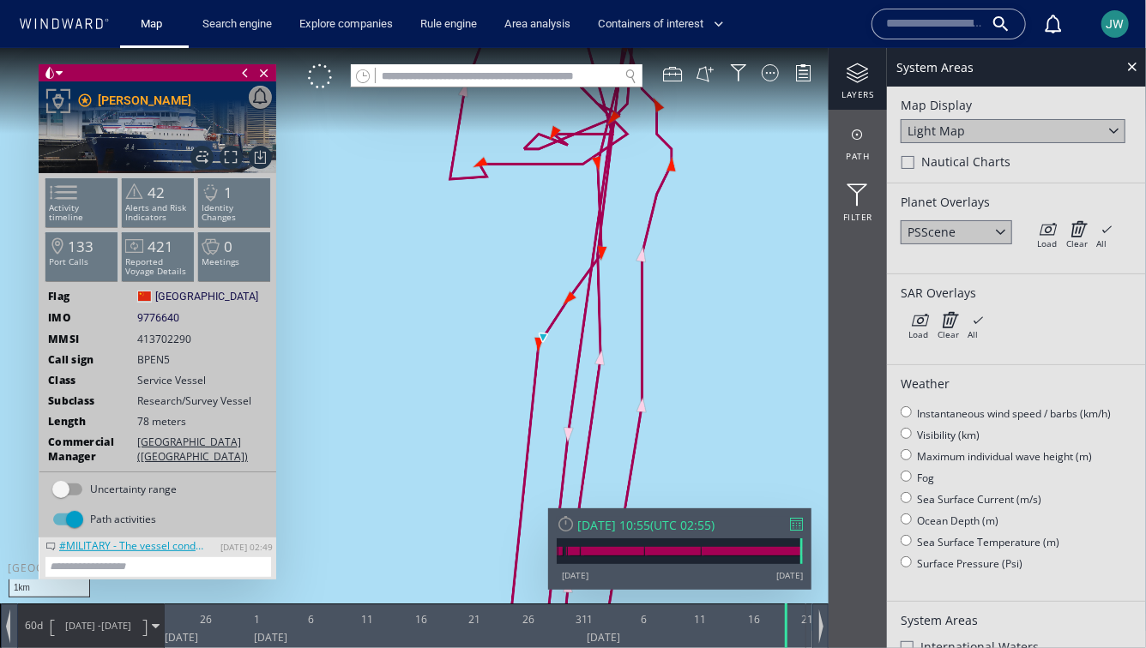
drag, startPoint x: 607, startPoint y: 377, endPoint x: 426, endPoint y: 377, distance: 181.0
click at [426, 377] on canvas "Map" at bounding box center [573, 338] width 1146 height 583
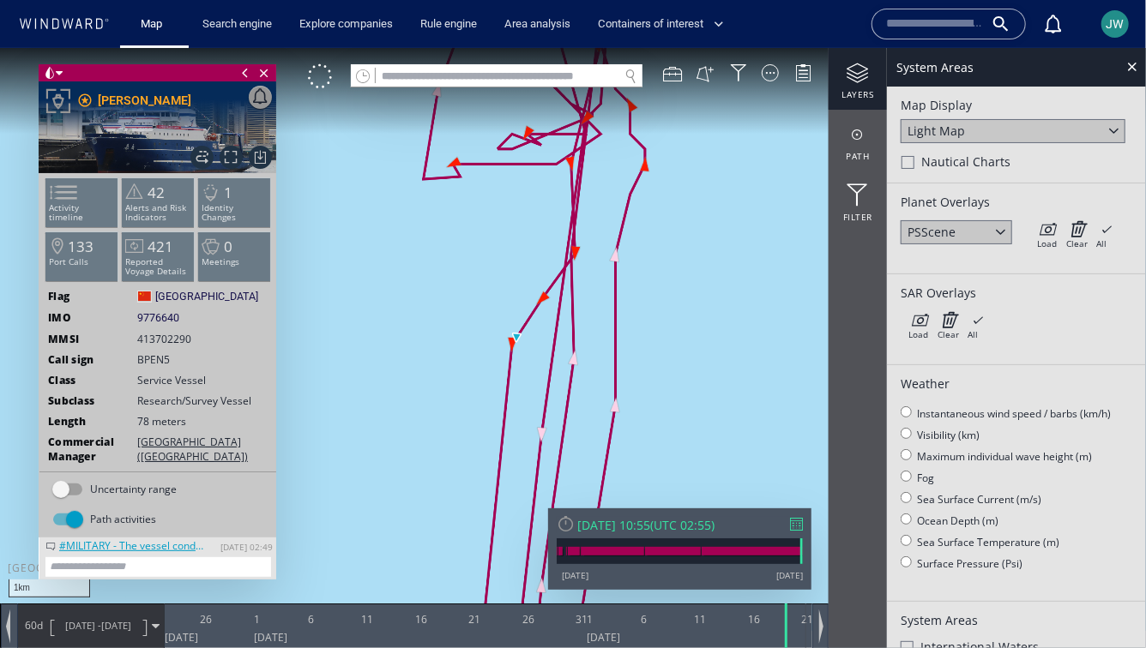
click at [650, 527] on div "Tue 19/08/2025 10:55" at bounding box center [613, 524] width 73 height 16
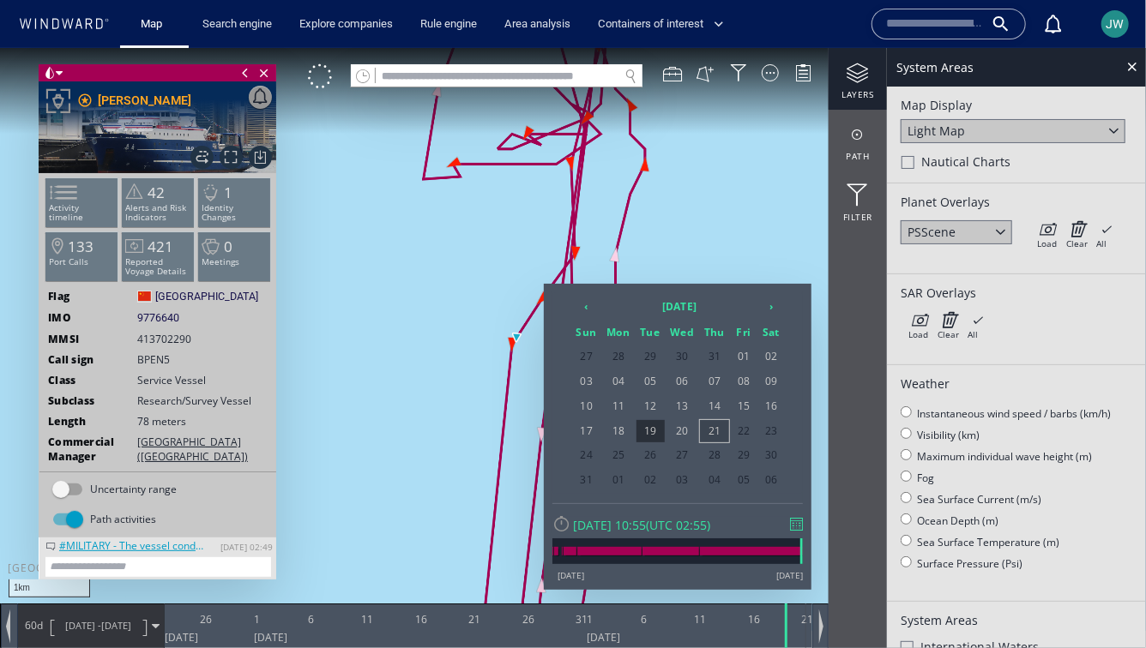
click at [722, 429] on span "21" at bounding box center [714, 430] width 29 height 22
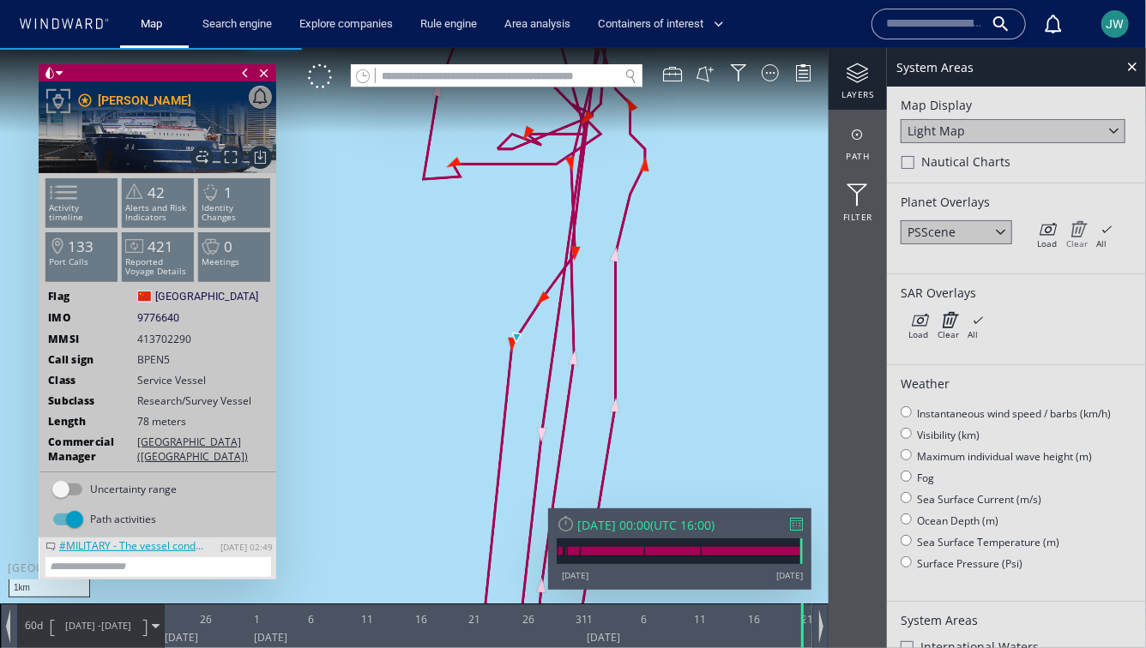
click at [1076, 230] on icon at bounding box center [1076, 228] width 21 height 17
click at [1055, 228] on icon at bounding box center [1047, 228] width 20 height 17
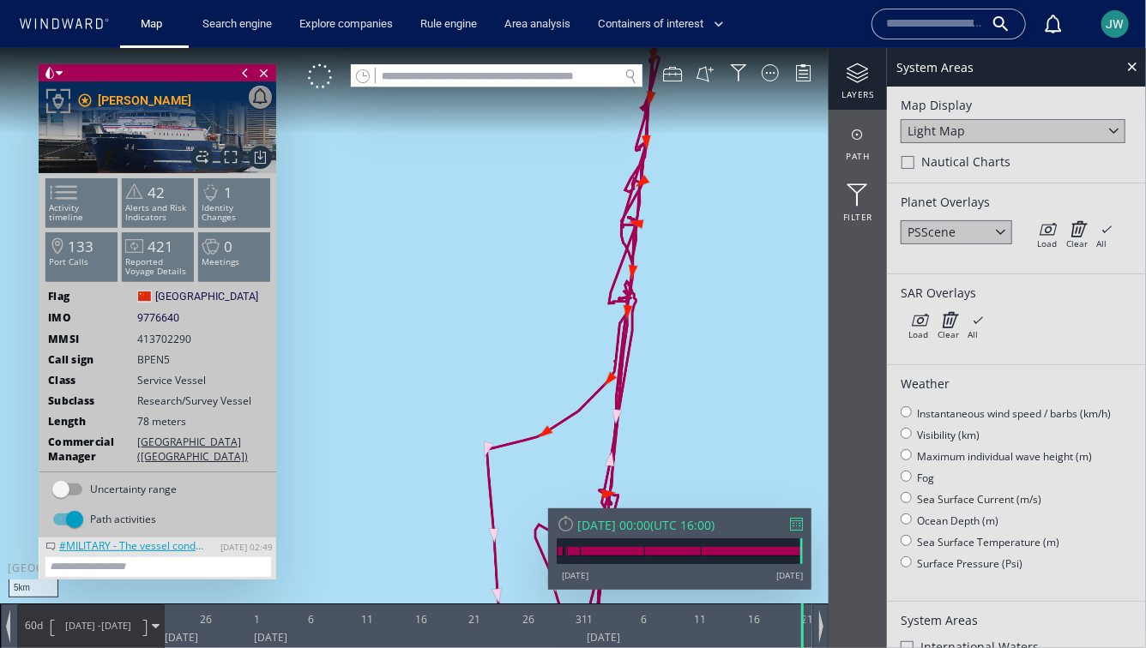
drag, startPoint x: 703, startPoint y: 198, endPoint x: 672, endPoint y: 504, distance: 307.8
click at [672, 504] on canvas "Map" at bounding box center [573, 338] width 1146 height 583
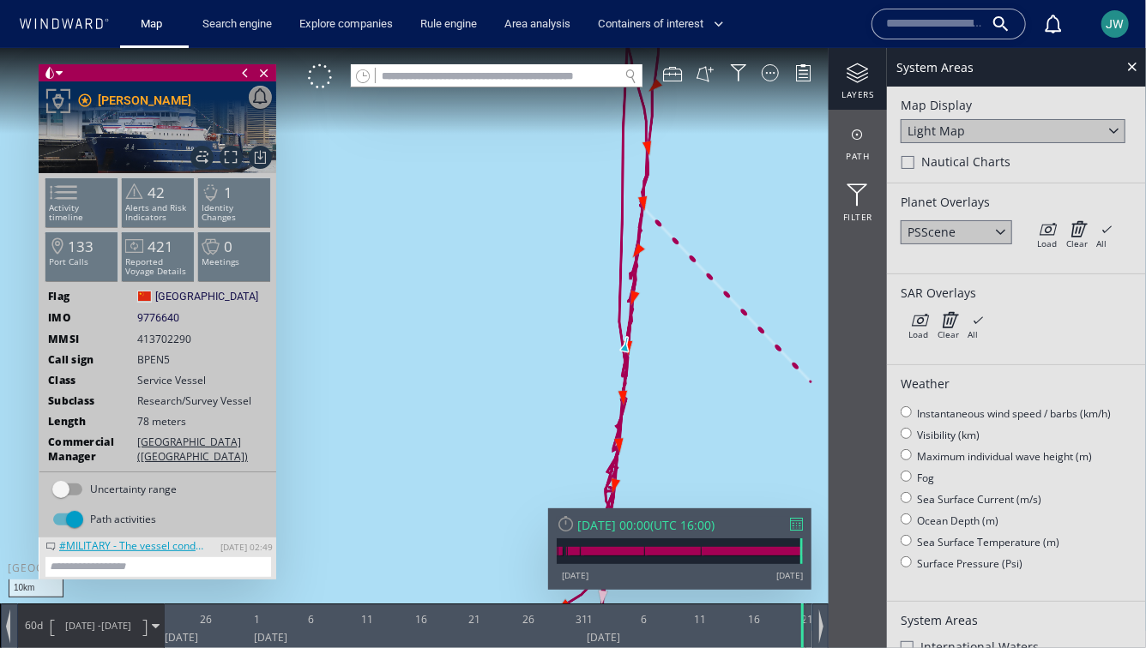
drag, startPoint x: 672, startPoint y: 324, endPoint x: 672, endPoint y: 433, distance: 108.9
click at [672, 433] on canvas "Map" at bounding box center [573, 338] width 1146 height 583
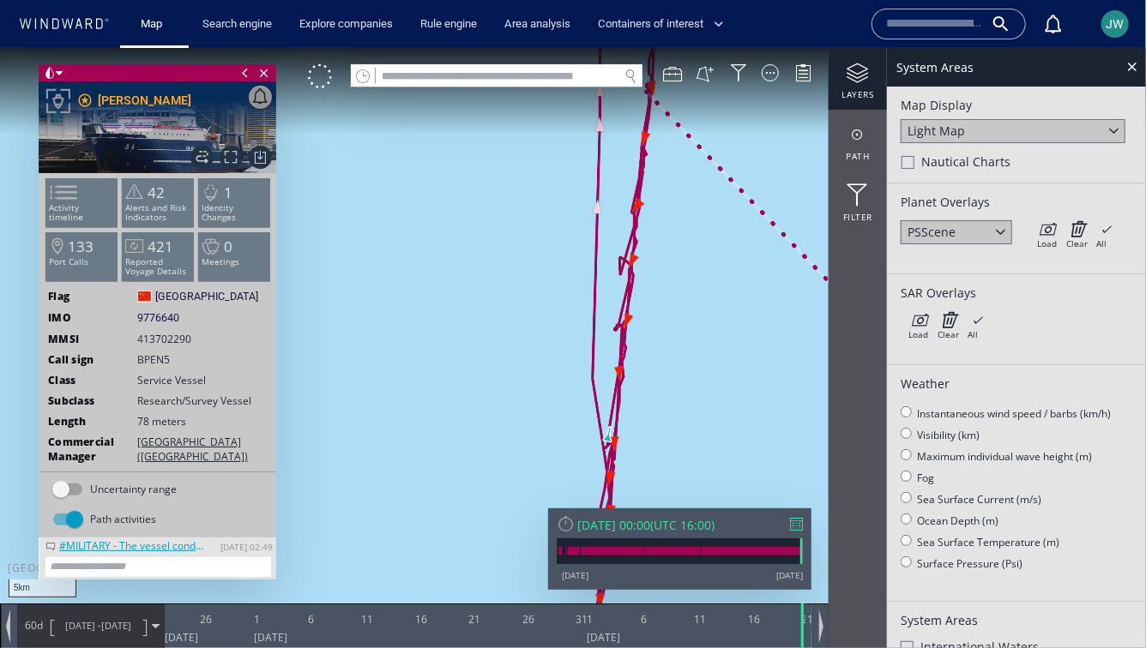
click at [566, 527] on div at bounding box center [566, 523] width 18 height 18
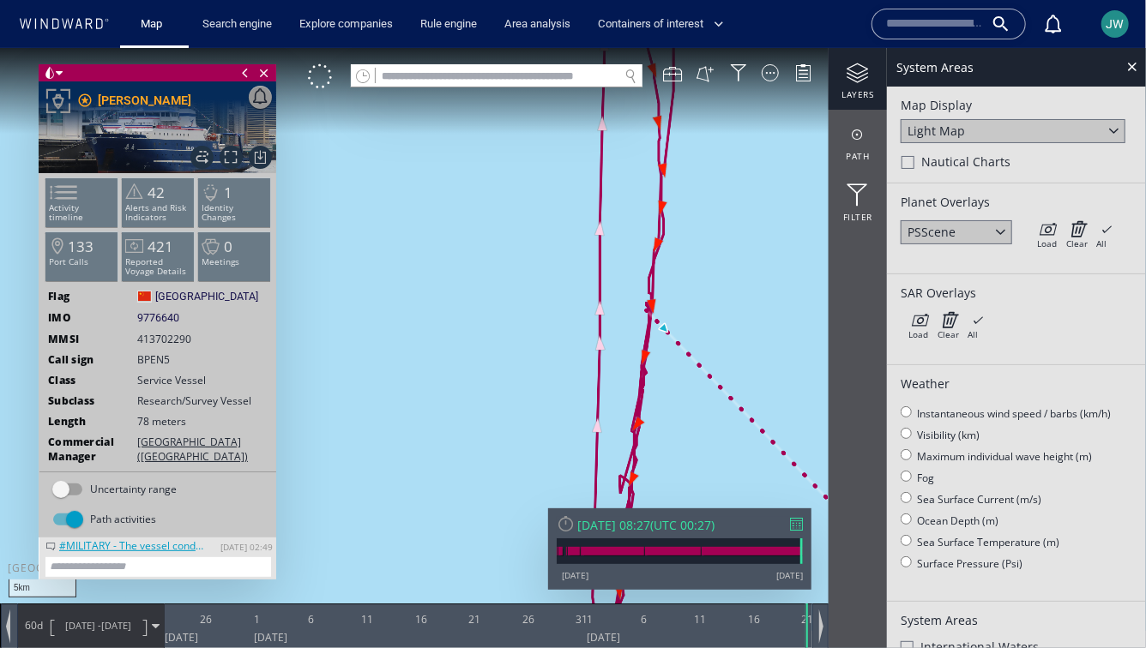
drag, startPoint x: 700, startPoint y: 167, endPoint x: 700, endPoint y: 386, distance: 218.7
click at [700, 386] on canvas "Map" at bounding box center [573, 338] width 1146 height 583
drag, startPoint x: 716, startPoint y: 436, endPoint x: 708, endPoint y: 453, distance: 18.8
click at [708, 453] on canvas "Map" at bounding box center [573, 338] width 1146 height 583
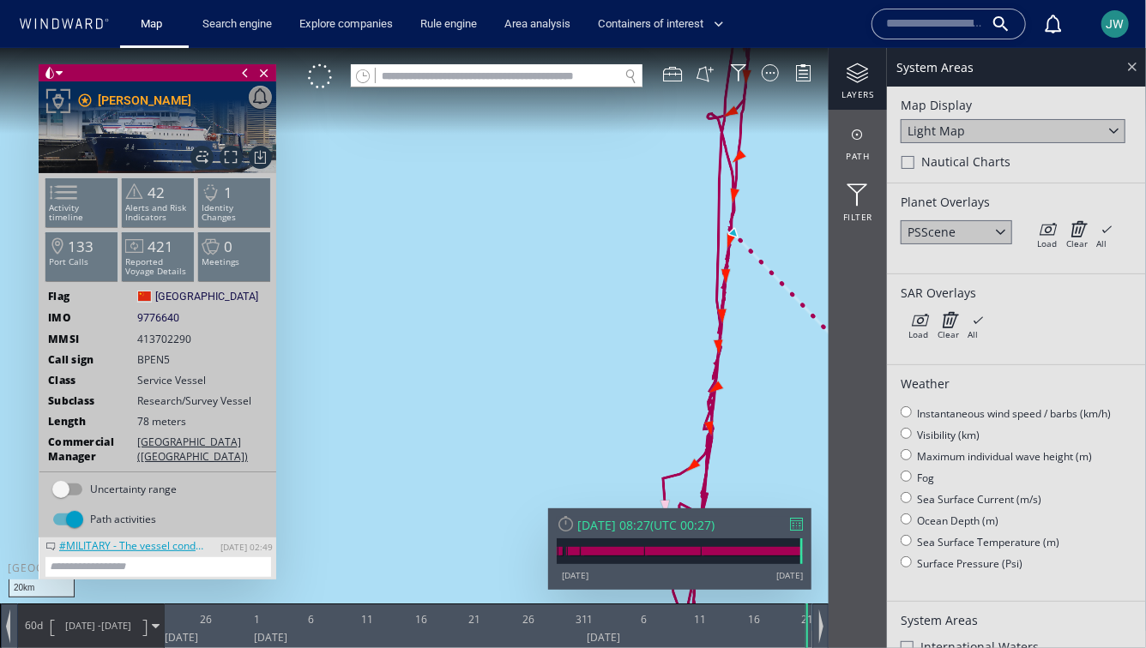
click at [1130, 73] on div at bounding box center [1132, 66] width 20 height 20
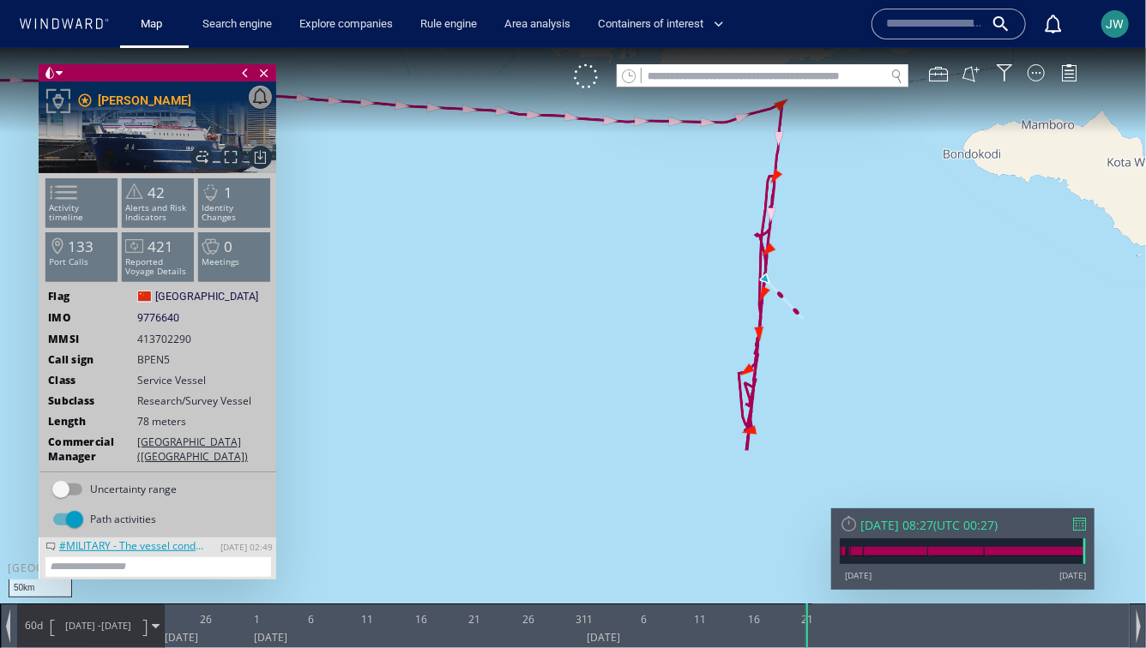
drag, startPoint x: 844, startPoint y: 238, endPoint x: 804, endPoint y: 292, distance: 66.7
click at [804, 292] on canvas "Map" at bounding box center [573, 338] width 1146 height 583
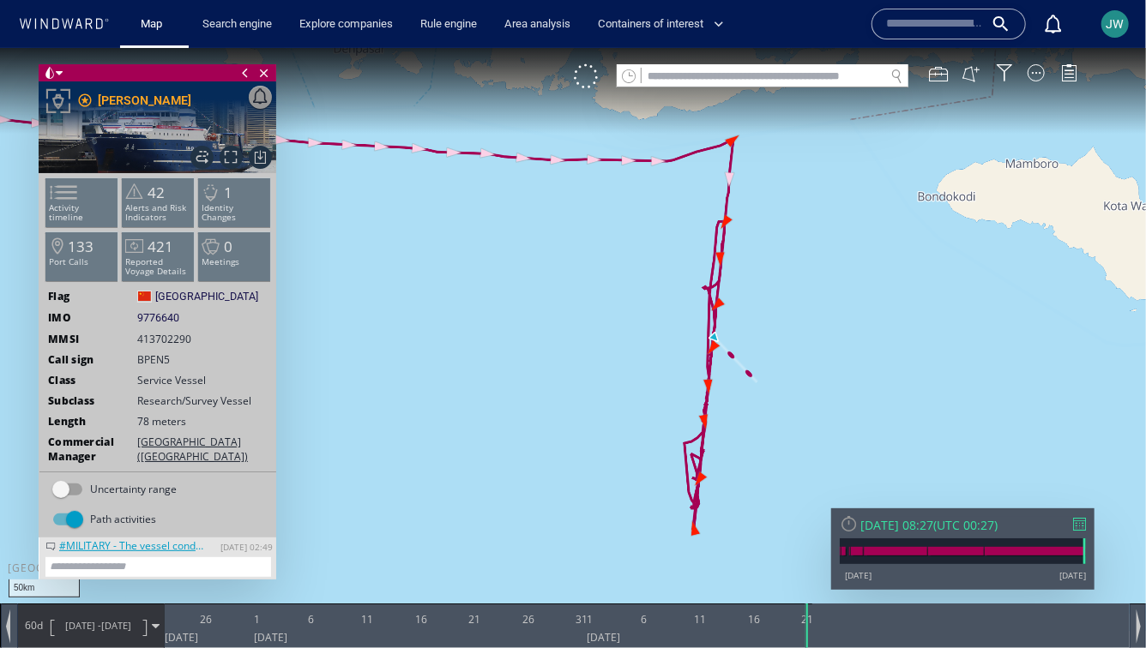
drag, startPoint x: 633, startPoint y: 330, endPoint x: 478, endPoint y: 293, distance: 159.6
click at [478, 293] on canvas "Map" at bounding box center [573, 338] width 1146 height 583
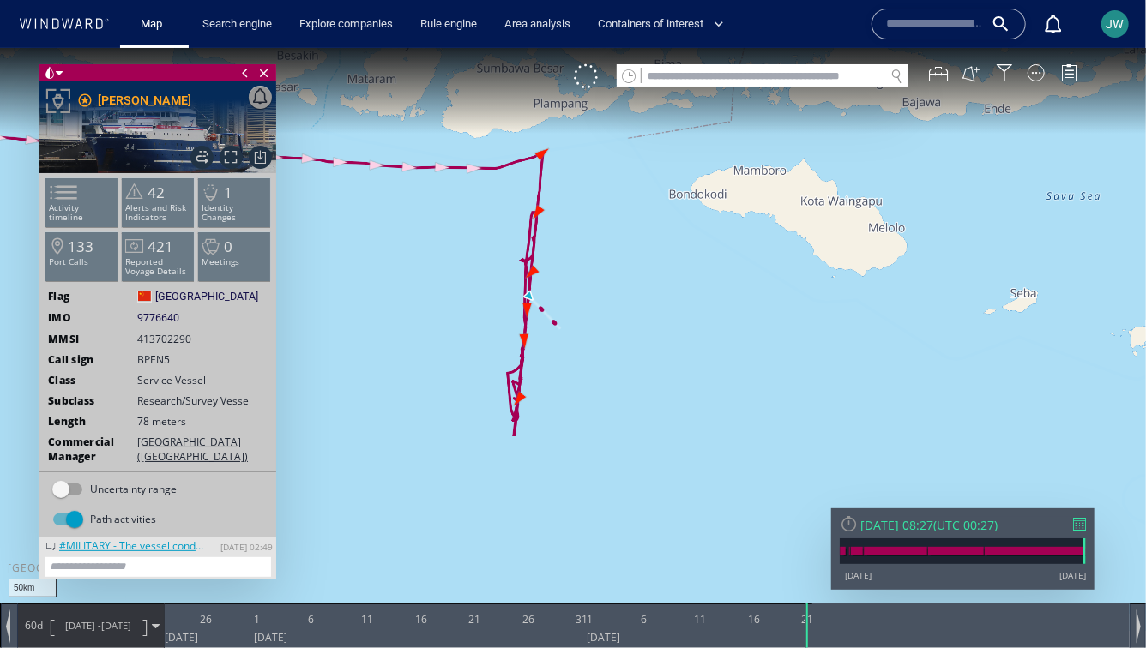
drag, startPoint x: 478, startPoint y: 293, endPoint x: 511, endPoint y: 312, distance: 38.4
click at [511, 312] on canvas "Map" at bounding box center [573, 338] width 1146 height 583
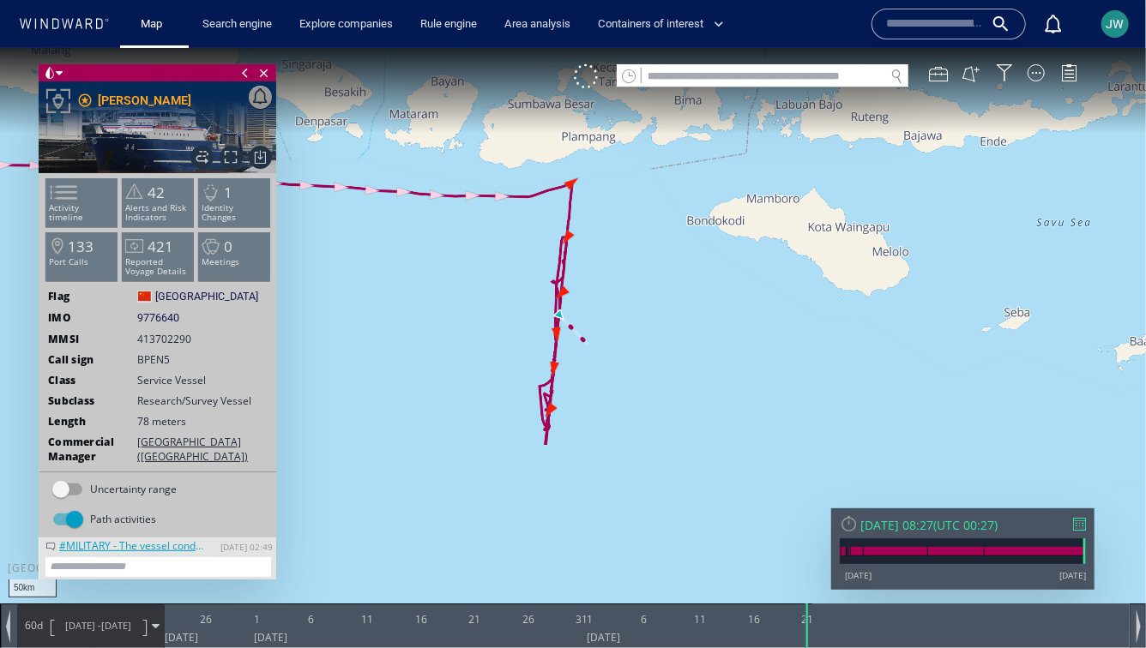
drag, startPoint x: 511, startPoint y: 312, endPoint x: 513, endPoint y: 325, distance: 13.0
click at [513, 325] on canvas "Map" at bounding box center [573, 338] width 1146 height 583
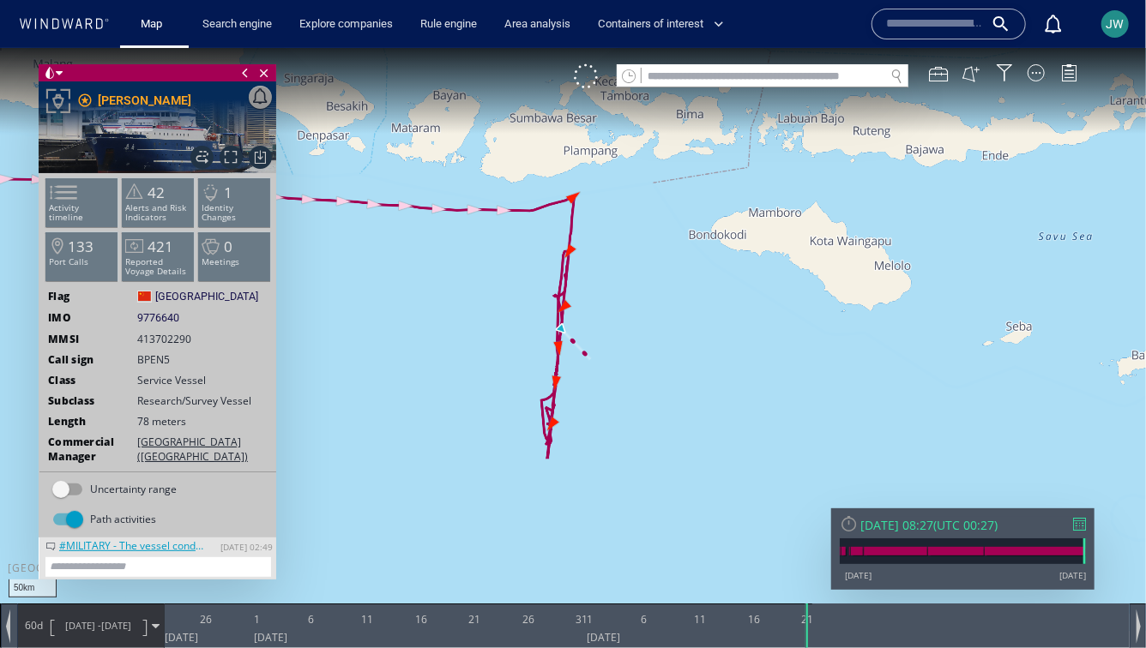
click at [429, 313] on canvas "Map" at bounding box center [573, 338] width 1146 height 583
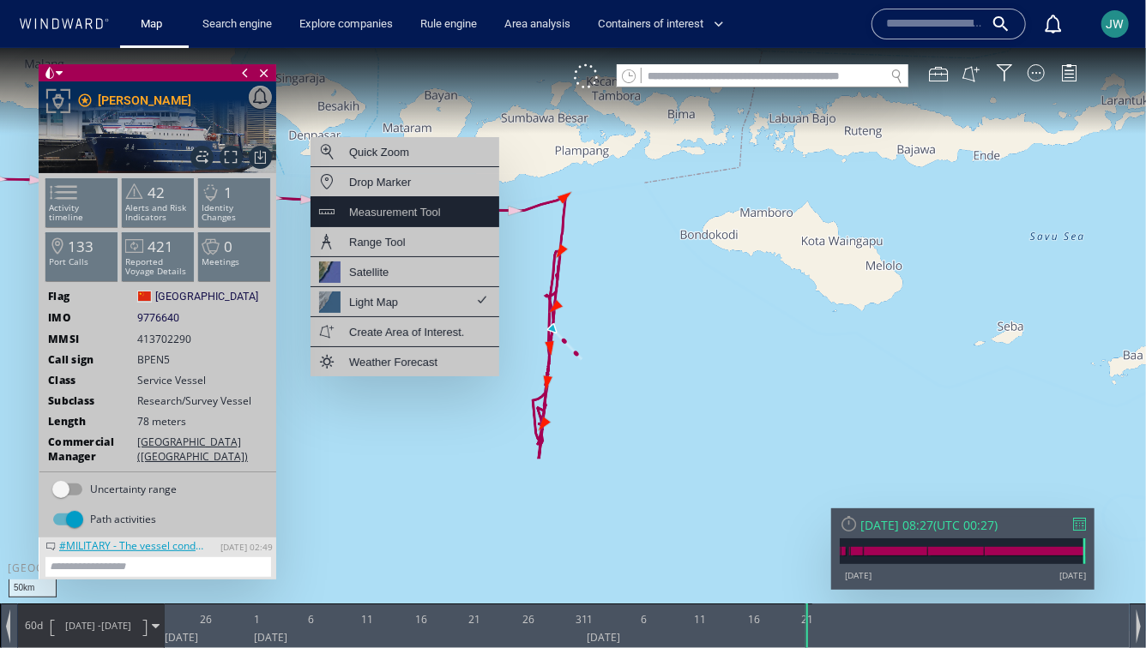
click at [433, 218] on div "Measurement Tool" at bounding box center [395, 211] width 92 height 21
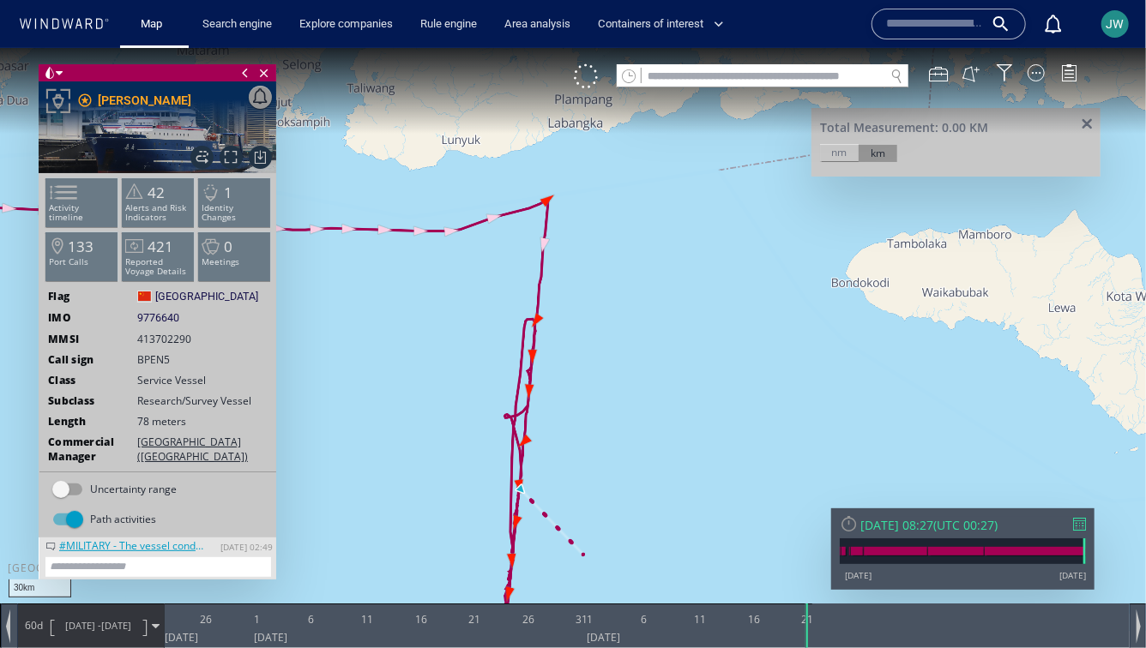
drag, startPoint x: 530, startPoint y: 217, endPoint x: 429, endPoint y: 217, distance: 101.2
click at [428, 217] on canvas "Map" at bounding box center [573, 338] width 1146 height 583
click at [405, 214] on canvas "Map" at bounding box center [573, 338] width 1146 height 583
click at [634, 166] on canvas "Map" at bounding box center [573, 338] width 1146 height 583
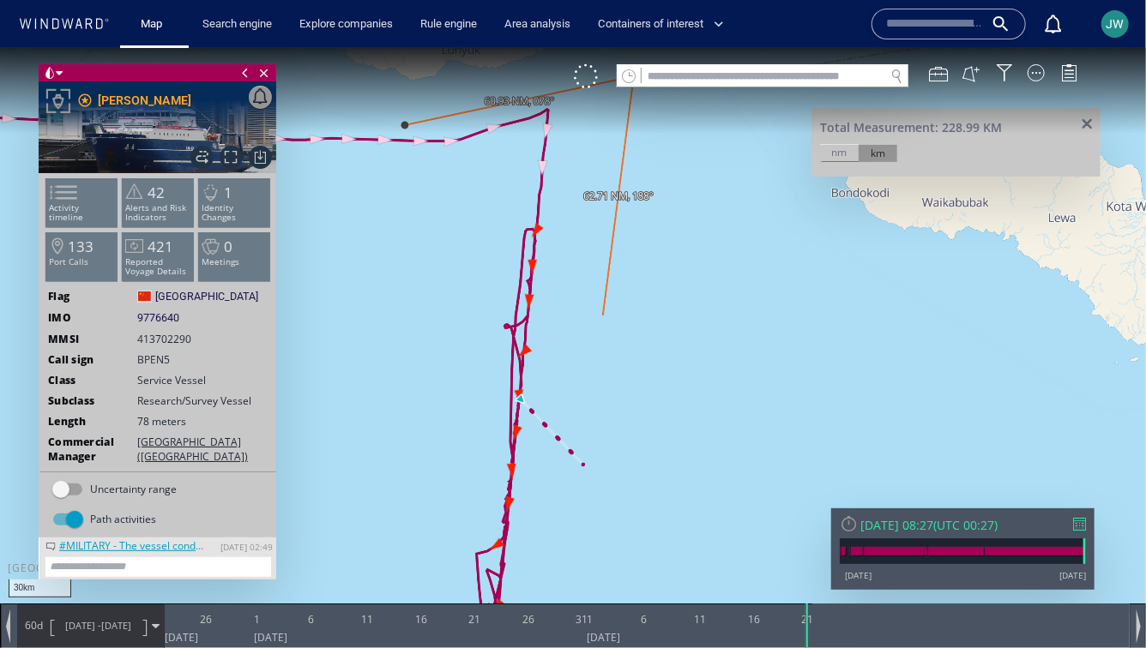
drag, startPoint x: 603, startPoint y: 406, endPoint x: 637, endPoint y: 235, distance: 174.1
click at [638, 235] on canvas "Map" at bounding box center [573, 338] width 1146 height 583
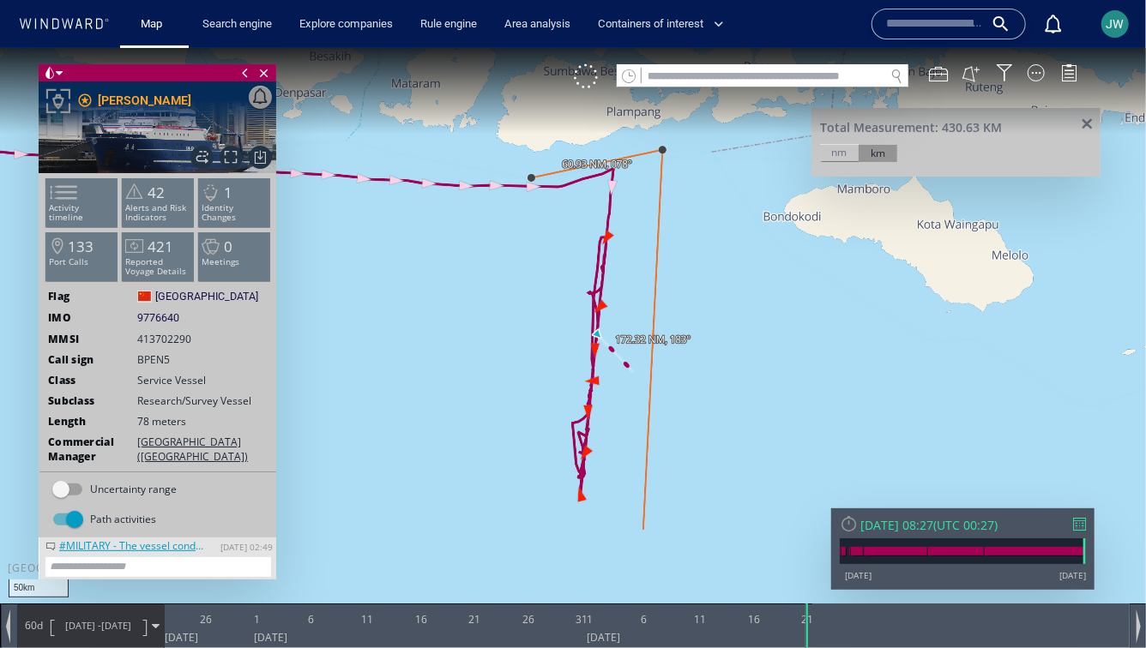
click at [642, 527] on canvas "Map" at bounding box center [573, 338] width 1146 height 583
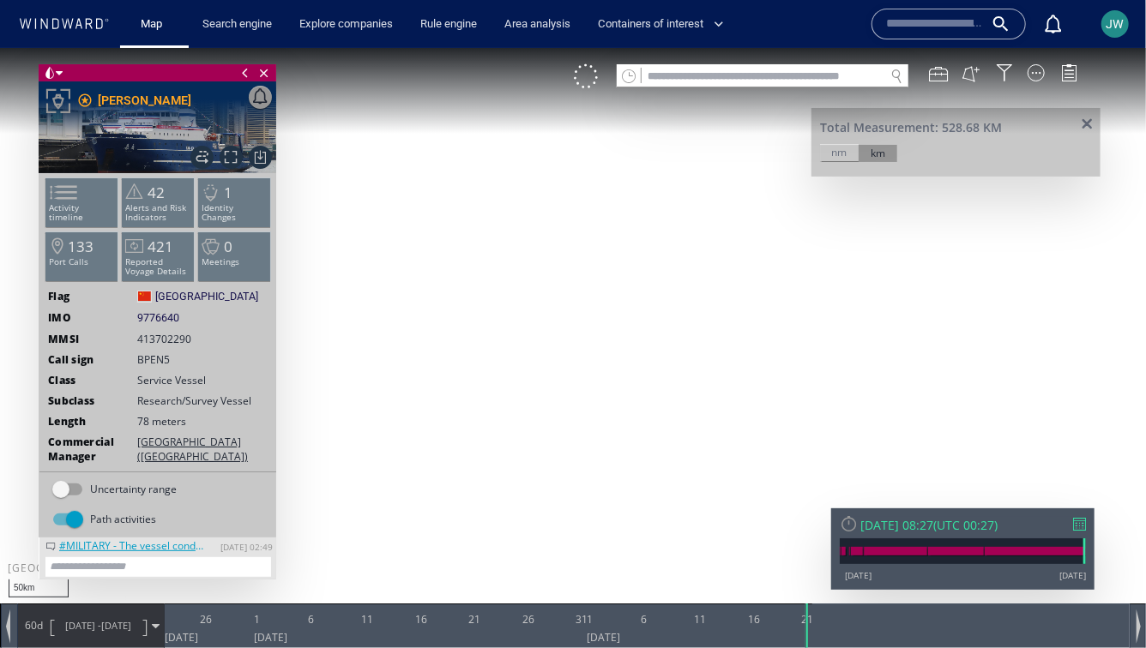
click at [524, 527] on canvas "Map" at bounding box center [573, 338] width 1146 height 583
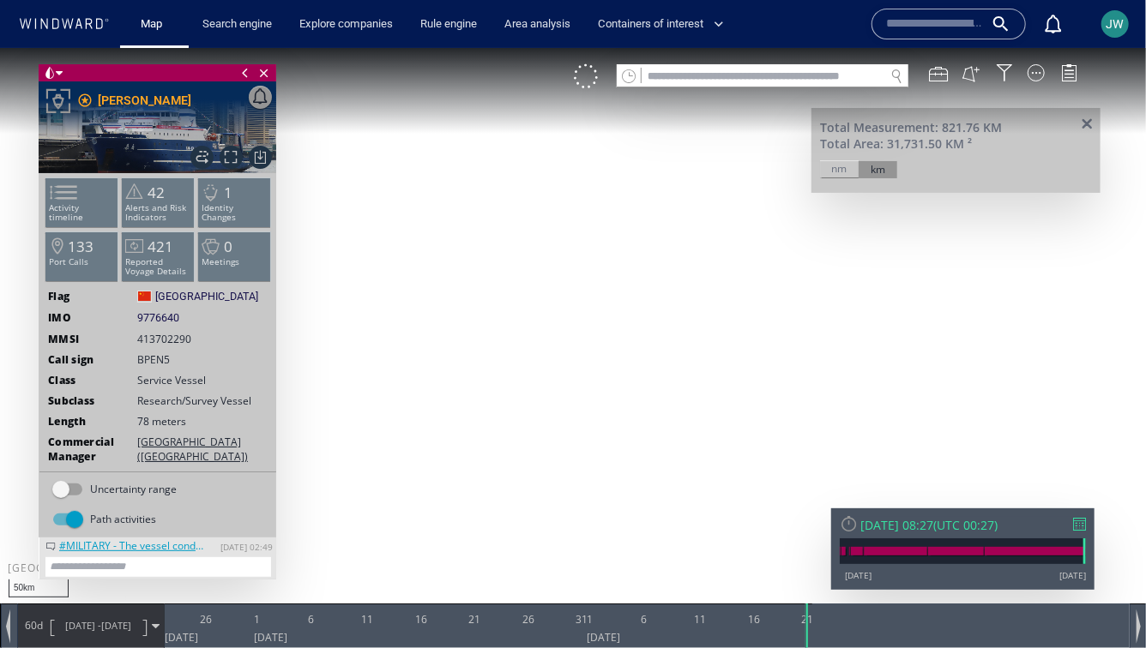
click at [533, 175] on canvas "Map" at bounding box center [573, 338] width 1146 height 583
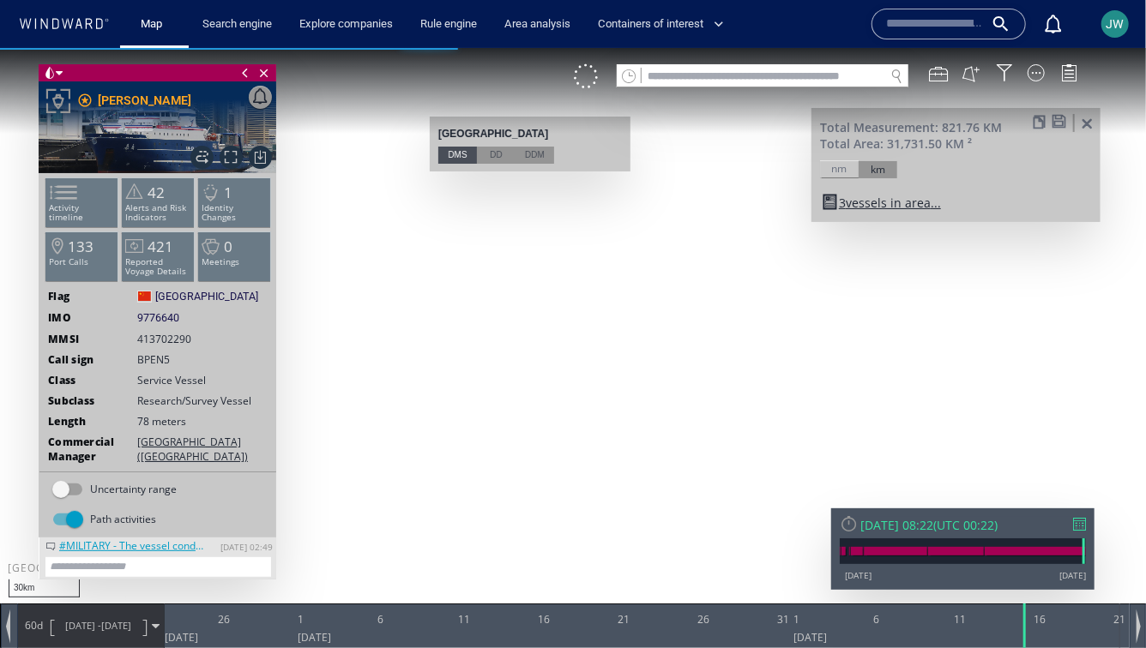
click at [1056, 123] on span at bounding box center [1059, 120] width 15 height 13
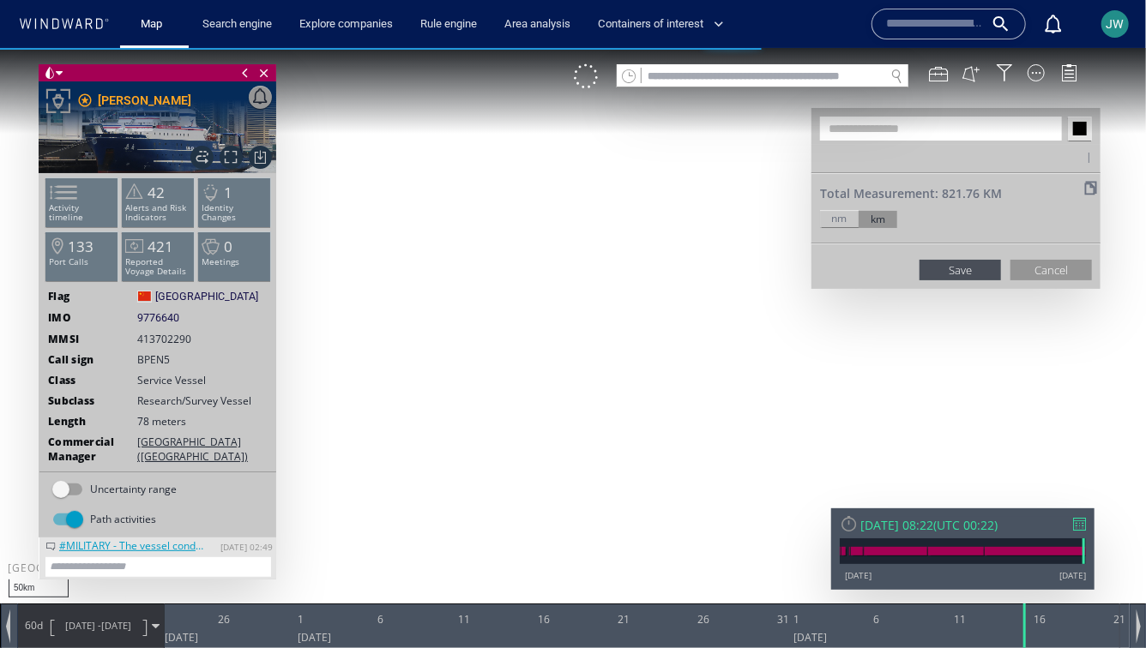
click at [897, 134] on input "text" at bounding box center [941, 128] width 242 height 24
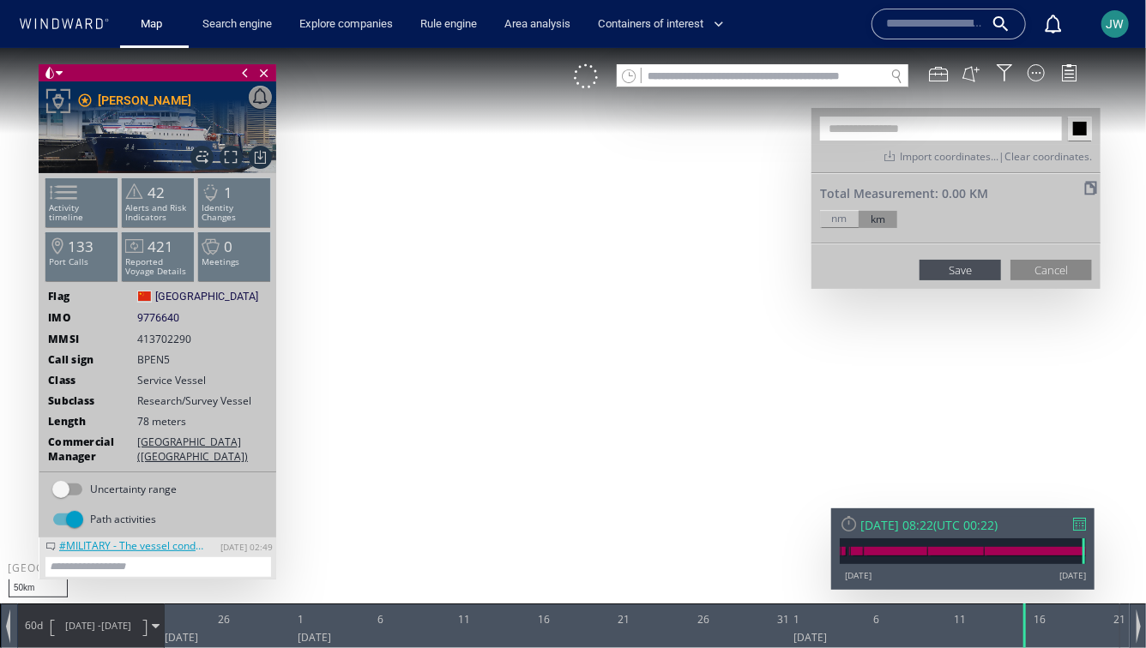
click at [1033, 266] on button "Cancel" at bounding box center [1050, 269] width 81 height 21
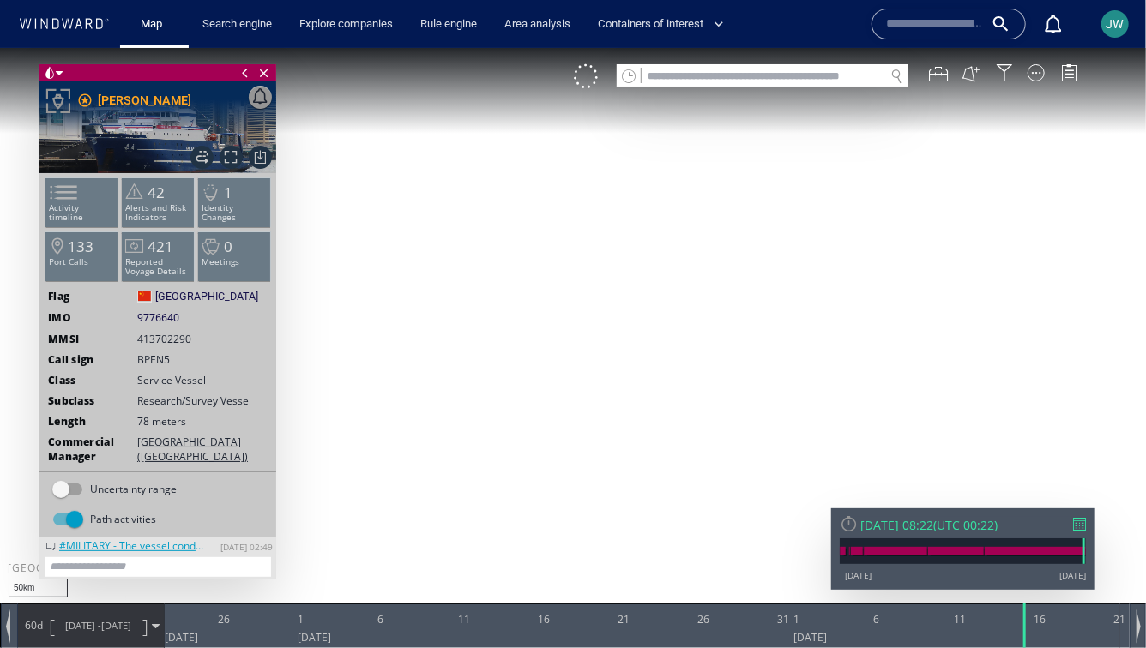
click at [1105, 15] on div "JW" at bounding box center [1114, 23] width 27 height 27
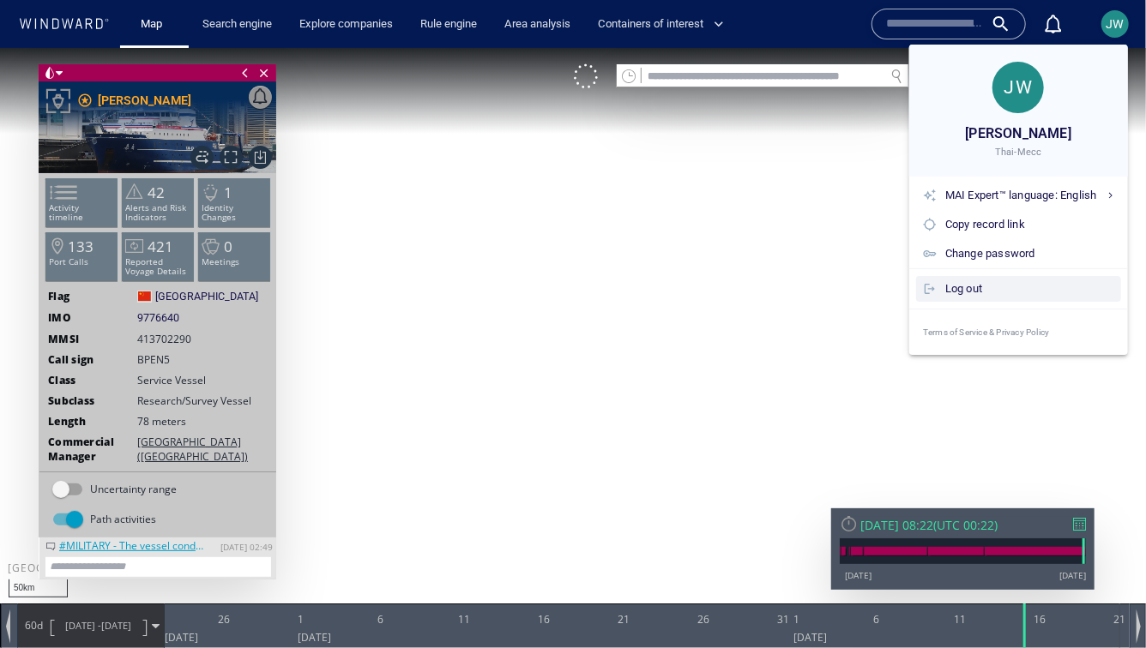
click at [1069, 281] on div "Log out" at bounding box center [1029, 289] width 169 height 19
